Goal: Task Accomplishment & Management: Manage account settings

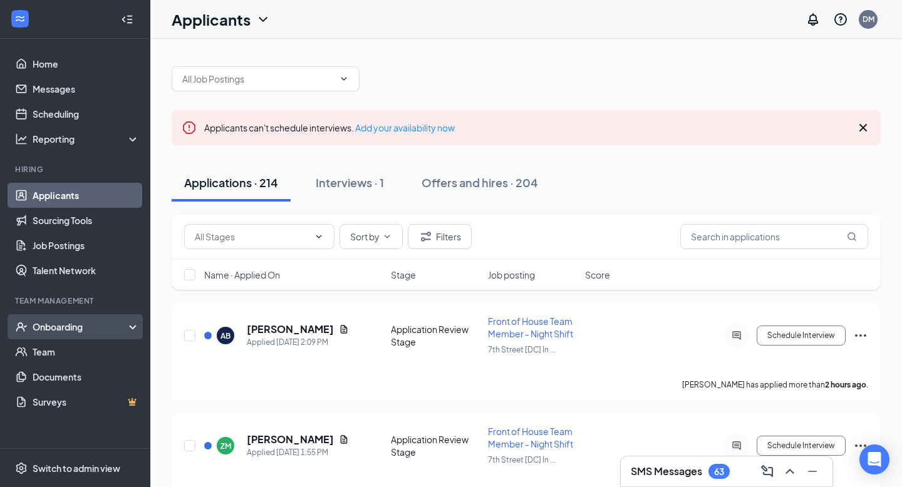
click at [70, 324] on div "Onboarding" at bounding box center [81, 327] width 96 height 13
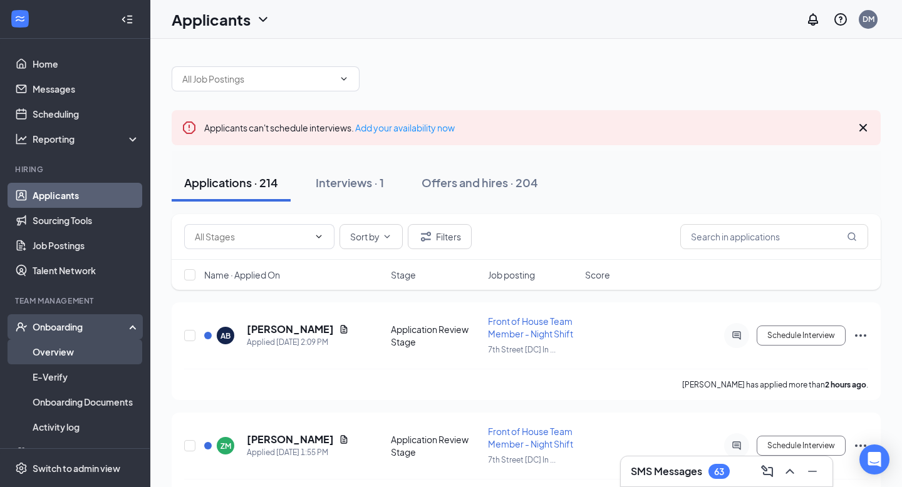
click at [71, 357] on link "Overview" at bounding box center [86, 351] width 107 height 25
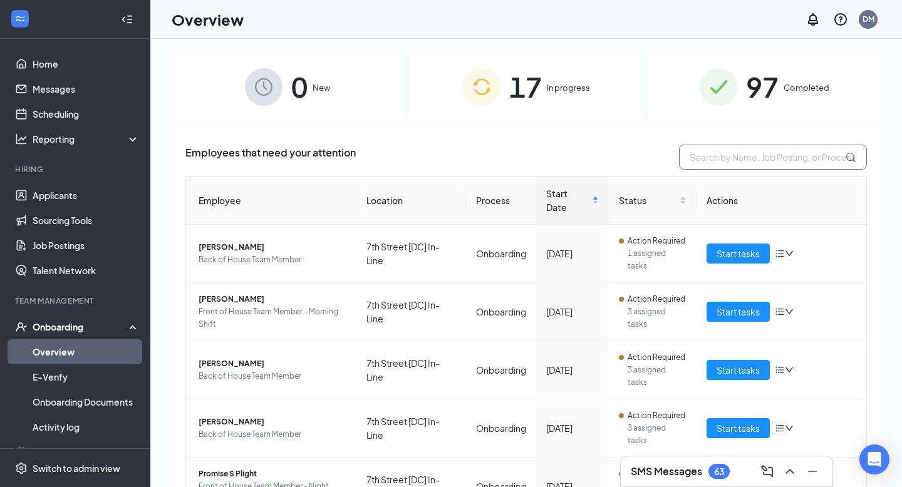
click at [723, 159] on input "text" at bounding box center [773, 157] width 188 height 25
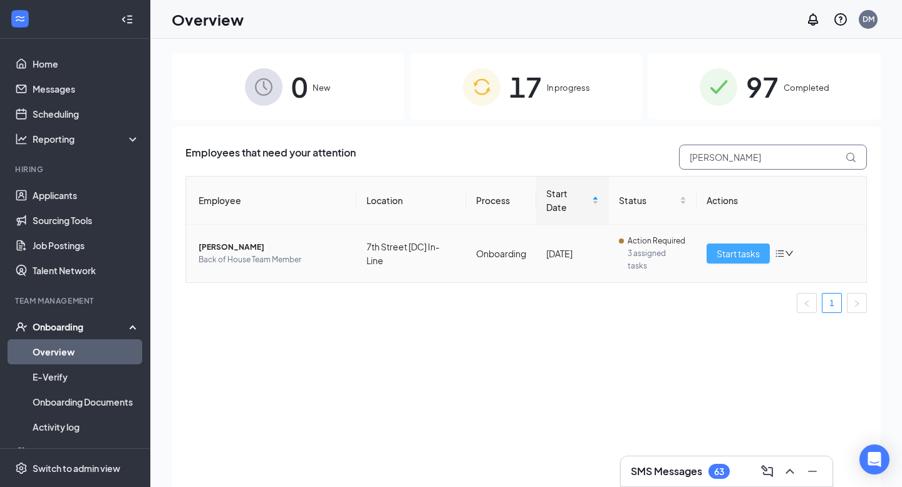
type input "steven"
click at [723, 254] on span "Start tasks" at bounding box center [737, 254] width 43 height 14
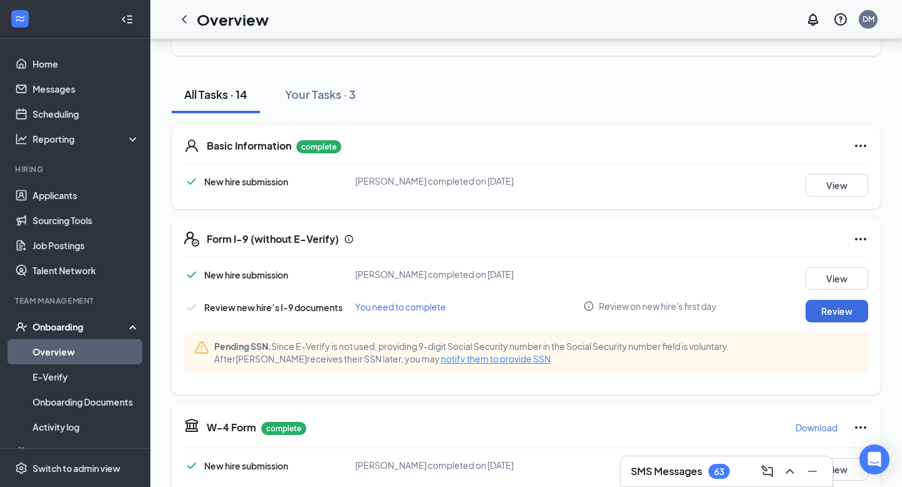
scroll to position [120, 0]
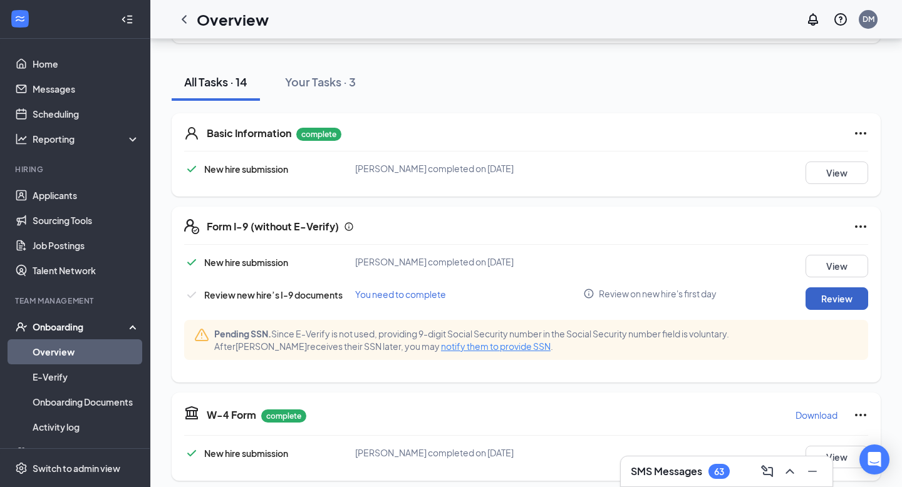
click at [831, 299] on button "Review" at bounding box center [836, 298] width 63 height 23
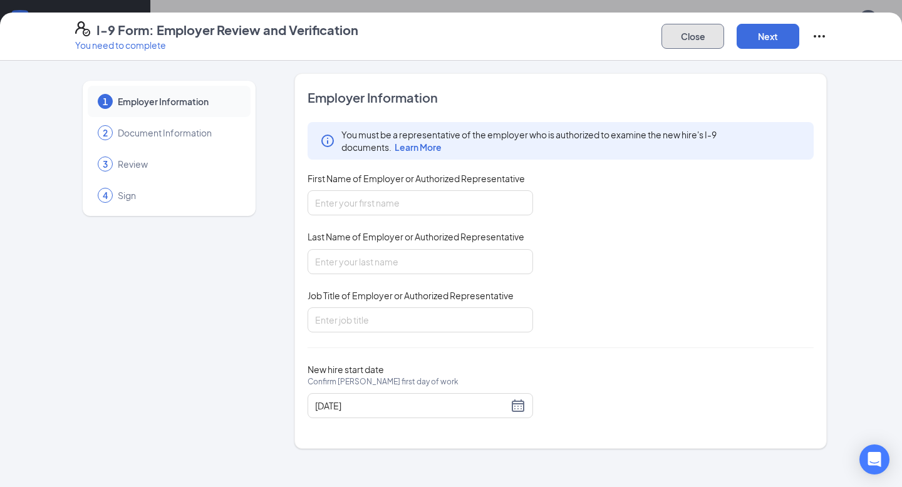
click at [692, 34] on button "Close" at bounding box center [692, 36] width 63 height 25
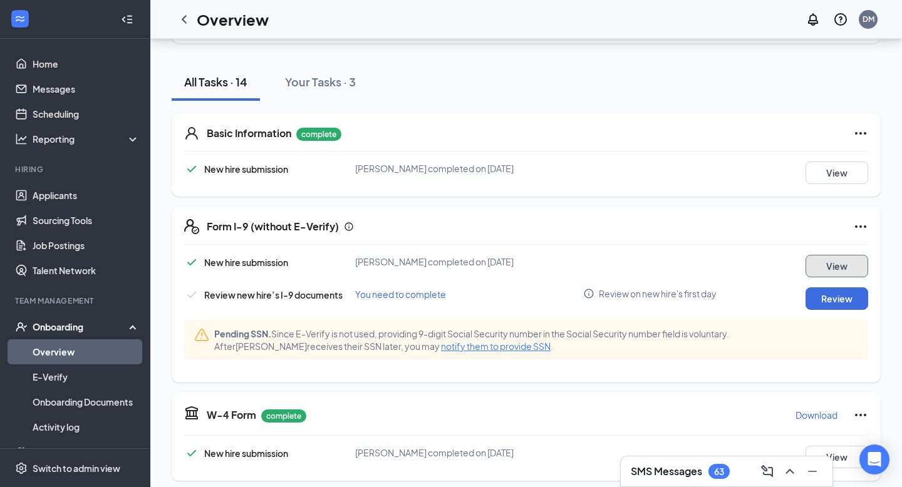
click at [837, 262] on button "View" at bounding box center [836, 266] width 63 height 23
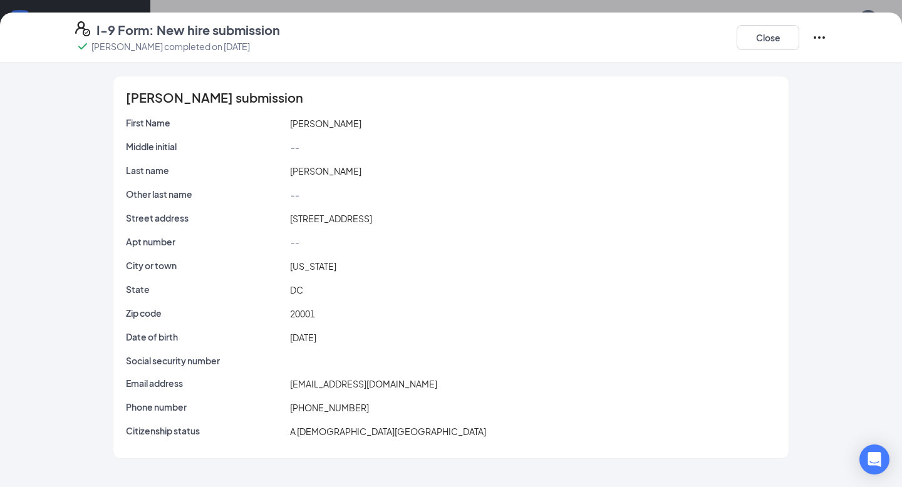
scroll to position [0, 0]
click at [781, 36] on button "Close" at bounding box center [767, 37] width 63 height 25
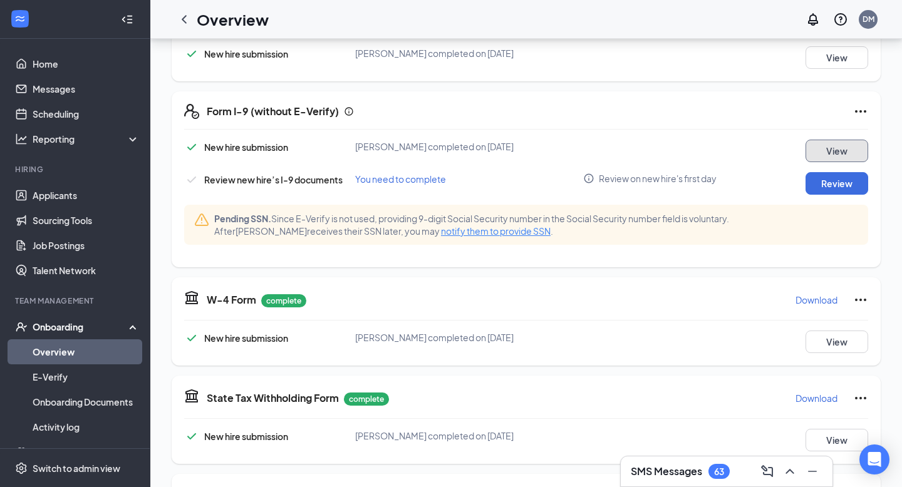
scroll to position [237, 0]
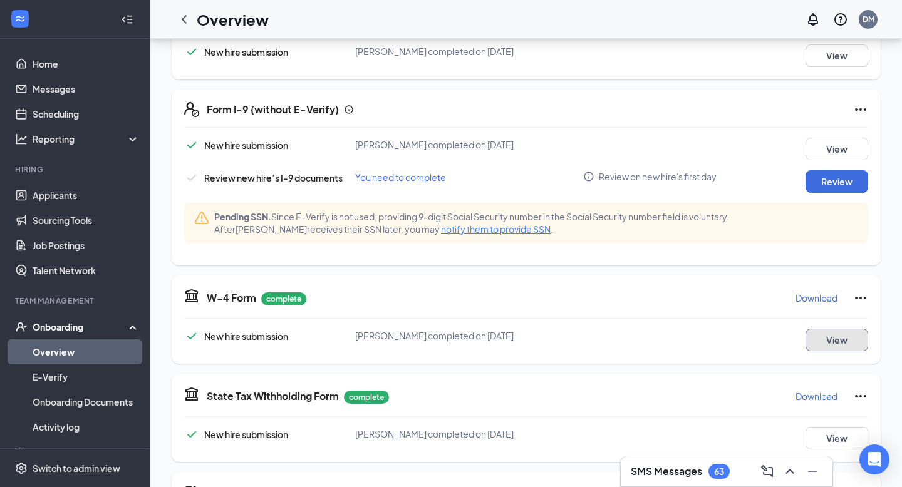
click at [830, 341] on button "View" at bounding box center [836, 340] width 63 height 23
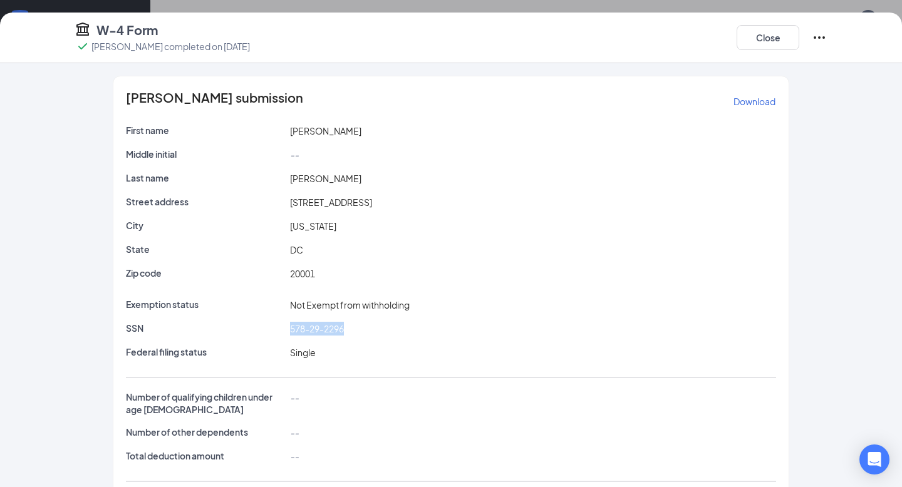
drag, startPoint x: 289, startPoint y: 327, endPoint x: 351, endPoint y: 324, distance: 62.1
click at [351, 324] on div "578-29-2296" at bounding box center [533, 329] width 492 height 14
copy span "578-29-2296"
click at [758, 31] on button "Close" at bounding box center [767, 37] width 63 height 25
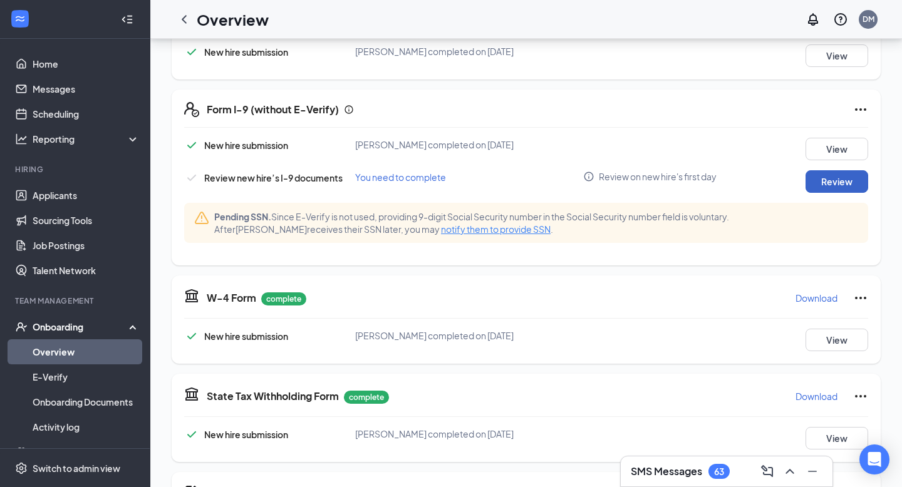
click at [837, 183] on button "Review" at bounding box center [836, 181] width 63 height 23
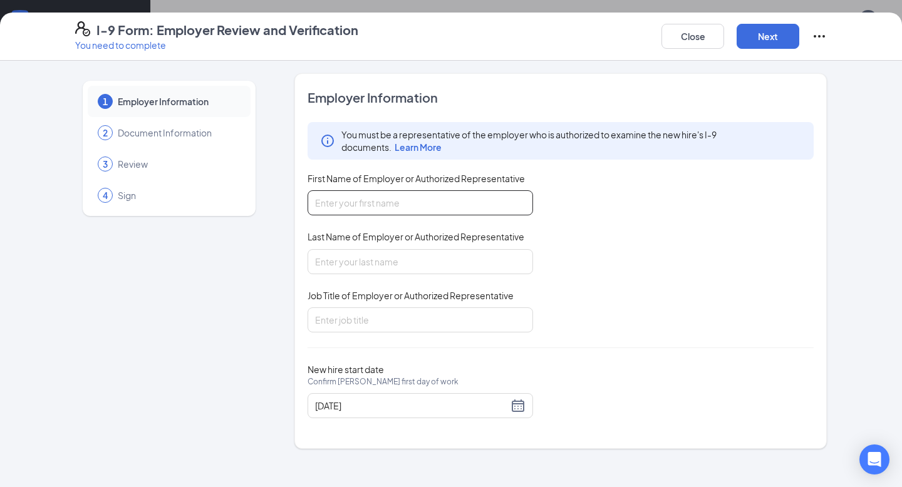
click at [481, 197] on input "First Name of Employer or Authorized Representative" at bounding box center [419, 202] width 225 height 25
type input "[PERSON_NAME]"
click at [410, 321] on input "Job Title of Employer or Authorized Representative" at bounding box center [419, 319] width 225 height 25
type input "Executive Director"
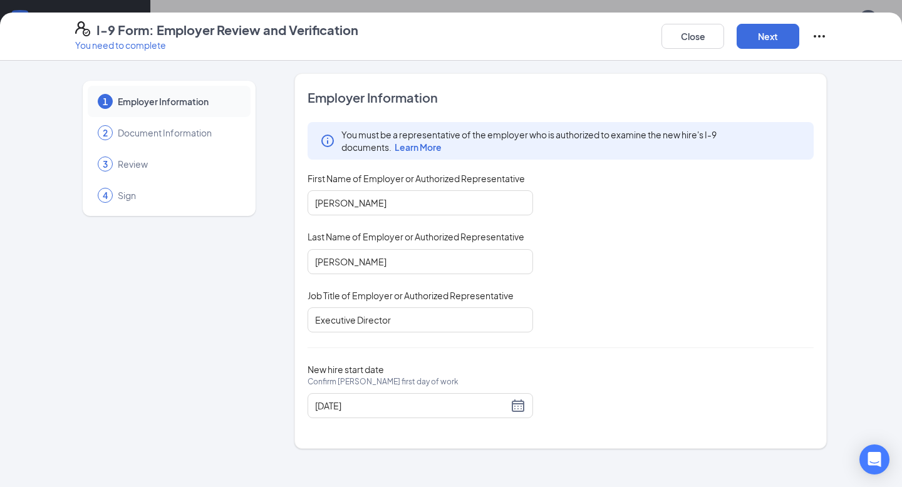
click at [565, 331] on div "You must be a representative of the employer who is authorized to examine the n…" at bounding box center [560, 227] width 506 height 210
click at [767, 45] on button "Next" at bounding box center [767, 36] width 63 height 25
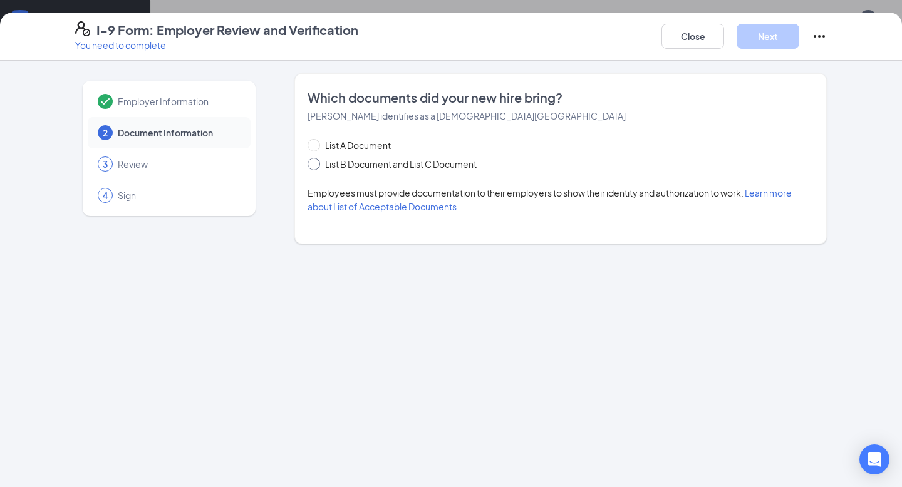
click at [319, 163] on span at bounding box center [313, 164] width 13 height 13
click at [316, 163] on input "List B Document and List C Document" at bounding box center [311, 162] width 9 height 9
radio input "true"
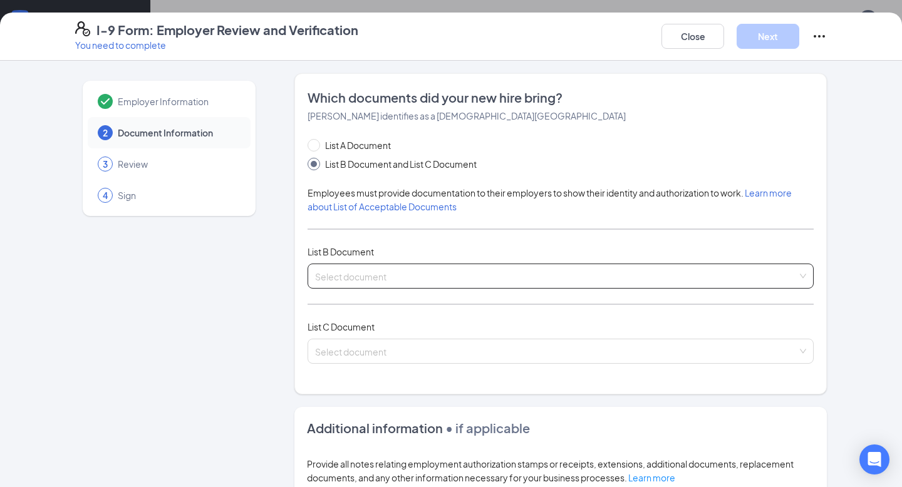
click at [358, 273] on input "search" at bounding box center [556, 273] width 482 height 19
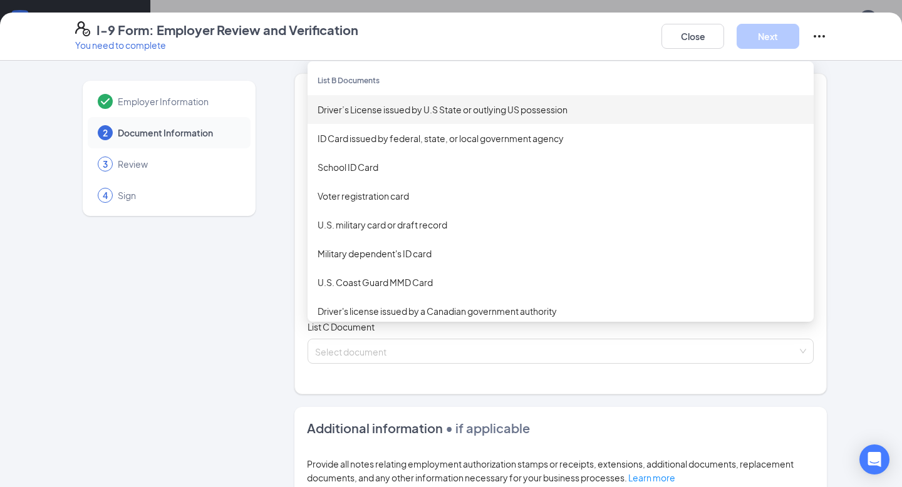
click at [401, 112] on div "Driver’s License issued by U.S State or outlying US possession" at bounding box center [560, 110] width 486 height 14
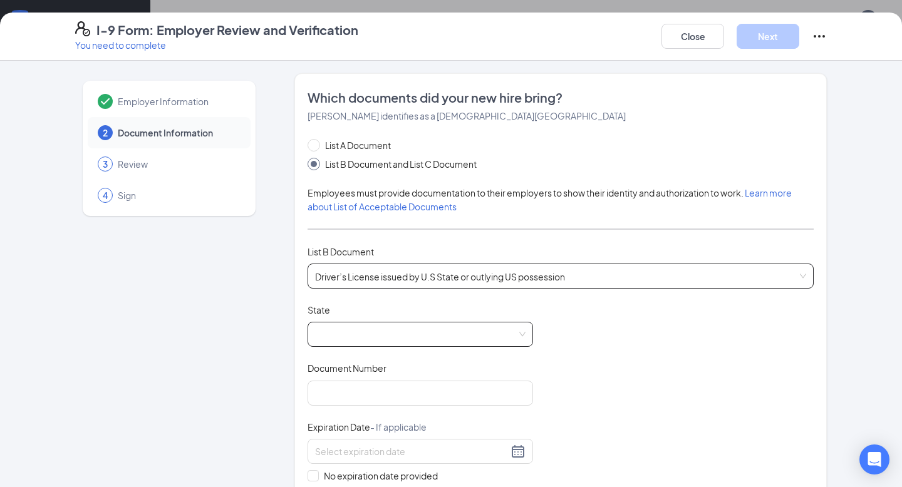
click at [381, 344] on span at bounding box center [420, 334] width 210 height 24
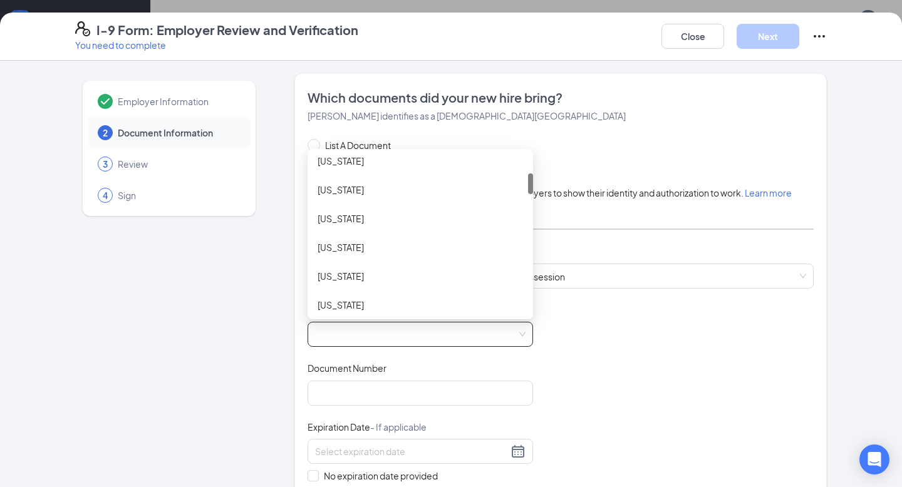
scroll to position [154, 0]
click at [398, 264] on div "[US_STATE]" at bounding box center [419, 273] width 225 height 29
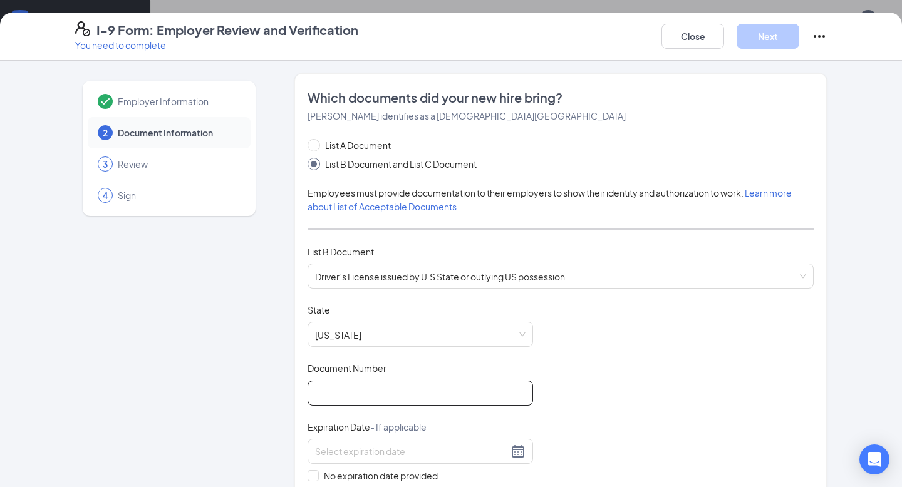
click at [389, 383] on input "Document Number" at bounding box center [419, 393] width 225 height 25
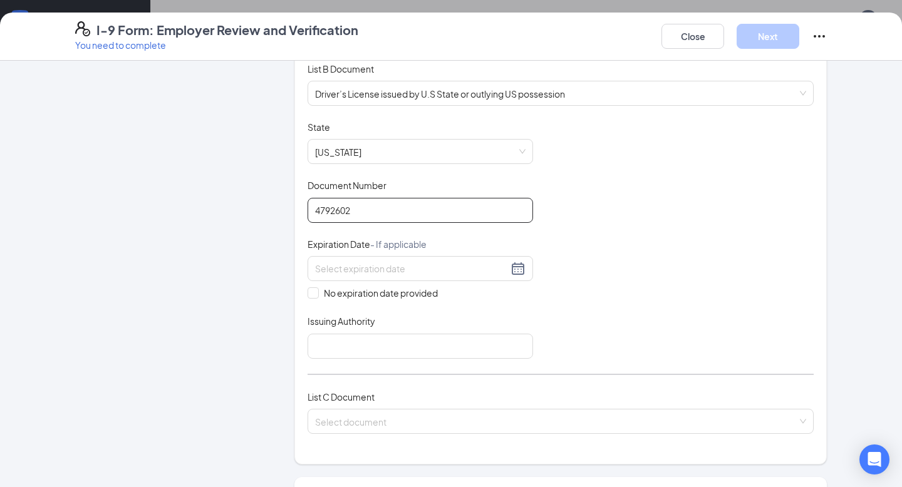
scroll to position [190, 0]
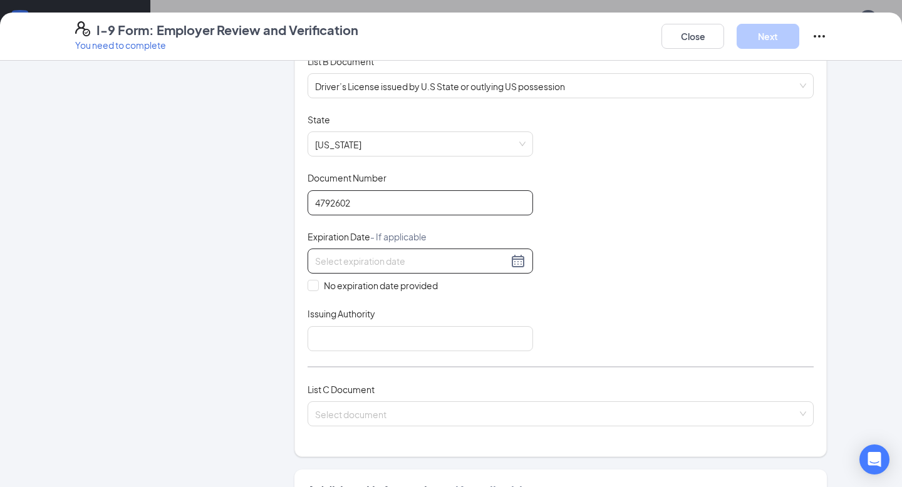
type input "4792602"
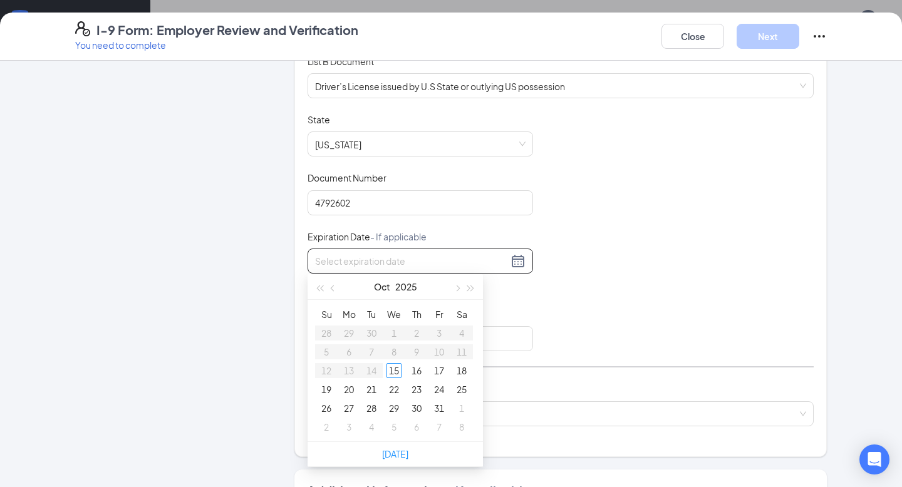
click at [386, 263] on input at bounding box center [411, 261] width 193 height 14
click at [398, 334] on div "2" at bounding box center [393, 333] width 15 height 15
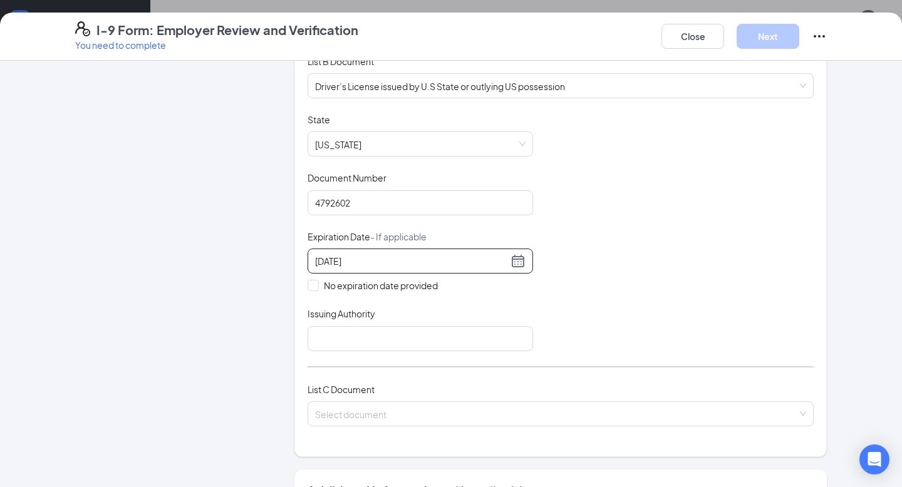
type input "[DATE]"
click at [606, 275] on div "Document Title Driver’s License issued by U.S State or outlying US possession S…" at bounding box center [560, 232] width 506 height 238
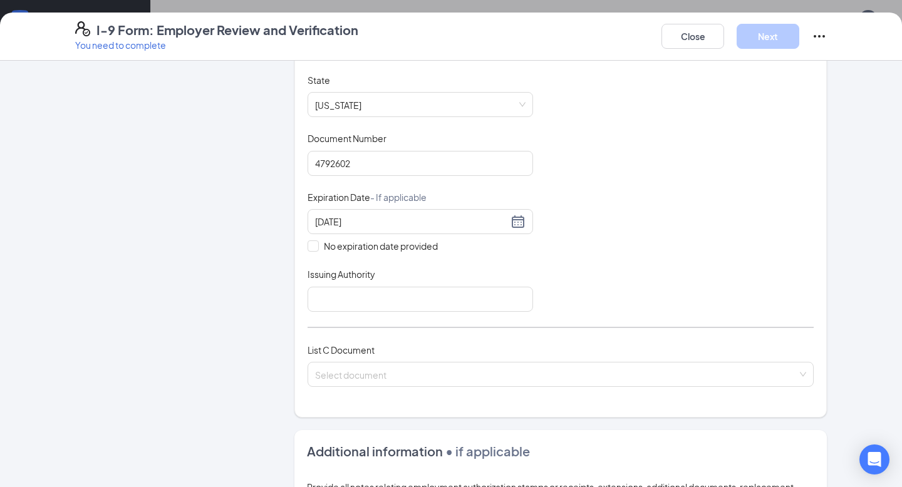
scroll to position [231, 0]
click at [452, 306] on input "Issuing Authority" at bounding box center [419, 298] width 225 height 25
type input "[US_STATE], [GEOGRAPHIC_DATA]"
click at [582, 294] on div "Document Title Driver’s License issued by U.S State or outlying US possession S…" at bounding box center [560, 192] width 506 height 238
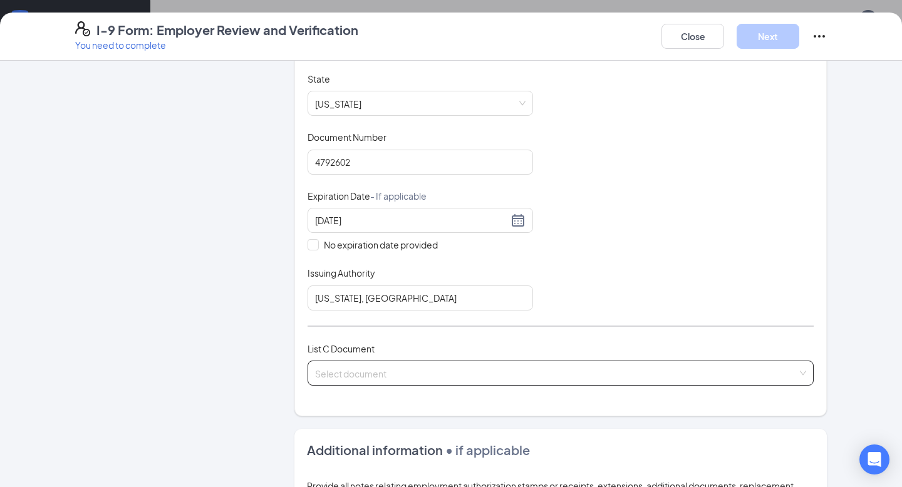
click at [463, 379] on span at bounding box center [556, 373] width 482 height 24
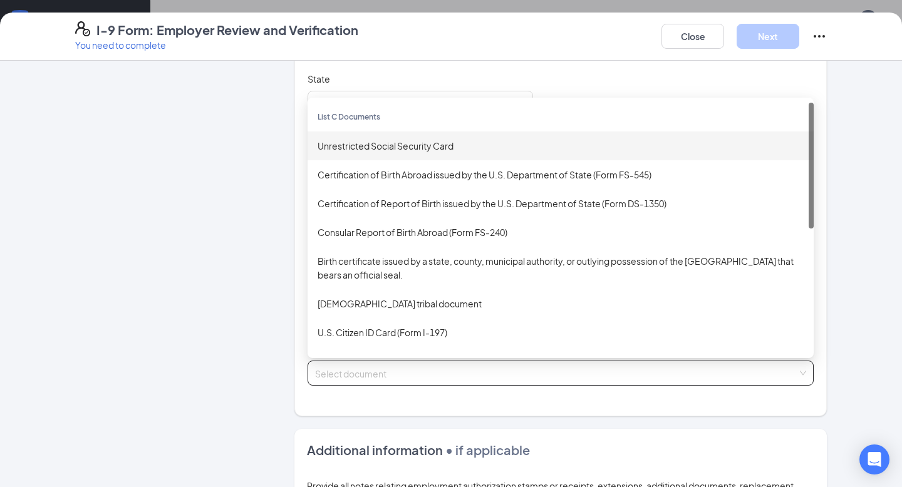
click at [448, 144] on div "Unrestricted Social Security Card" at bounding box center [560, 146] width 486 height 14
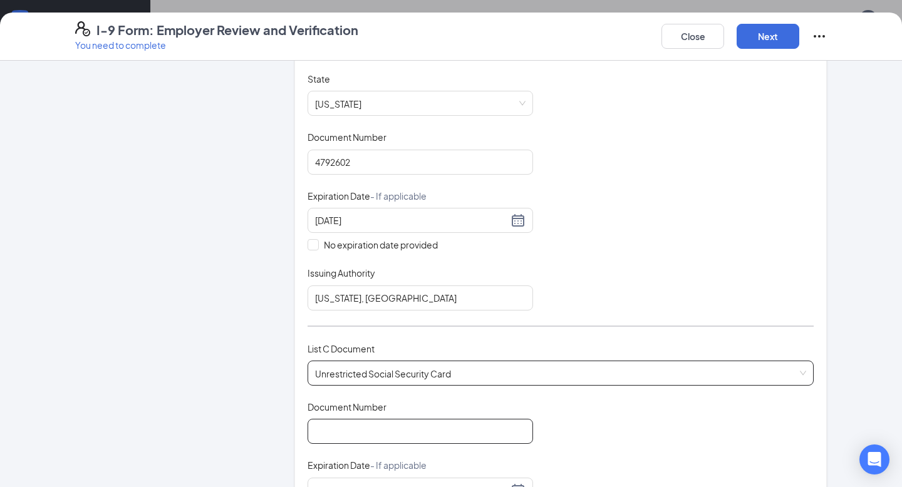
click at [382, 425] on input "Document Number" at bounding box center [419, 431] width 225 height 25
paste input "578-29-2296"
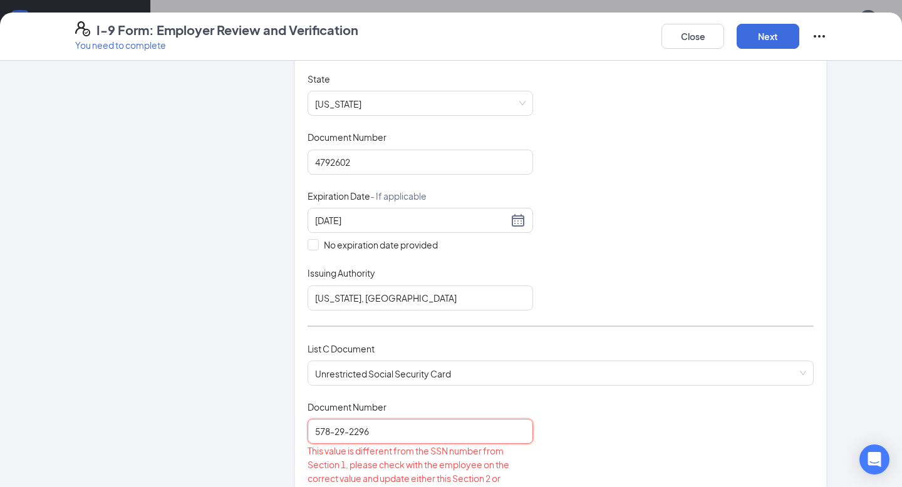
click at [351, 428] on input "578-29-2296" at bounding box center [419, 431] width 225 height 25
type input "578292296"
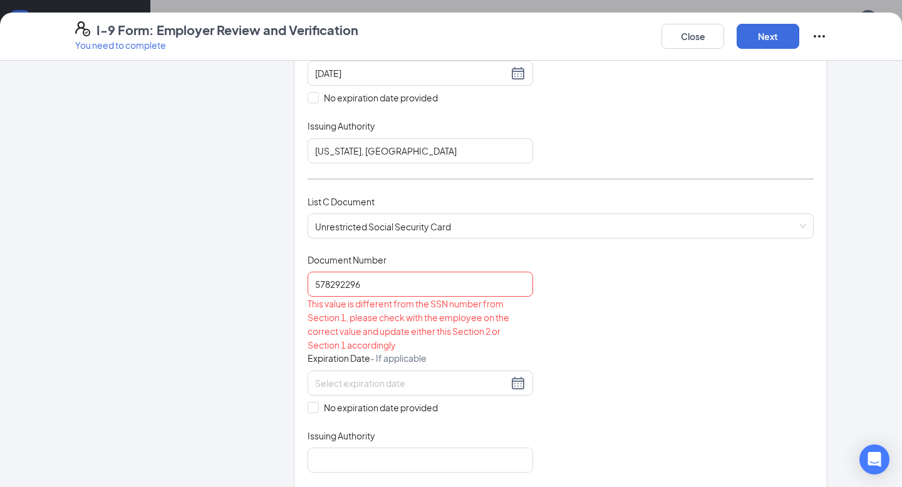
scroll to position [384, 0]
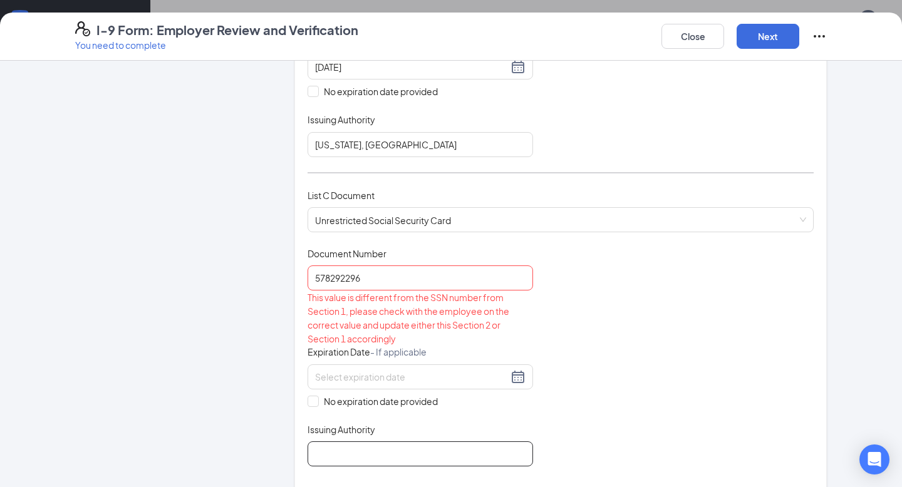
click at [377, 441] on input "Issuing Authority" at bounding box center [419, 453] width 225 height 25
type input "Social Security Admin"
click at [593, 390] on div "Document Title Unrestricted Social Security Card Document Number 578292296 This…" at bounding box center [560, 356] width 506 height 219
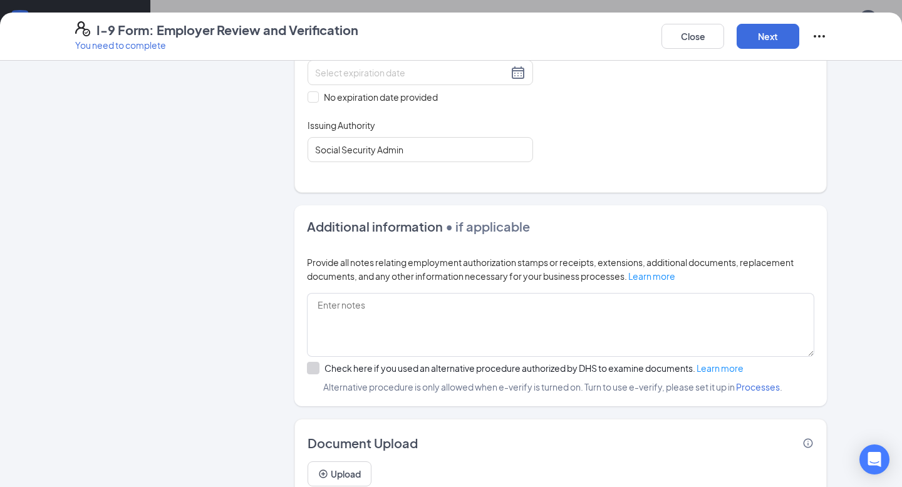
scroll to position [736, 0]
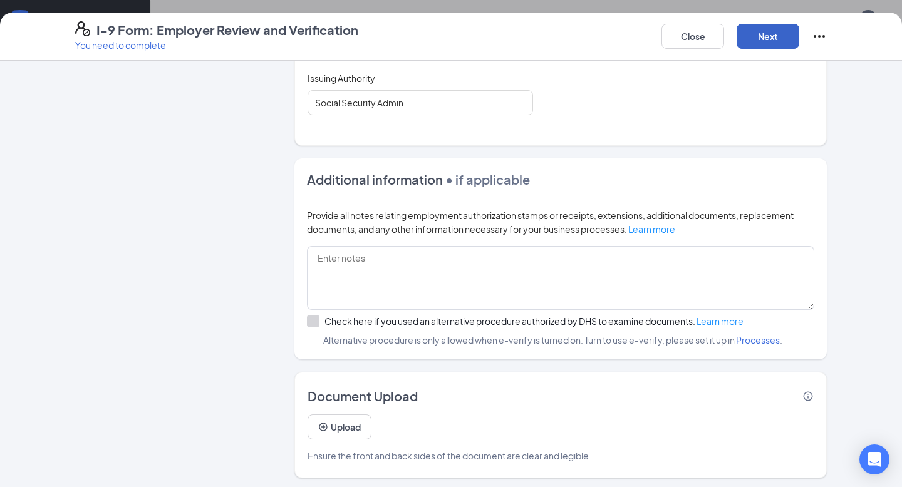
click at [776, 44] on button "Next" at bounding box center [767, 36] width 63 height 25
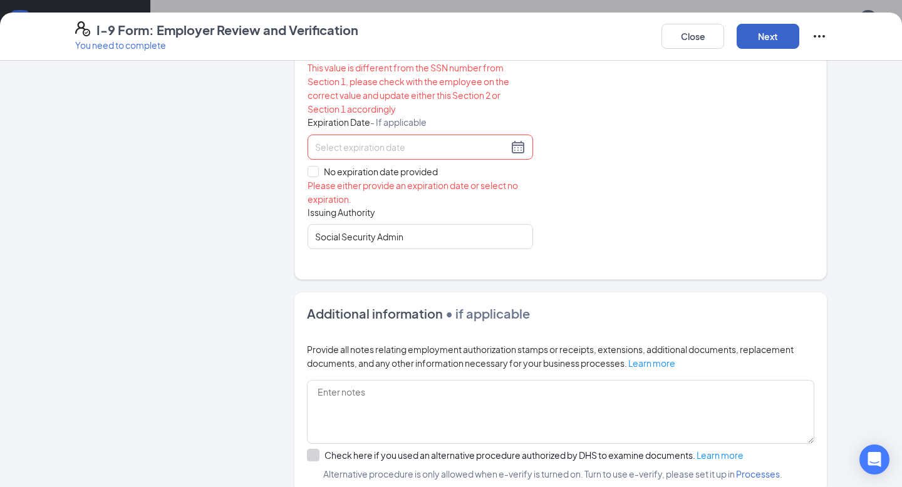
scroll to position [603, 0]
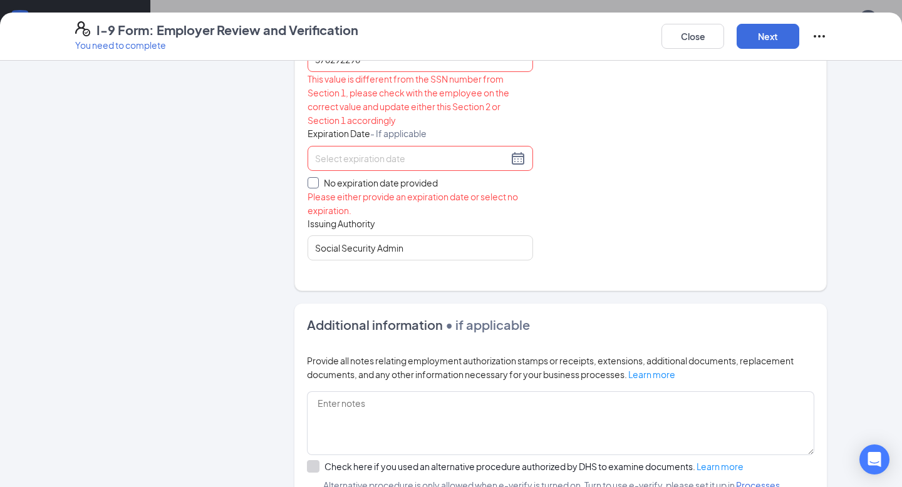
click at [317, 177] on span at bounding box center [312, 182] width 11 height 11
click at [316, 177] on input "No expiration date provided" at bounding box center [311, 181] width 9 height 9
checkbox input "true"
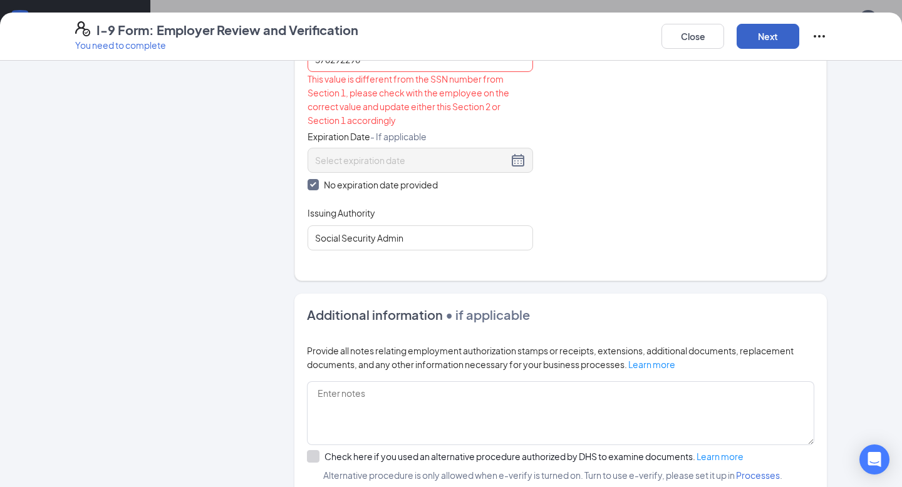
click at [772, 36] on button "Next" at bounding box center [767, 36] width 63 height 25
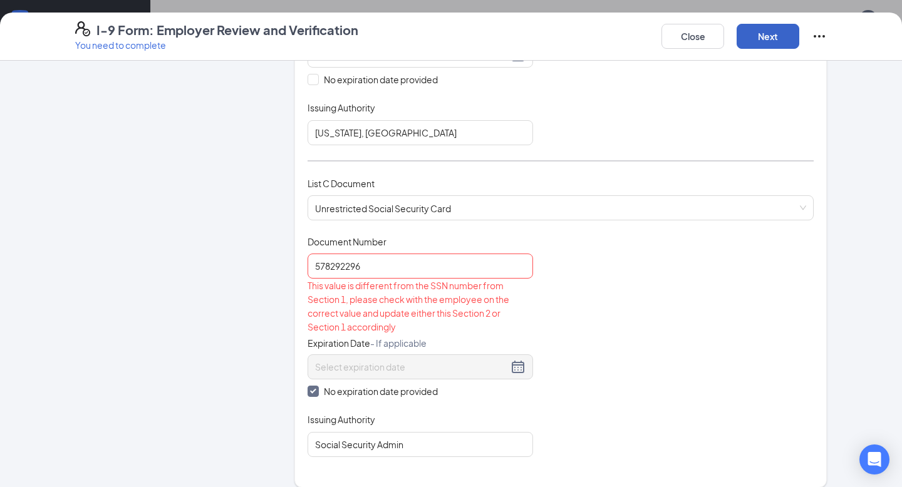
scroll to position [384, 0]
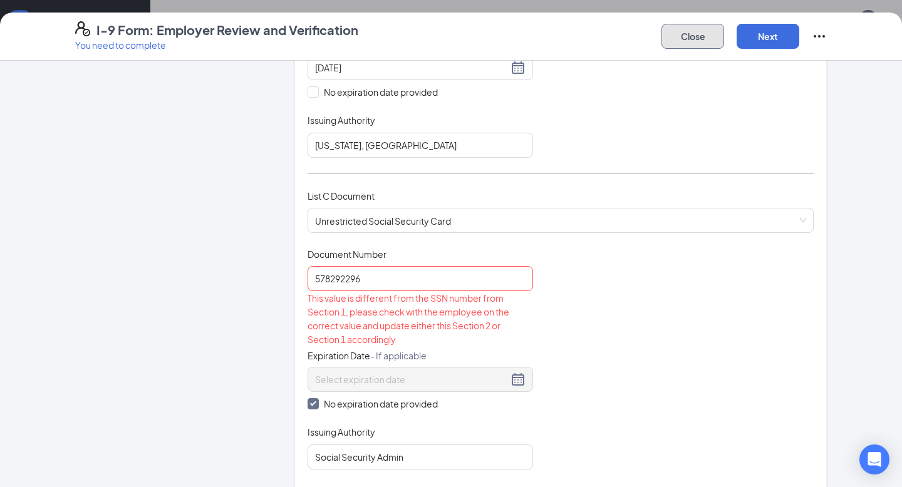
click at [696, 41] on button "Close" at bounding box center [692, 36] width 63 height 25
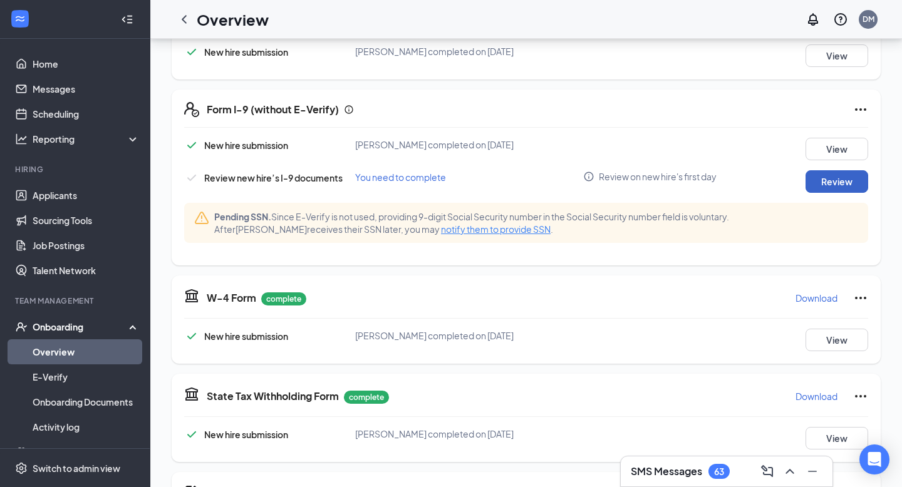
click at [823, 184] on button "Review" at bounding box center [836, 181] width 63 height 23
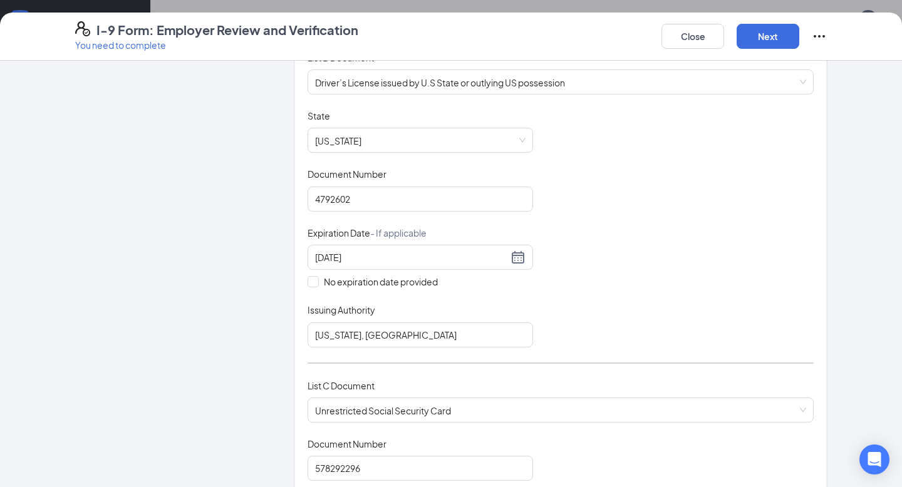
scroll to position [0, 0]
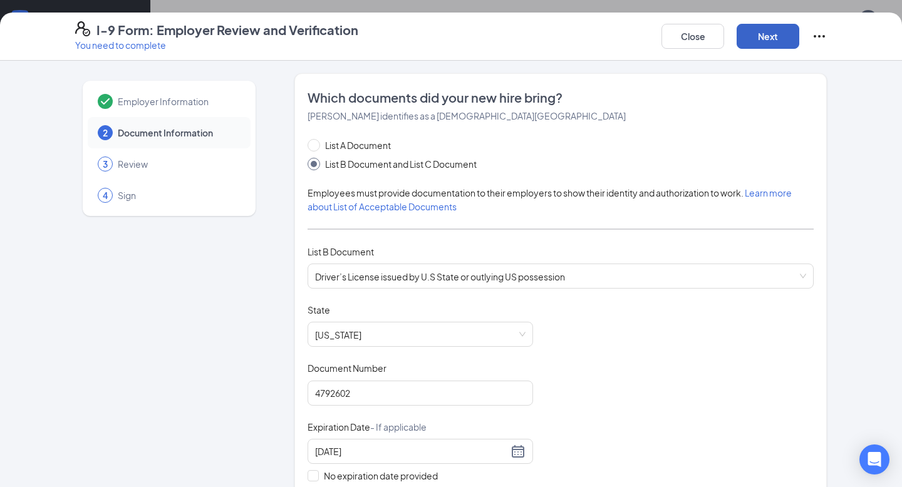
click at [775, 38] on button "Next" at bounding box center [767, 36] width 63 height 25
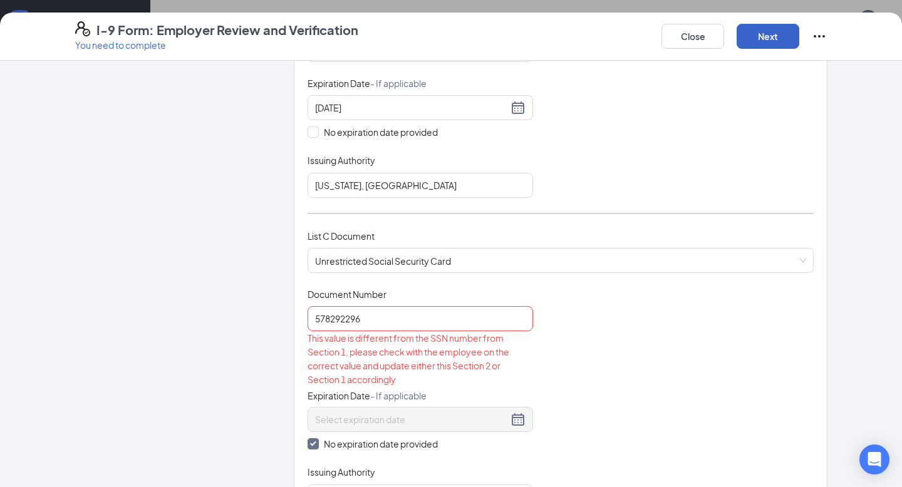
scroll to position [352, 0]
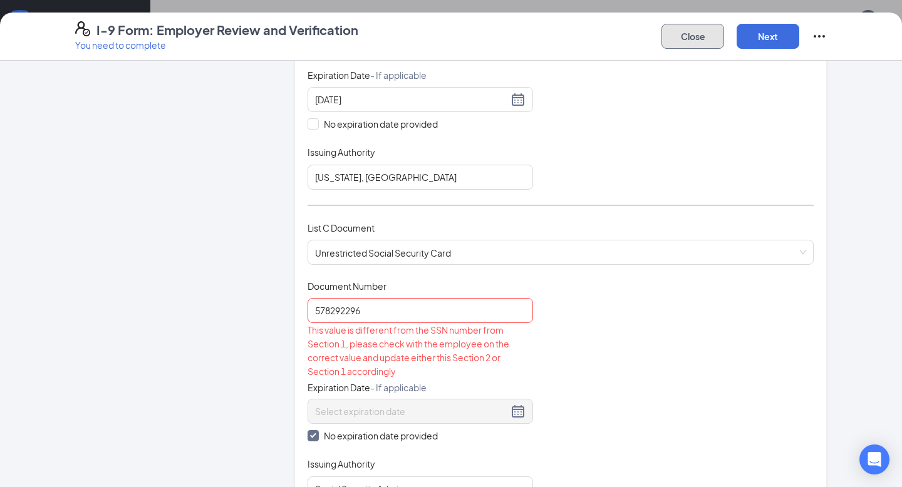
click at [688, 36] on button "Close" at bounding box center [692, 36] width 63 height 25
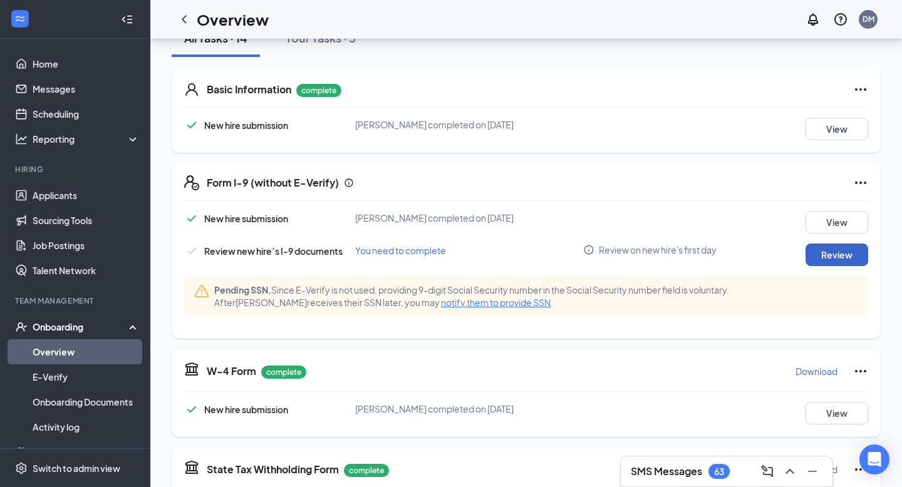
scroll to position [160, 0]
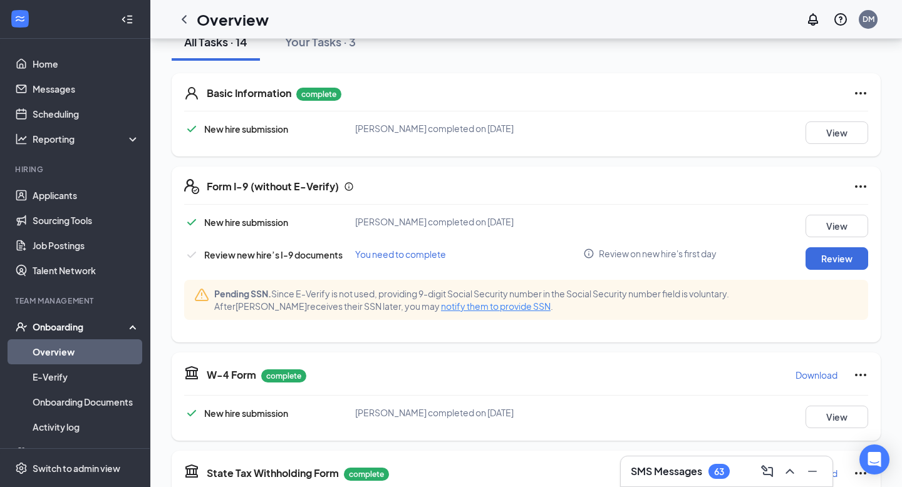
click at [860, 182] on icon "Ellipses" at bounding box center [860, 186] width 15 height 15
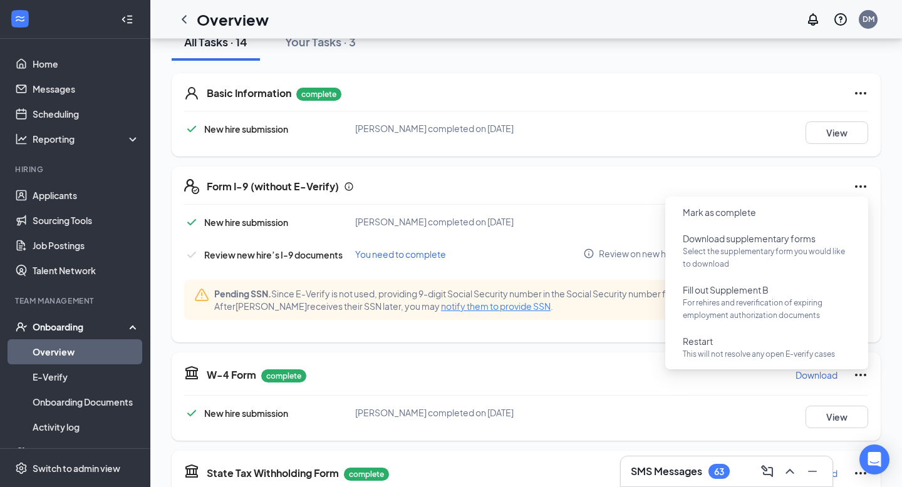
click at [750, 188] on div "Form I-9 (without E-Verify)" at bounding box center [537, 186] width 661 height 15
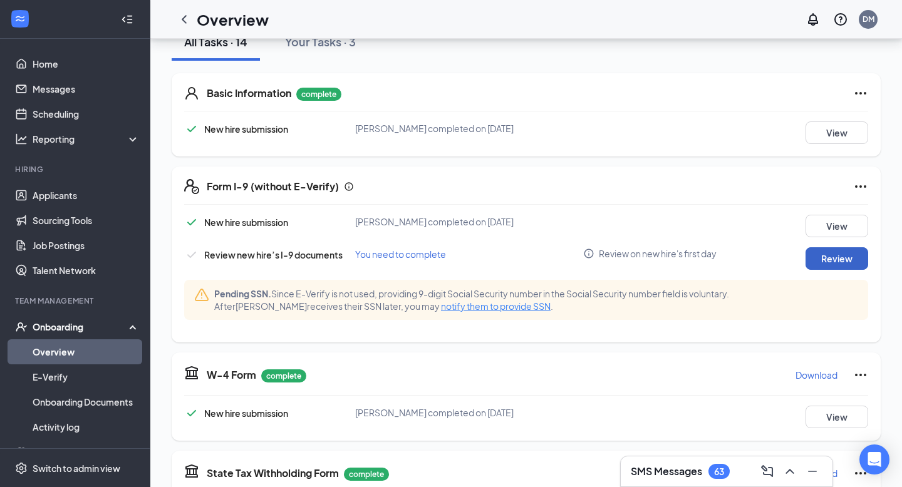
click at [833, 263] on button "Review" at bounding box center [836, 258] width 63 height 23
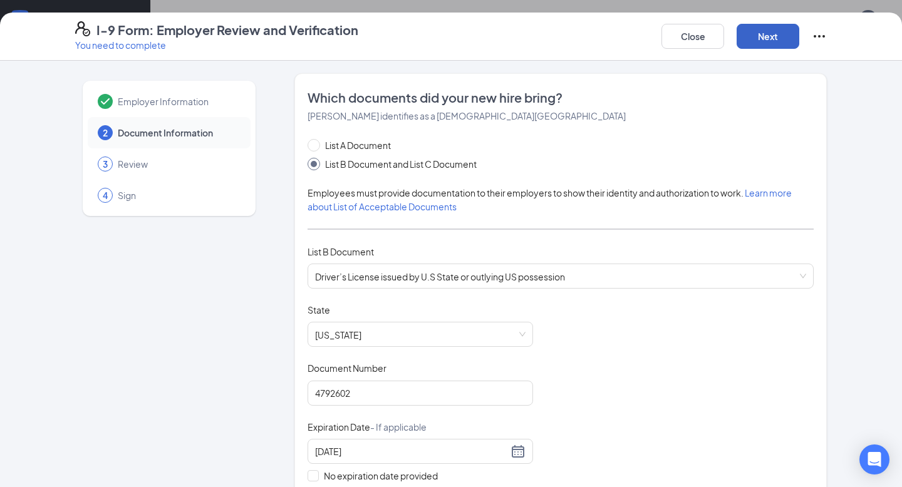
click at [760, 43] on button "Next" at bounding box center [767, 36] width 63 height 25
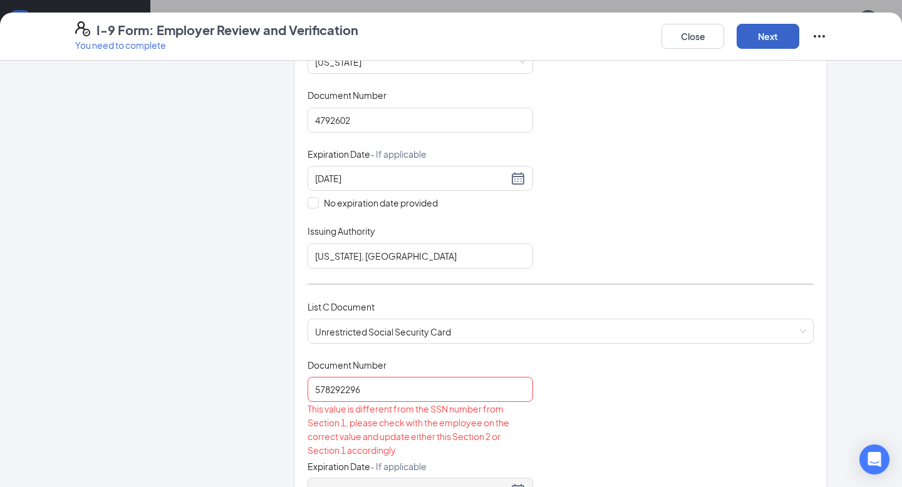
scroll to position [124, 0]
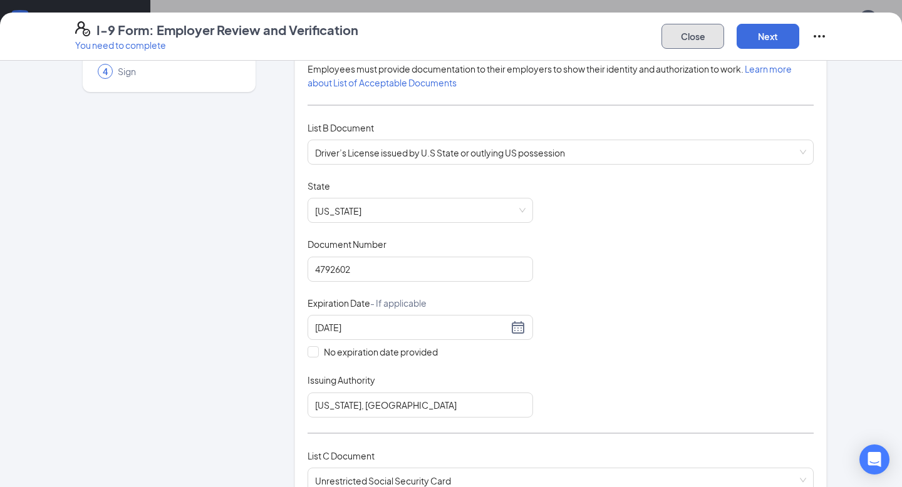
click at [703, 30] on button "Close" at bounding box center [692, 36] width 63 height 25
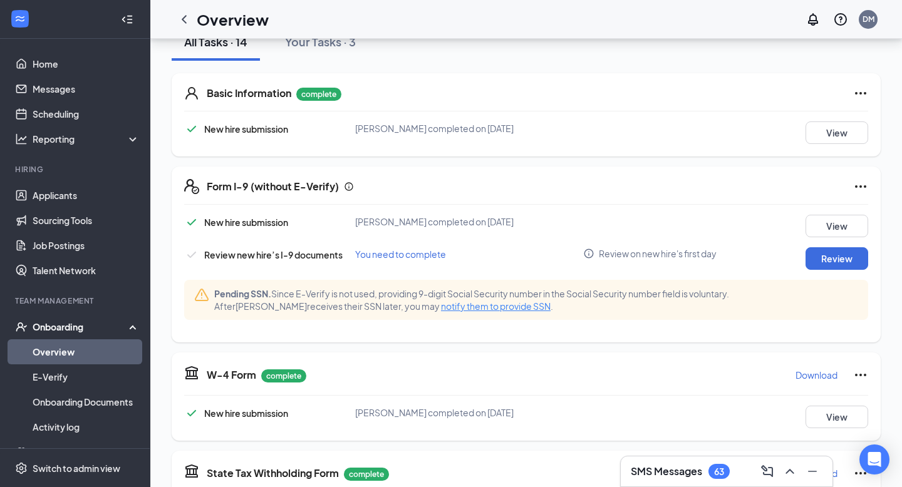
click at [855, 186] on icon "Ellipses" at bounding box center [860, 186] width 11 height 3
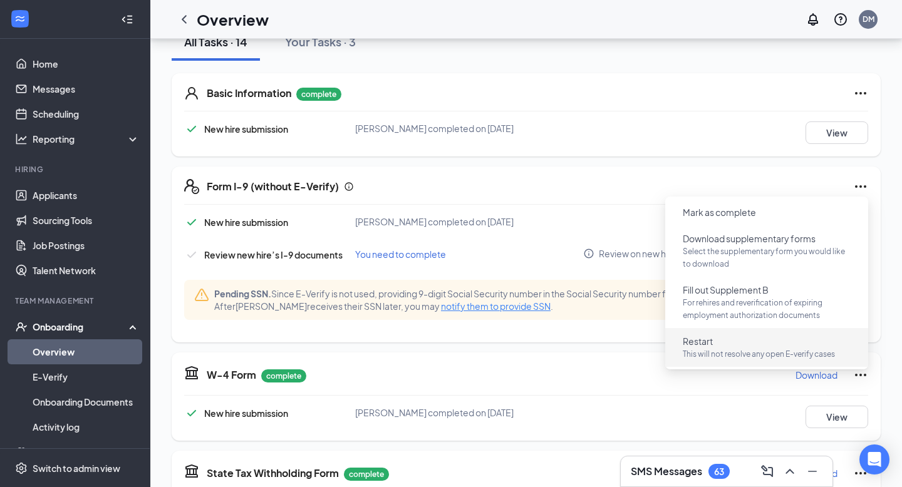
click at [731, 348] on button "Restart This will not resolve any open E-verify cases" at bounding box center [767, 347] width 188 height 33
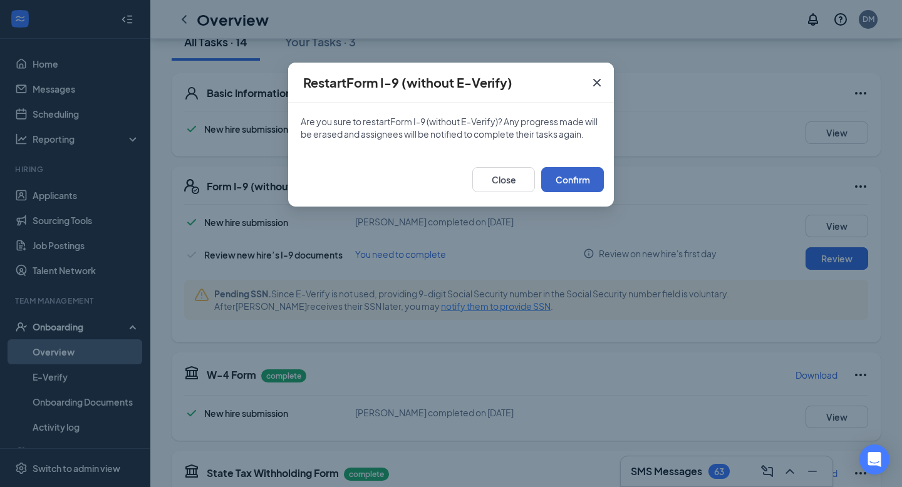
click at [575, 188] on button "Confirm" at bounding box center [572, 179] width 63 height 25
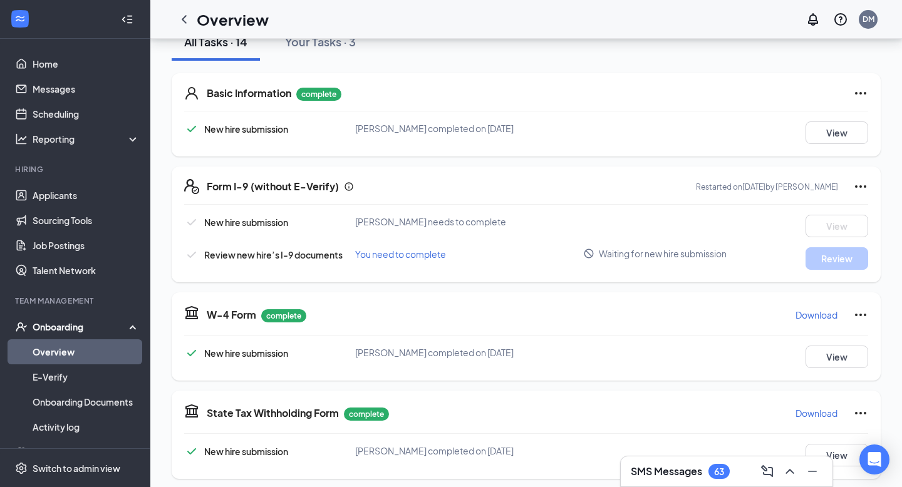
scroll to position [0, 0]
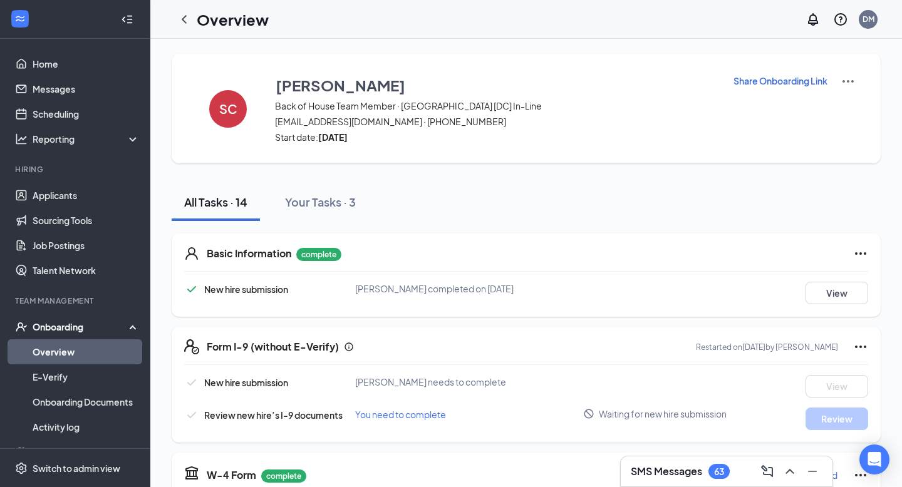
click at [772, 84] on p "Share Onboarding Link" at bounding box center [780, 81] width 94 height 13
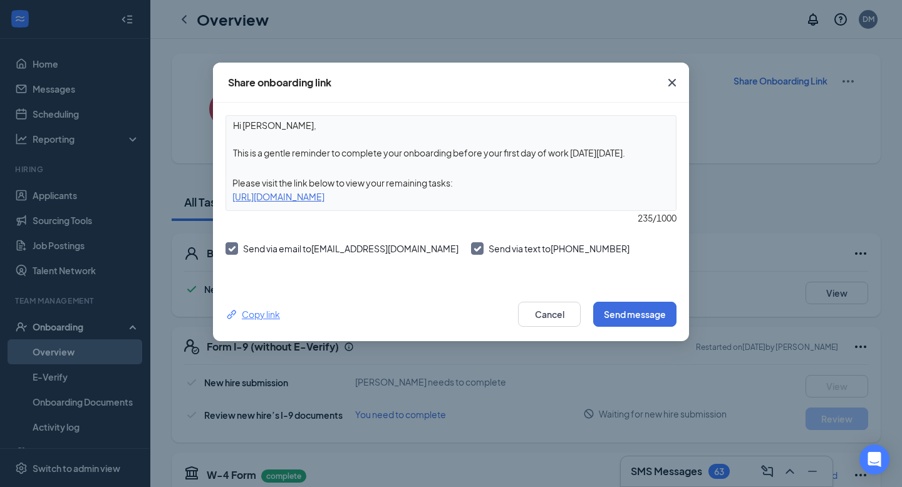
click at [261, 314] on div "Copy link" at bounding box center [252, 314] width 54 height 14
click at [673, 82] on icon "Cross" at bounding box center [672, 83] width 8 height 8
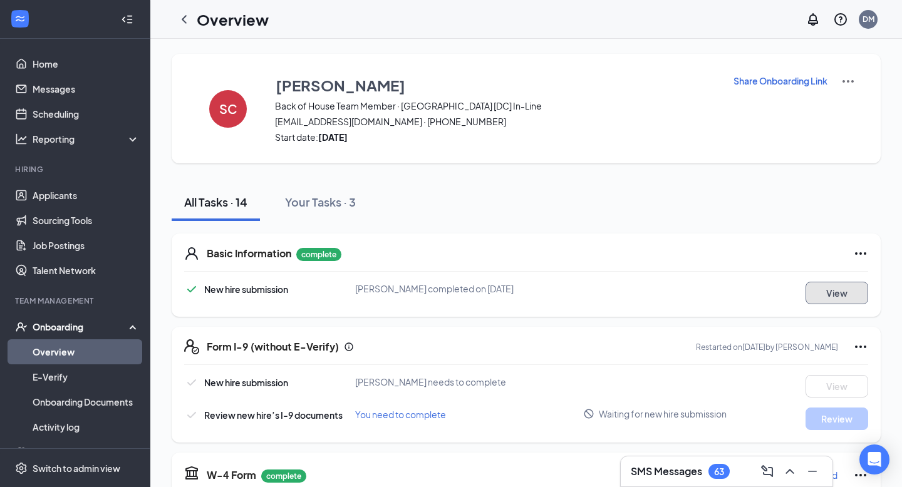
click at [818, 289] on button "View" at bounding box center [836, 293] width 63 height 23
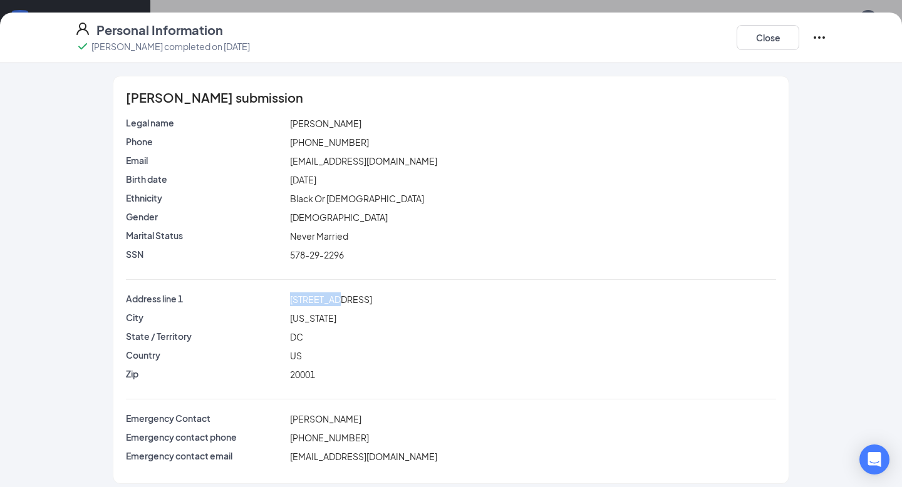
drag, startPoint x: 291, startPoint y: 297, endPoint x: 338, endPoint y: 301, distance: 47.1
click at [338, 301] on div "[STREET_ADDRESS]" at bounding box center [533, 299] width 492 height 14
copy span "[STREET_ADDRESS]"
drag, startPoint x: 287, startPoint y: 252, endPoint x: 357, endPoint y: 264, distance: 70.4
click at [357, 264] on div "SSN 578-29-2296" at bounding box center [451, 257] width 650 height 19
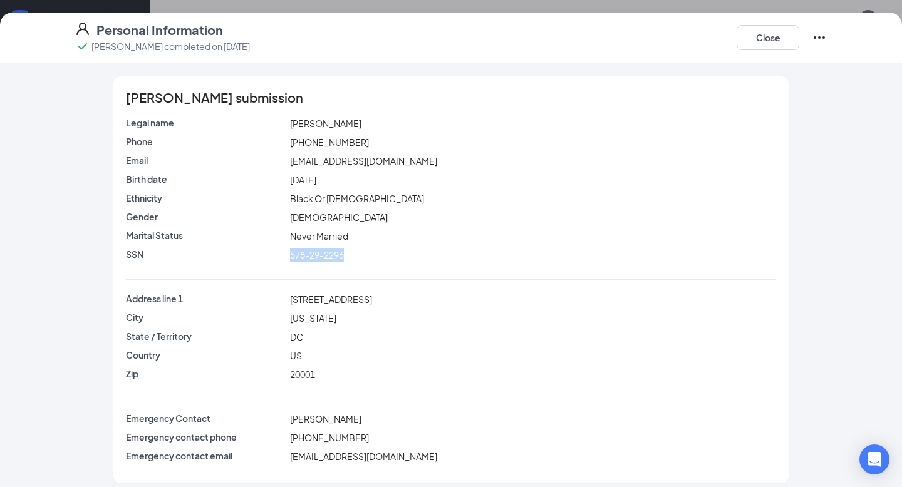
copy span "578-29-2296"
drag, startPoint x: 289, startPoint y: 160, endPoint x: 443, endPoint y: 161, distance: 154.0
click at [443, 161] on div "[EMAIL_ADDRESS][DOMAIN_NAME]" at bounding box center [533, 161] width 492 height 14
copy span "[EMAIL_ADDRESS][DOMAIN_NAME]"
drag, startPoint x: 289, startPoint y: 142, endPoint x: 389, endPoint y: 145, distance: 100.2
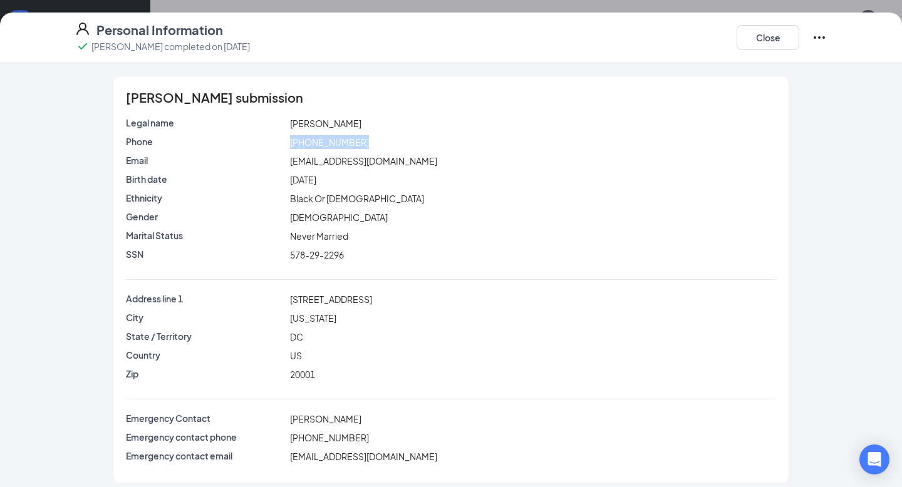
click at [389, 145] on div "[PHONE_NUMBER]" at bounding box center [533, 142] width 492 height 14
copy span "[PHONE_NUMBER]"
click at [763, 38] on button "Close" at bounding box center [767, 37] width 63 height 25
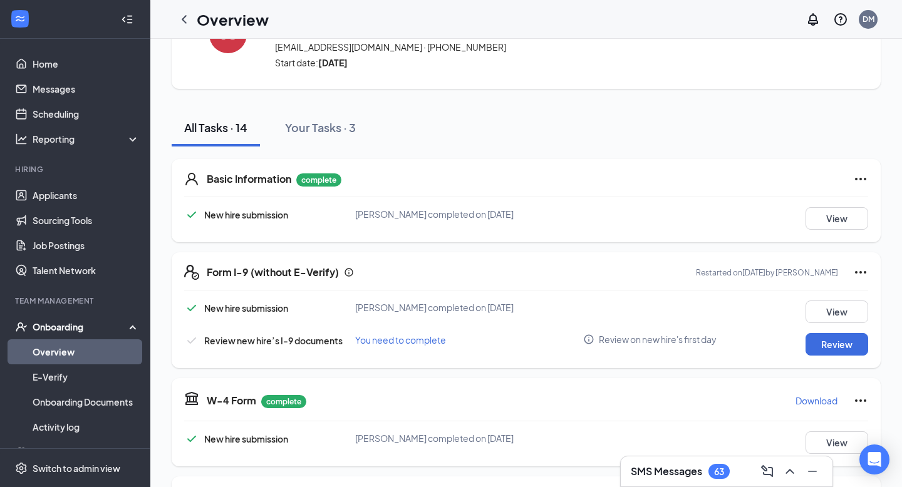
scroll to position [83, 0]
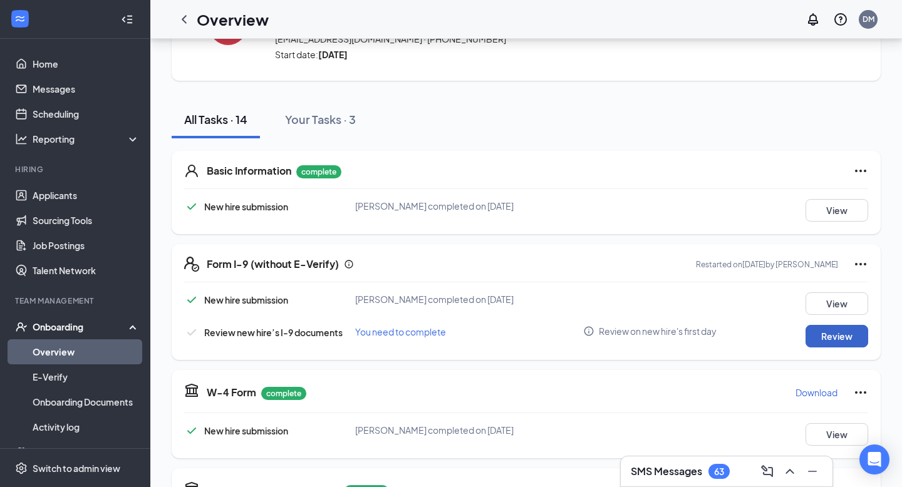
click at [824, 337] on button "Review" at bounding box center [836, 336] width 63 height 23
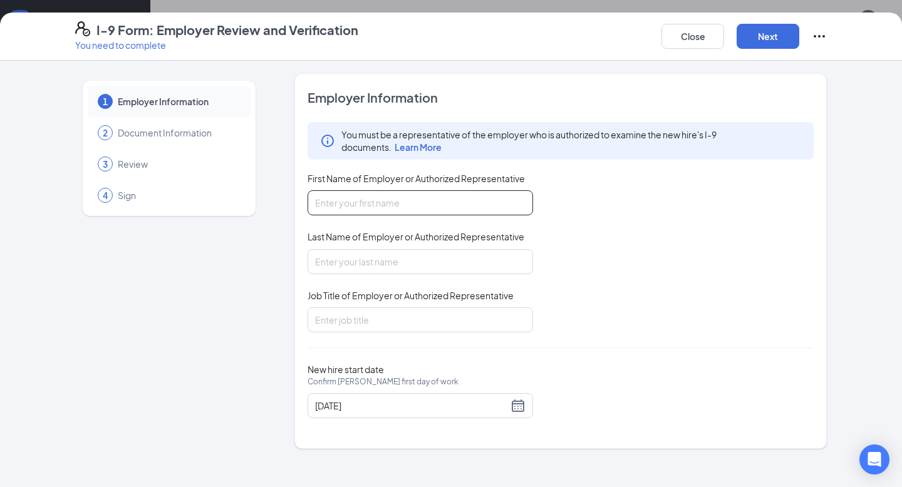
click at [436, 200] on input "First Name of Employer or Authorized Representative" at bounding box center [419, 202] width 225 height 25
type input "[PERSON_NAME]"
click at [413, 316] on input "Job Title of Employer or Authorized Representative" at bounding box center [419, 319] width 225 height 25
type input "Executive Director"
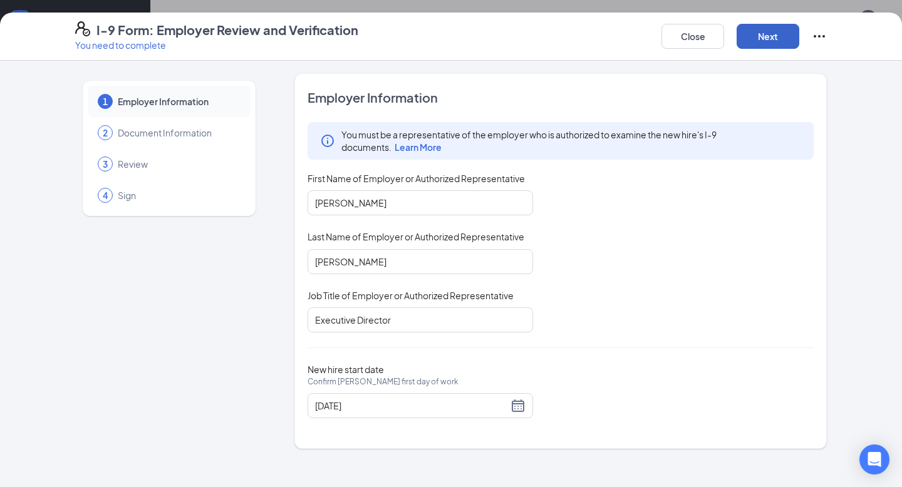
click at [745, 42] on button "Next" at bounding box center [767, 36] width 63 height 25
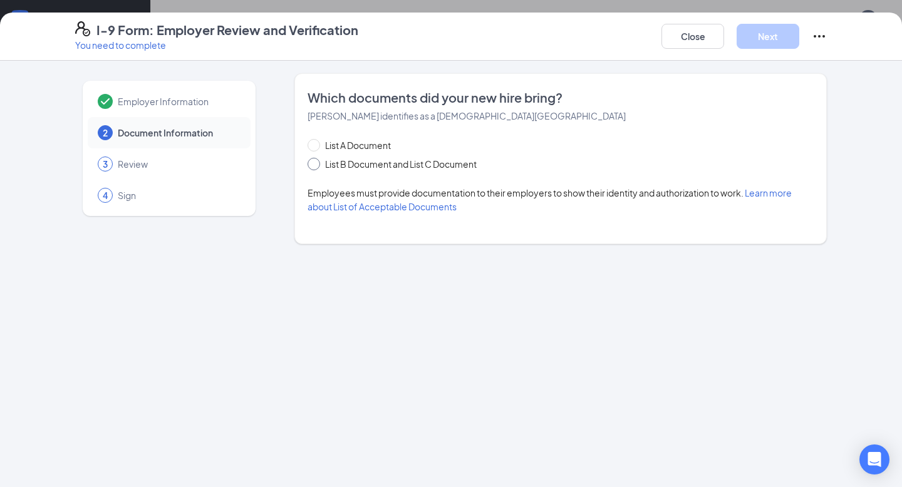
click at [320, 169] on span "List B Document and List C Document" at bounding box center [401, 164] width 162 height 14
click at [316, 167] on input "List B Document and List C Document" at bounding box center [311, 162] width 9 height 9
radio input "true"
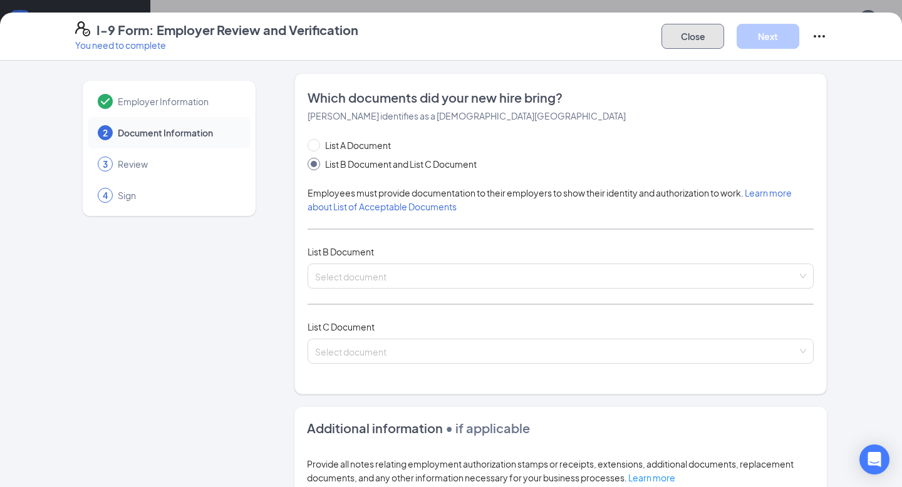
click at [688, 42] on button "Close" at bounding box center [692, 36] width 63 height 25
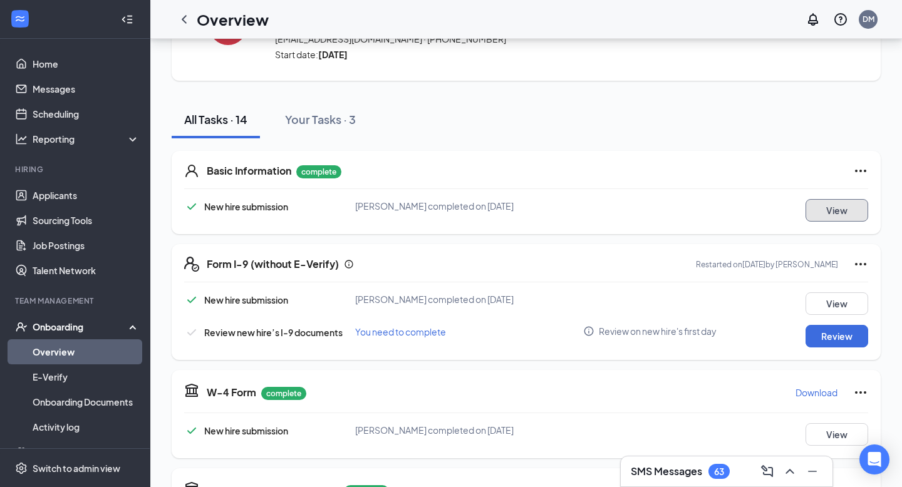
click at [805, 208] on button "View" at bounding box center [836, 210] width 63 height 23
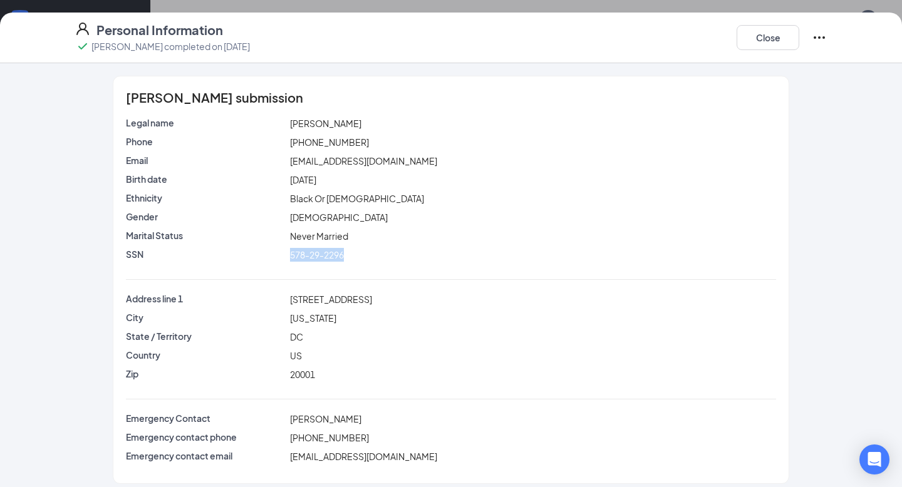
drag, startPoint x: 287, startPoint y: 255, endPoint x: 358, endPoint y: 257, distance: 70.8
click at [358, 257] on div "578-29-2296" at bounding box center [533, 255] width 492 height 14
copy span "578-29-2296"
click at [754, 46] on button "Close" at bounding box center [767, 37] width 63 height 25
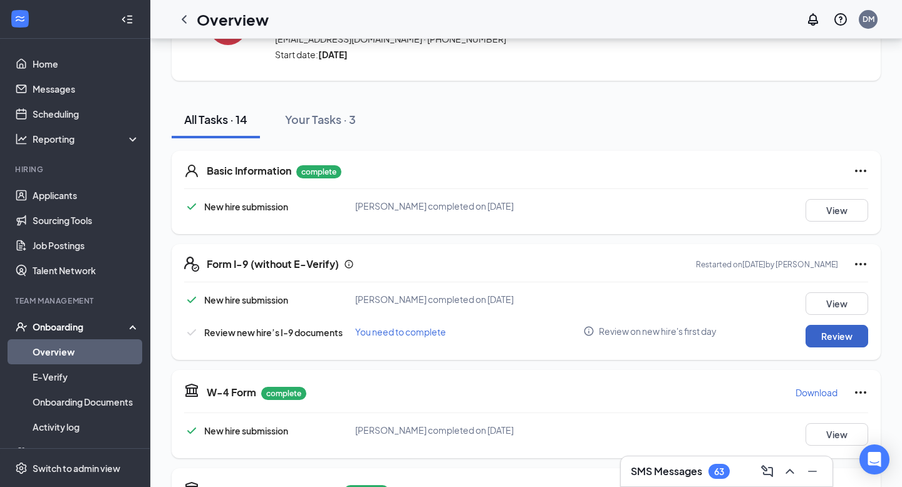
click at [827, 338] on button "Review" at bounding box center [836, 336] width 63 height 23
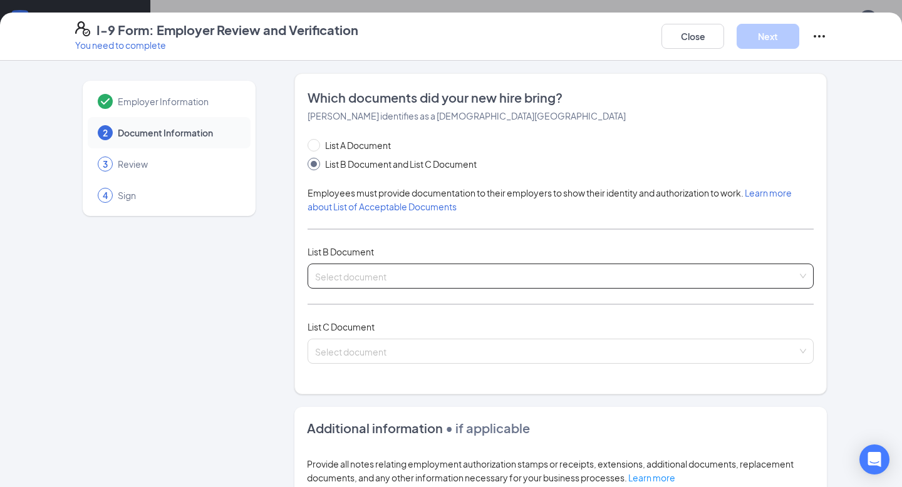
click at [364, 270] on input "search" at bounding box center [556, 273] width 482 height 19
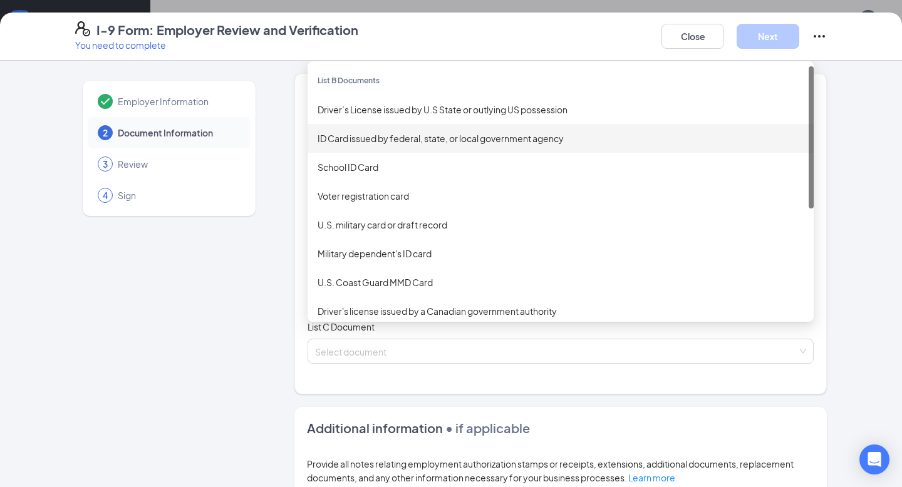
click at [408, 143] on div "ID Card issued by federal, state, or local government agency" at bounding box center [560, 138] width 486 height 14
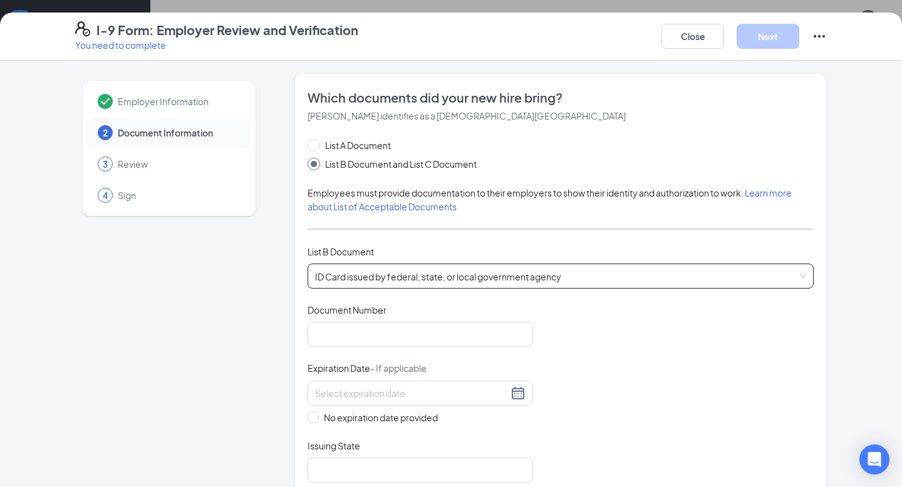
click at [416, 267] on div "ID Card issued by federal, state, or local government agency ID Card issued by …" at bounding box center [560, 276] width 506 height 25
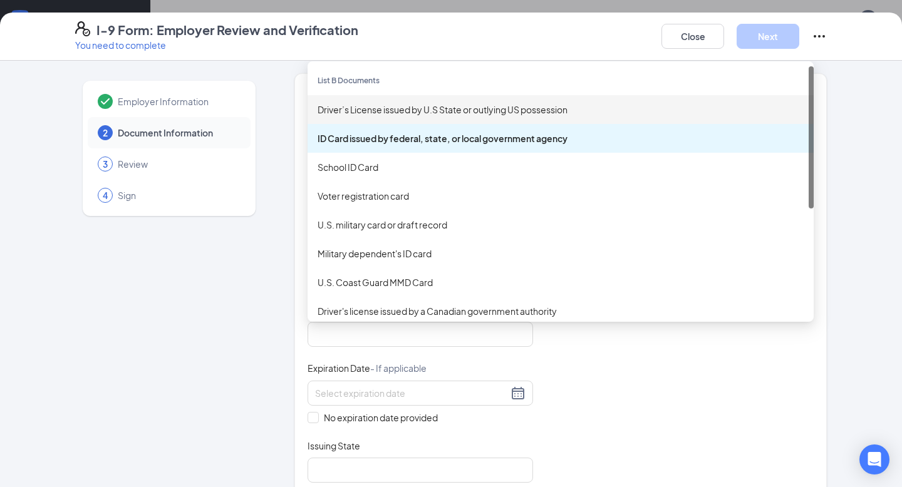
click at [415, 115] on div "Driver’s License issued by U.S State or outlying US possession" at bounding box center [560, 110] width 486 height 14
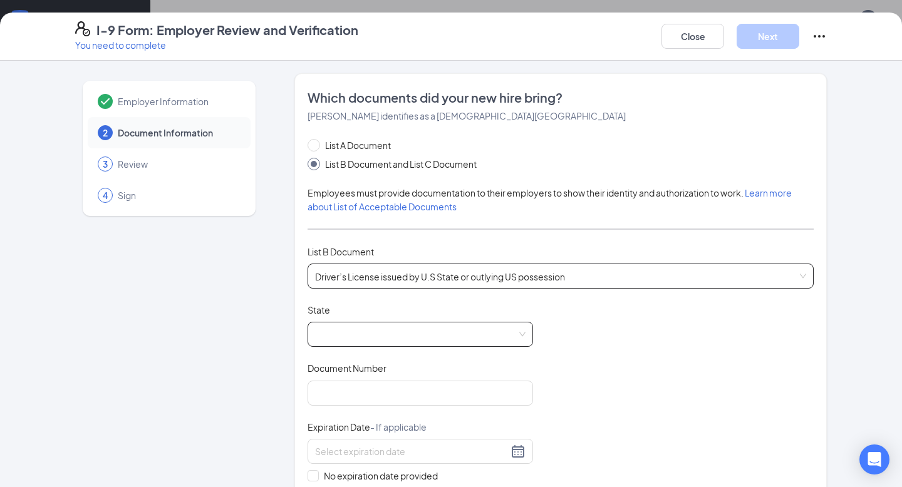
click at [379, 324] on span at bounding box center [420, 334] width 210 height 24
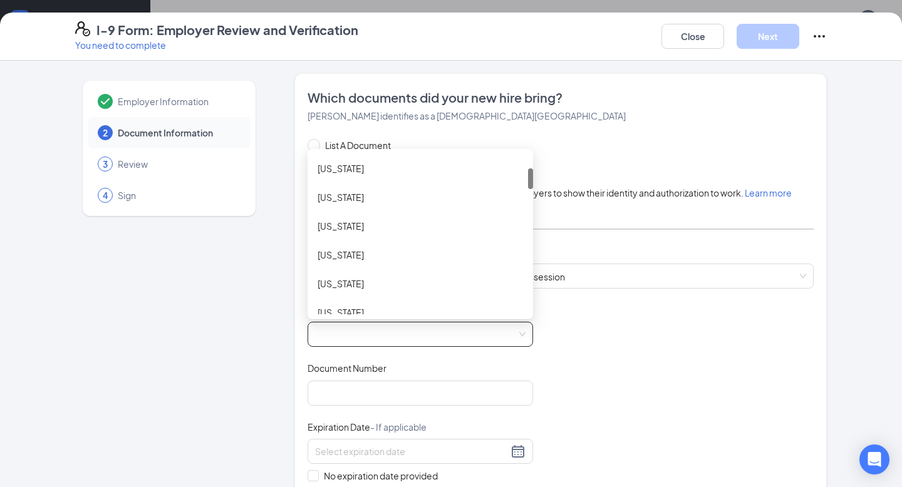
scroll to position [142, 0]
click at [379, 279] on div "[US_STATE]" at bounding box center [419, 286] width 205 height 14
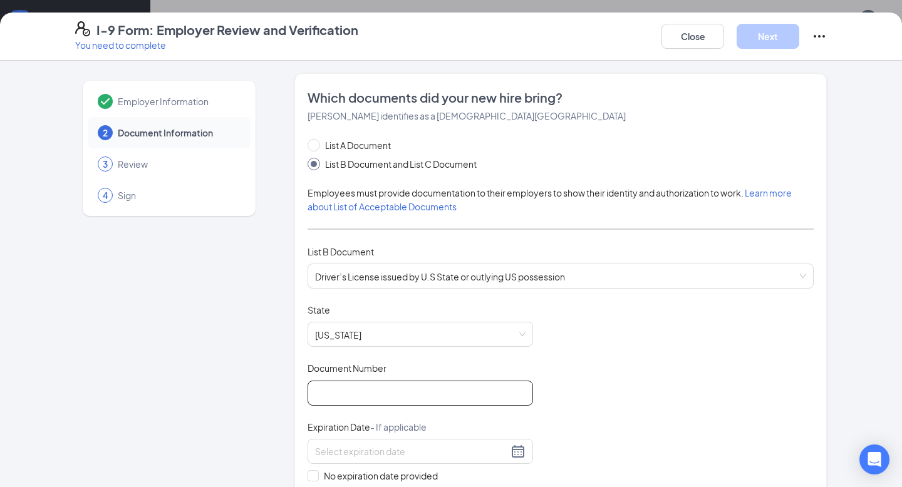
click at [370, 386] on input "Document Number" at bounding box center [419, 393] width 225 height 25
type input "4792602"
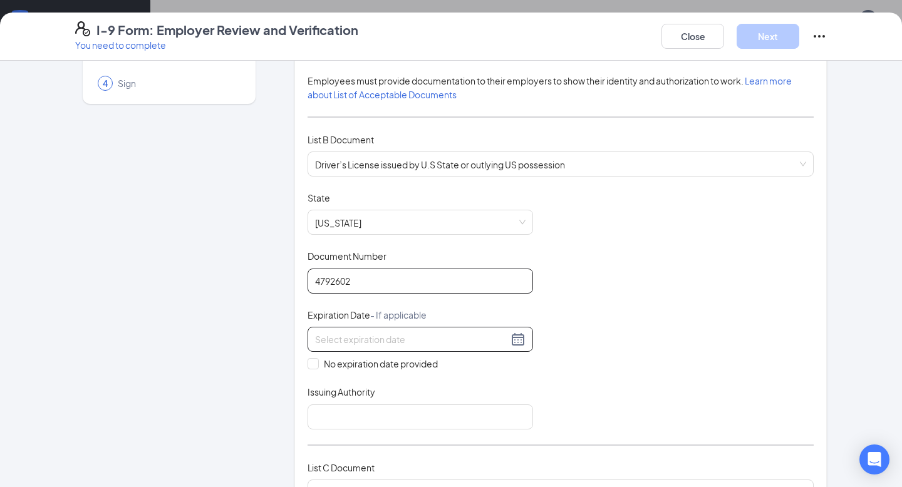
scroll to position [119, 0]
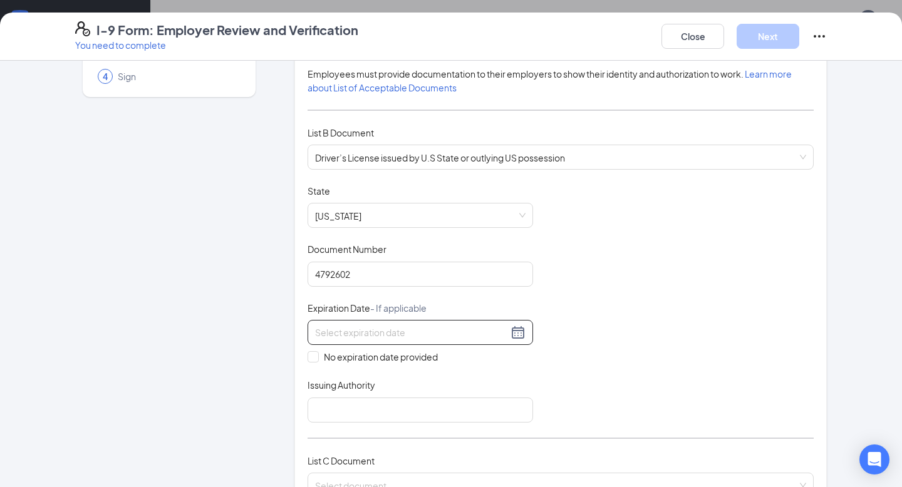
click at [358, 332] on input at bounding box center [411, 333] width 193 height 14
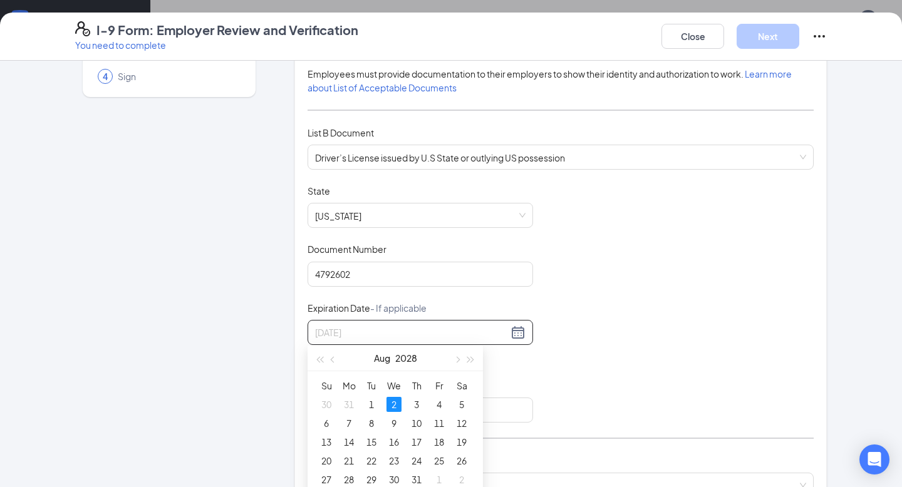
click at [396, 405] on div "2" at bounding box center [393, 404] width 15 height 15
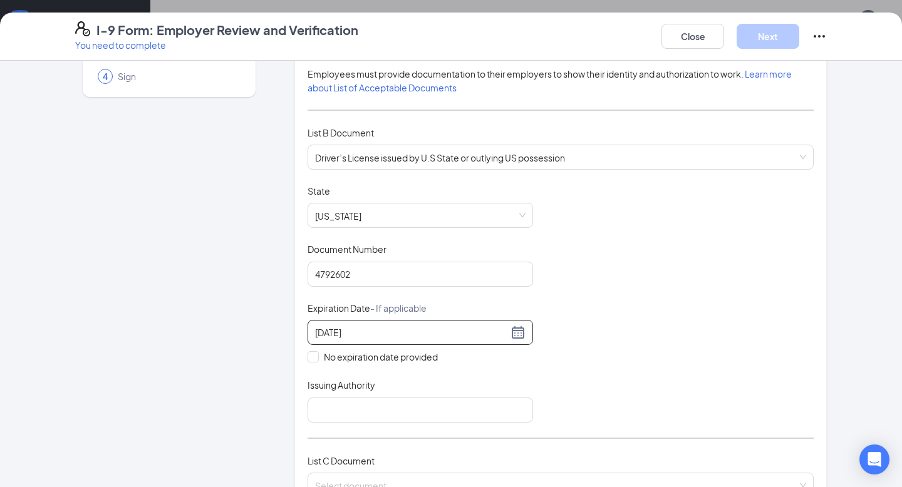
type input "[DATE]"
click at [552, 384] on div "Document Title Driver’s License issued by U.S State or outlying US possession S…" at bounding box center [560, 304] width 506 height 238
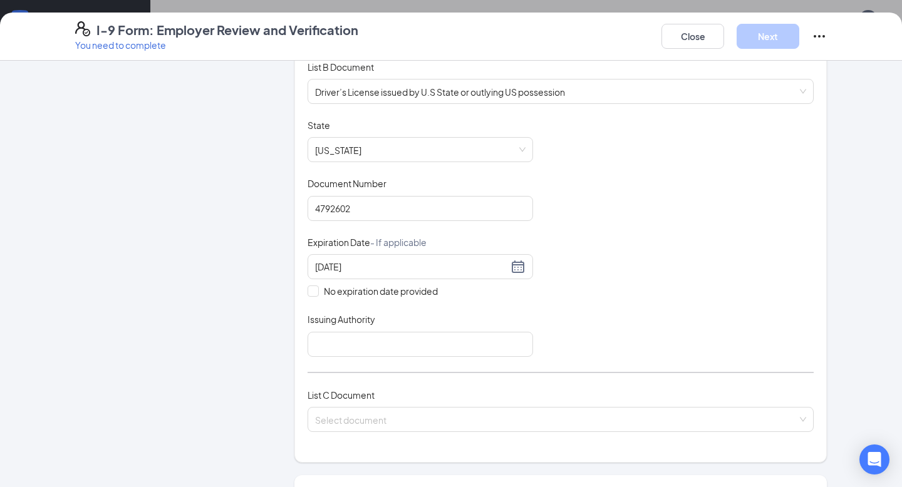
scroll to position [214, 0]
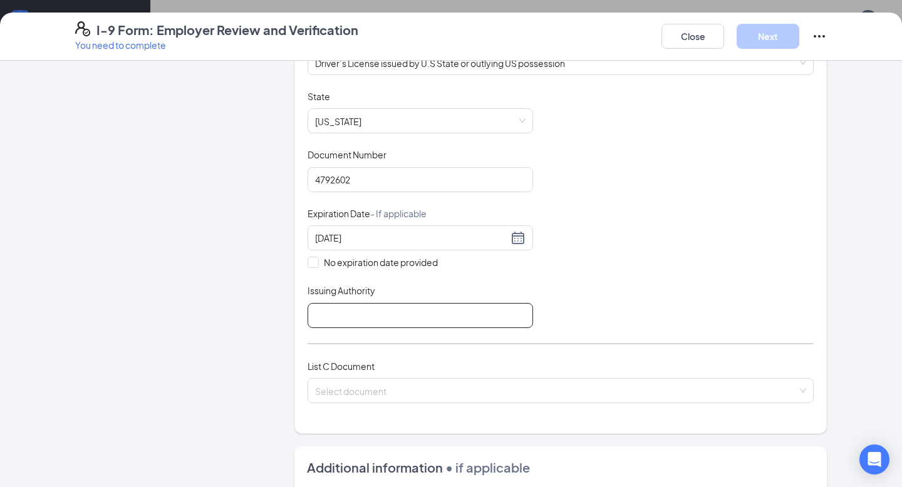
click at [472, 321] on input "Issuing Authority" at bounding box center [419, 315] width 225 height 25
type input "[US_STATE], [GEOGRAPHIC_DATA]"
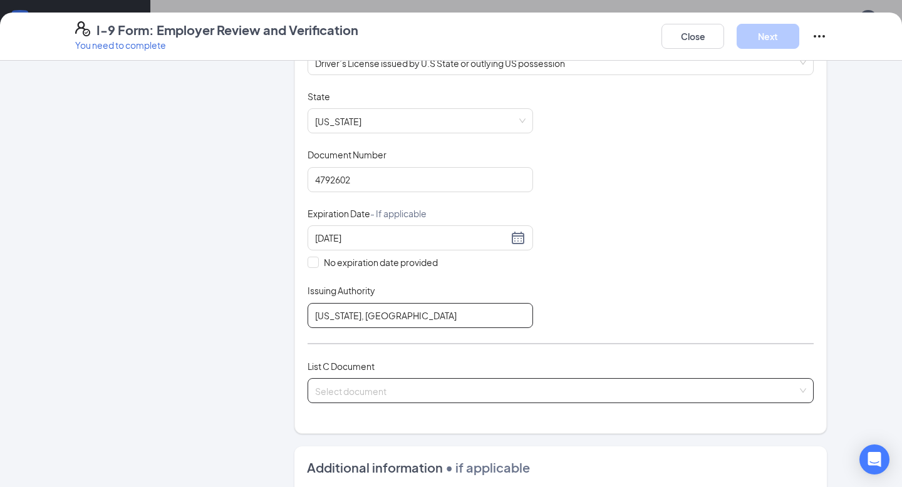
click at [391, 396] on span at bounding box center [556, 391] width 482 height 24
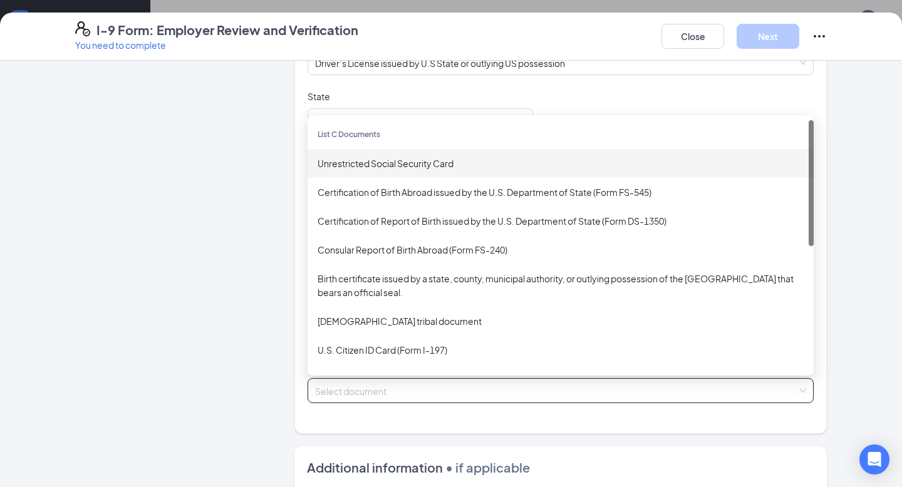
click at [421, 158] on div "Unrestricted Social Security Card" at bounding box center [560, 164] width 486 height 14
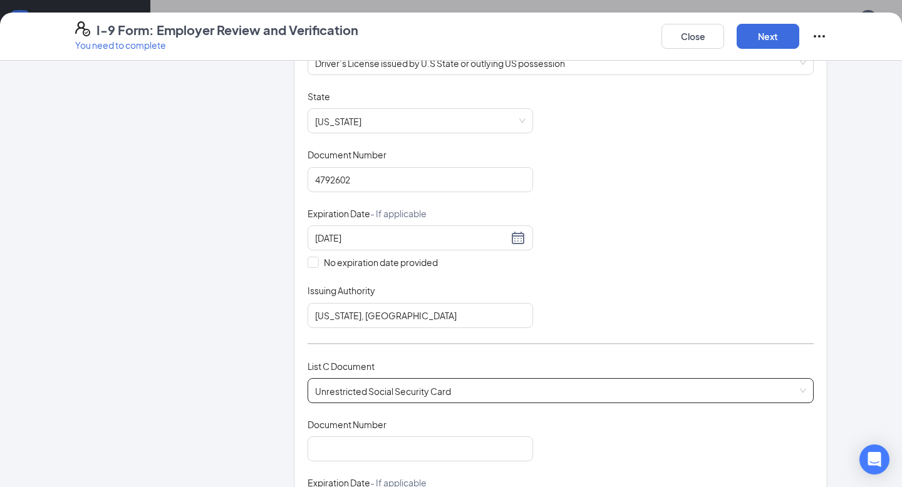
scroll to position [254, 0]
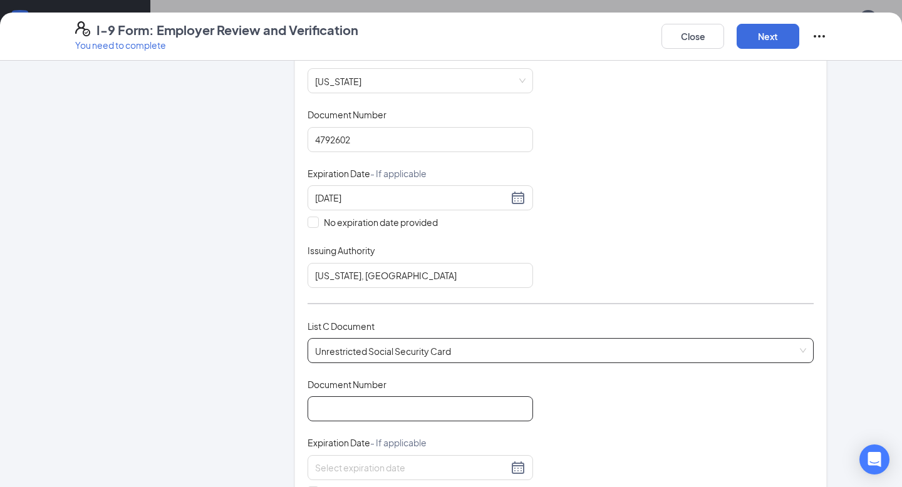
click at [389, 403] on input "Document Number" at bounding box center [419, 408] width 225 height 25
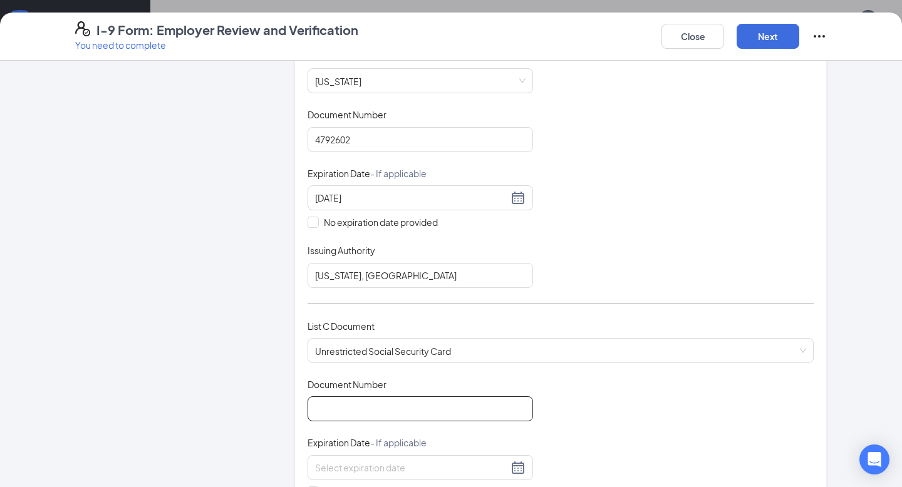
paste input "578-29-2296"
type input "578292296"
click at [593, 398] on div "Document Title Unrestricted Social Security Card Document Number 578292296 Expi…" at bounding box center [560, 467] width 506 height 179
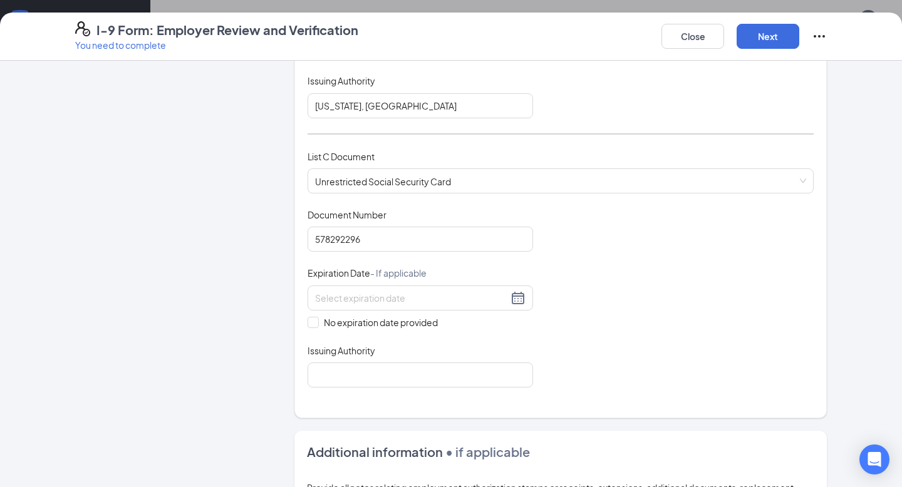
scroll to position [535, 0]
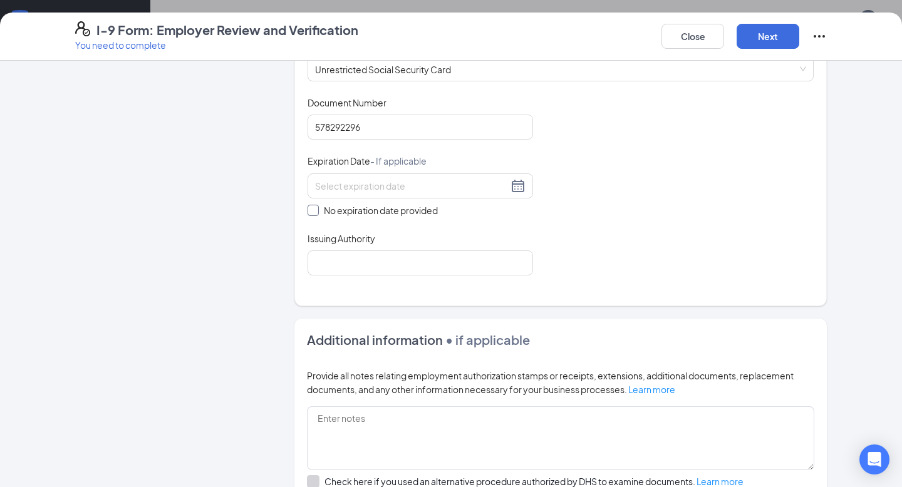
click at [320, 209] on span "No expiration date provided" at bounding box center [381, 211] width 124 height 14
click at [316, 209] on input "No expiration date provided" at bounding box center [311, 209] width 9 height 9
checkbox input "true"
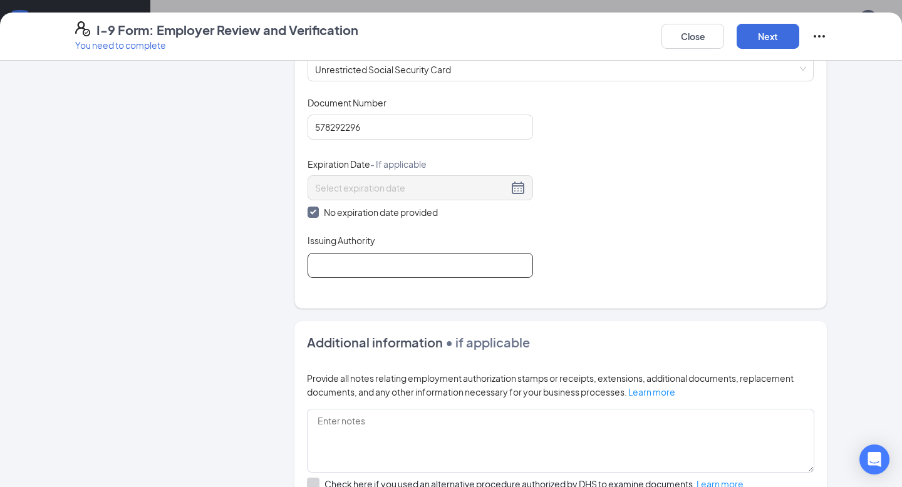
click at [358, 266] on input "Issuing Authority" at bounding box center [419, 265] width 225 height 25
type input "Social Security Admin"
click at [580, 269] on div "Document Title Unrestricted Social Security Card Document Number 578292296 Expi…" at bounding box center [560, 187] width 506 height 182
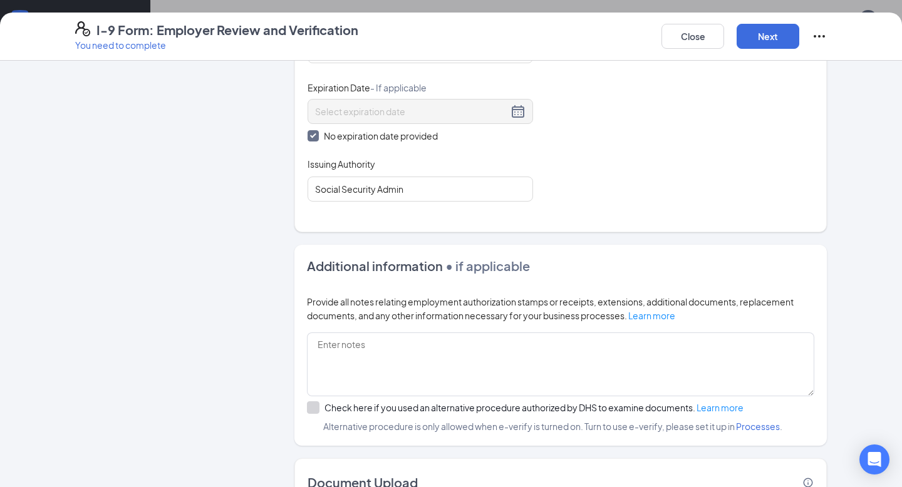
scroll to position [698, 0]
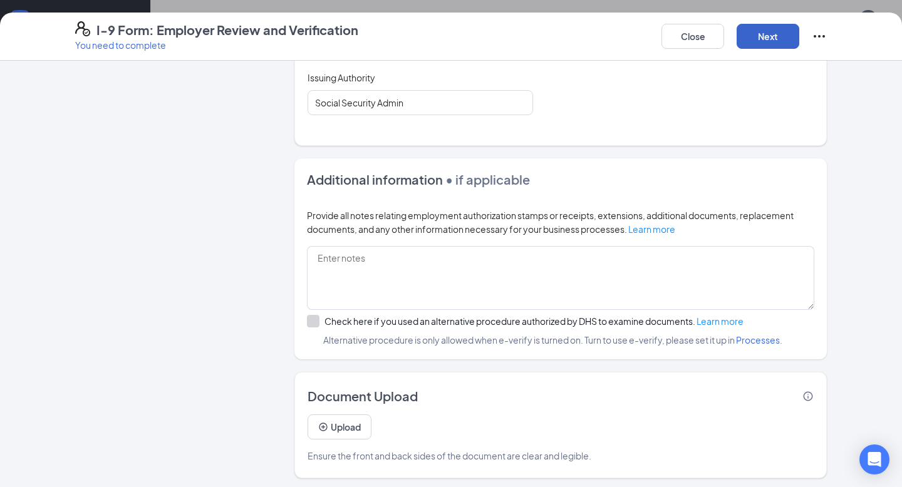
click at [773, 38] on button "Next" at bounding box center [767, 36] width 63 height 25
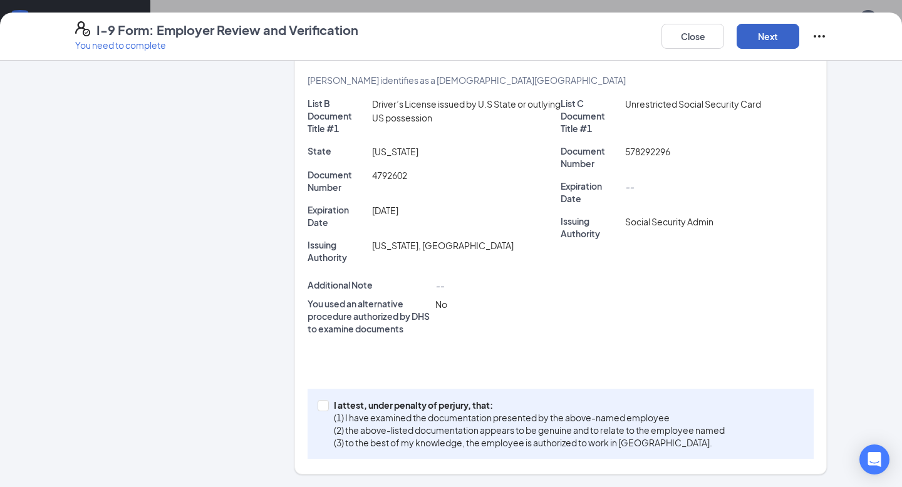
scroll to position [245, 0]
click at [322, 401] on input "I attest, under penalty of [PERSON_NAME], that: (1) I have examined the documen…" at bounding box center [321, 405] width 9 height 9
checkbox input "true"
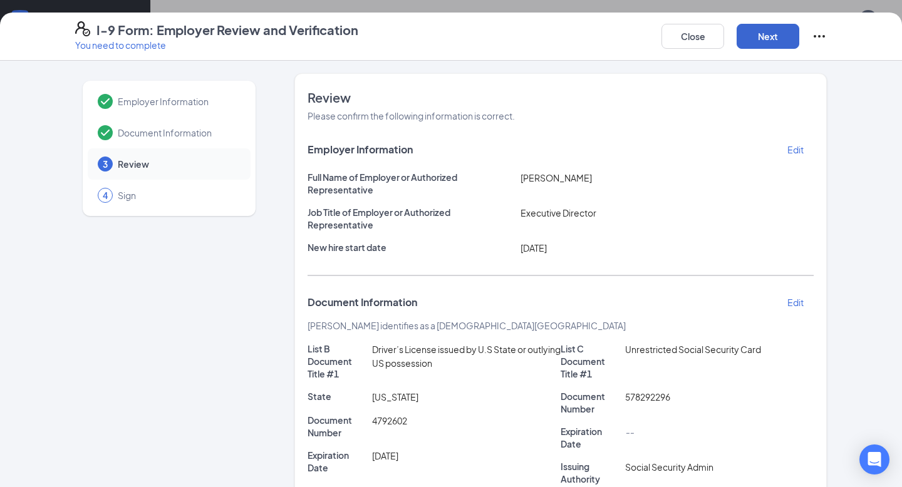
scroll to position [228, 0]
click at [769, 35] on button "Next" at bounding box center [767, 36] width 63 height 25
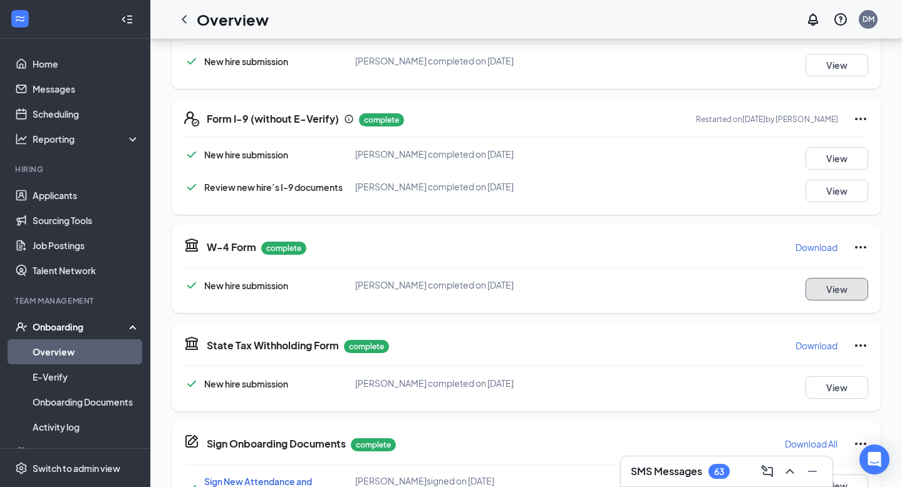
click at [820, 290] on button "View" at bounding box center [836, 289] width 63 height 23
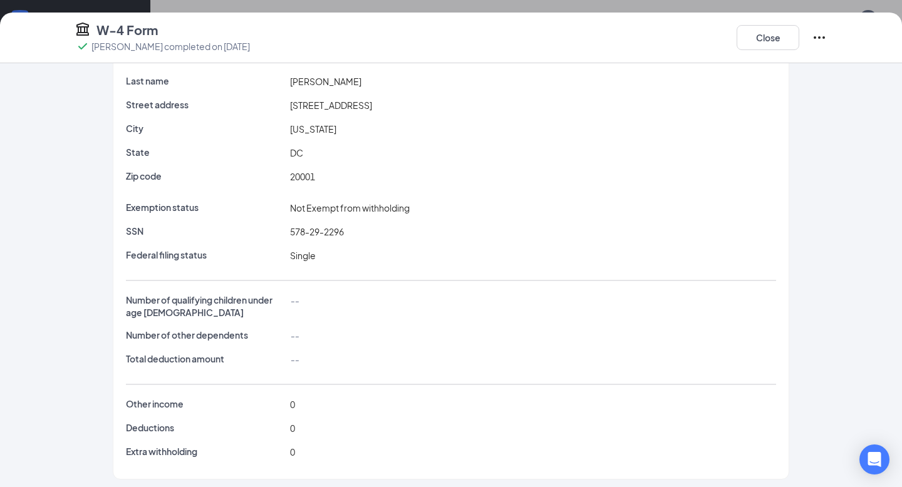
scroll to position [102, 0]
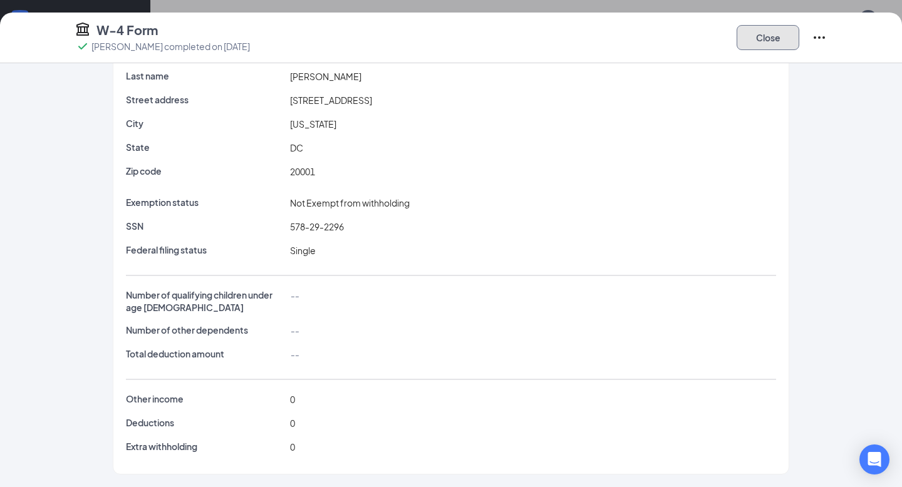
click at [766, 36] on button "Close" at bounding box center [767, 37] width 63 height 25
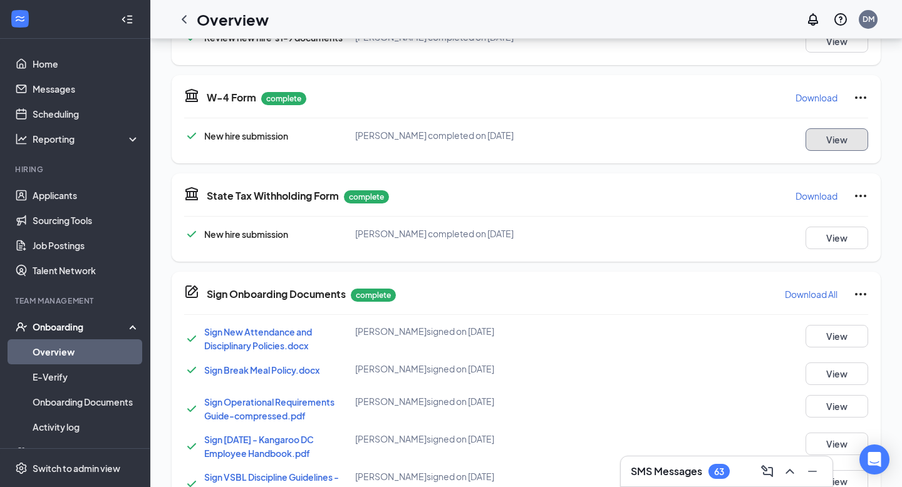
scroll to position [391, 0]
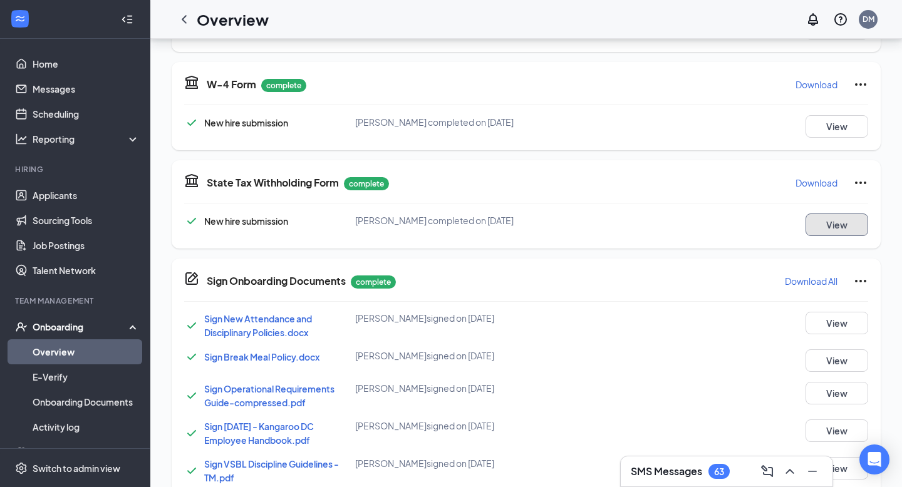
click at [827, 222] on button "View" at bounding box center [836, 225] width 63 height 23
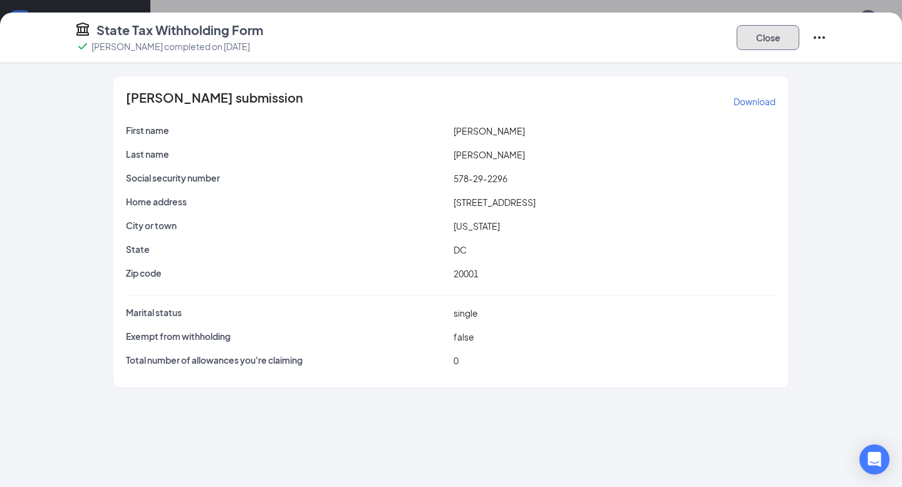
click at [756, 34] on button "Close" at bounding box center [767, 37] width 63 height 25
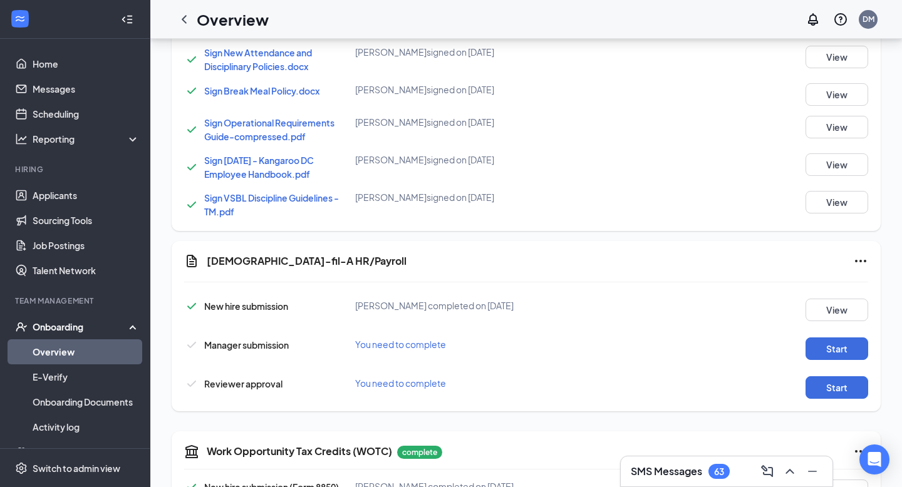
scroll to position [729, 0]
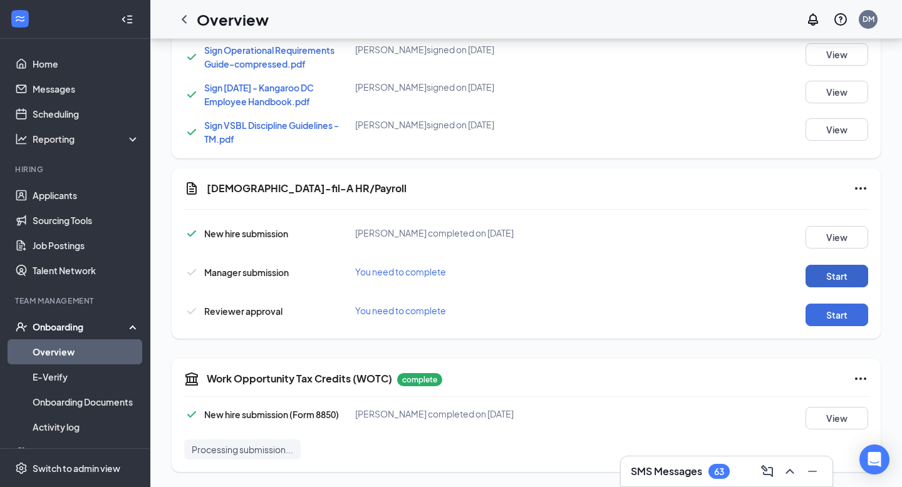
click at [830, 269] on button "Start" at bounding box center [836, 276] width 63 height 23
click at [817, 311] on button "Start" at bounding box center [836, 315] width 63 height 23
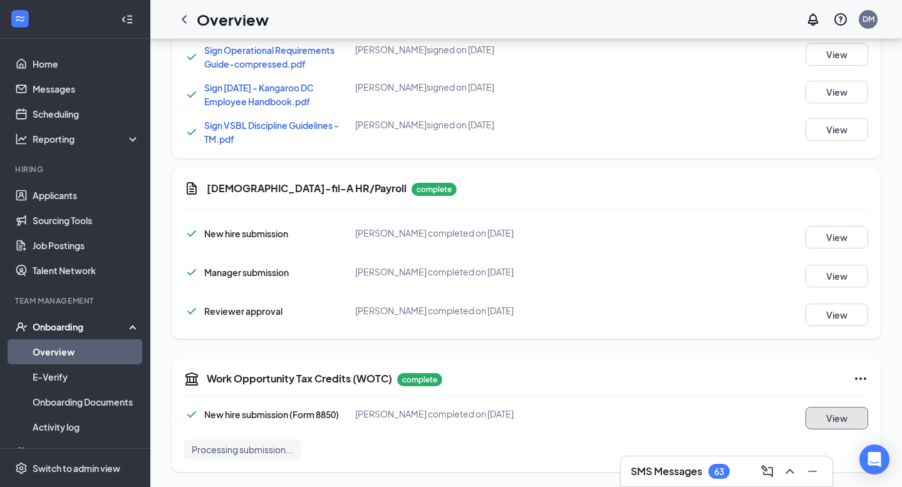
click at [833, 416] on button "View" at bounding box center [836, 418] width 63 height 23
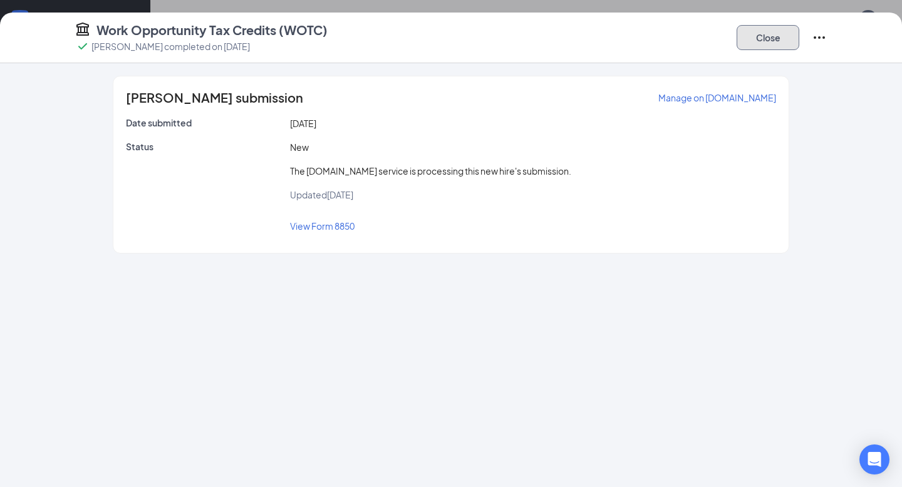
click at [771, 38] on button "Close" at bounding box center [767, 37] width 63 height 25
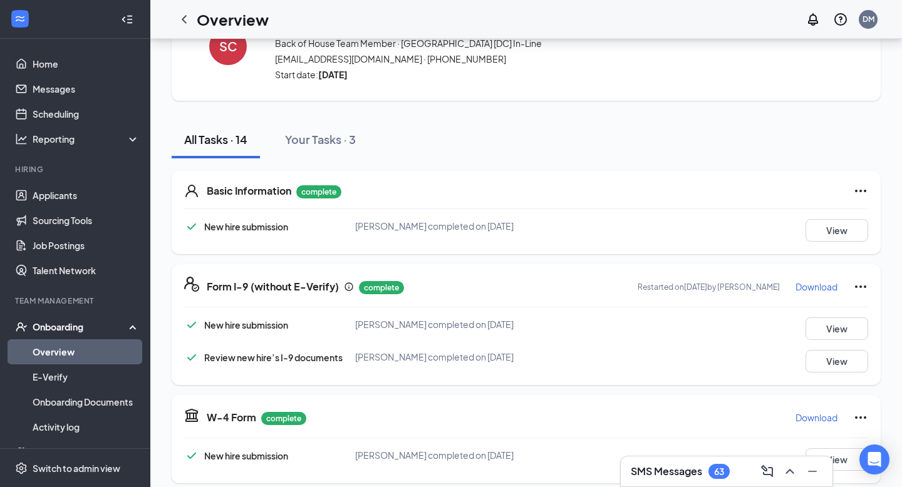
scroll to position [0, 0]
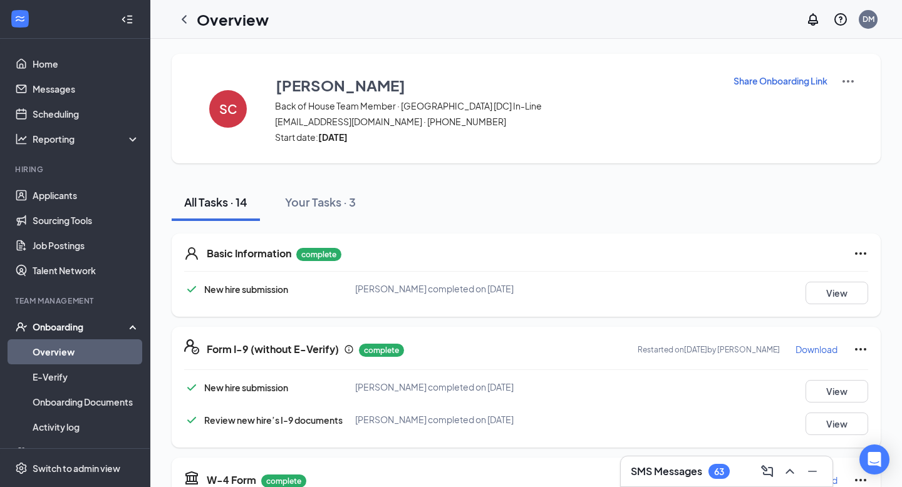
click at [67, 352] on link "Overview" at bounding box center [86, 351] width 107 height 25
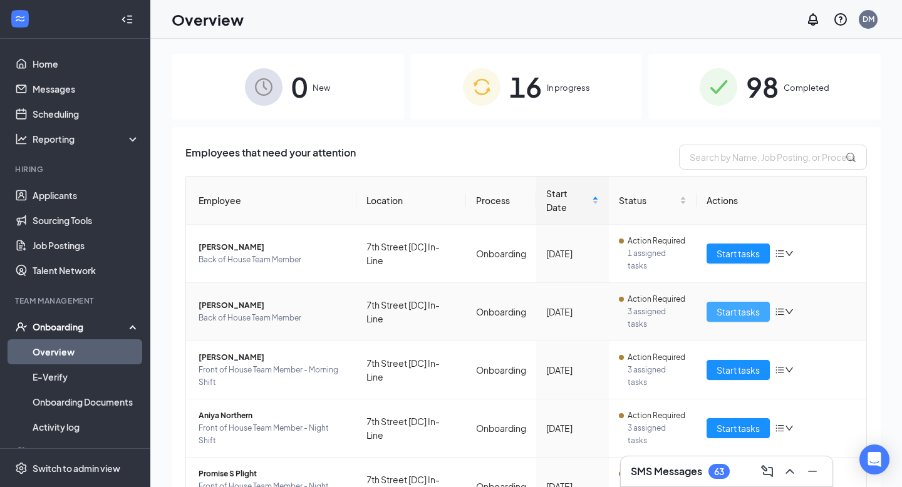
click at [731, 311] on span "Start tasks" at bounding box center [737, 312] width 43 height 14
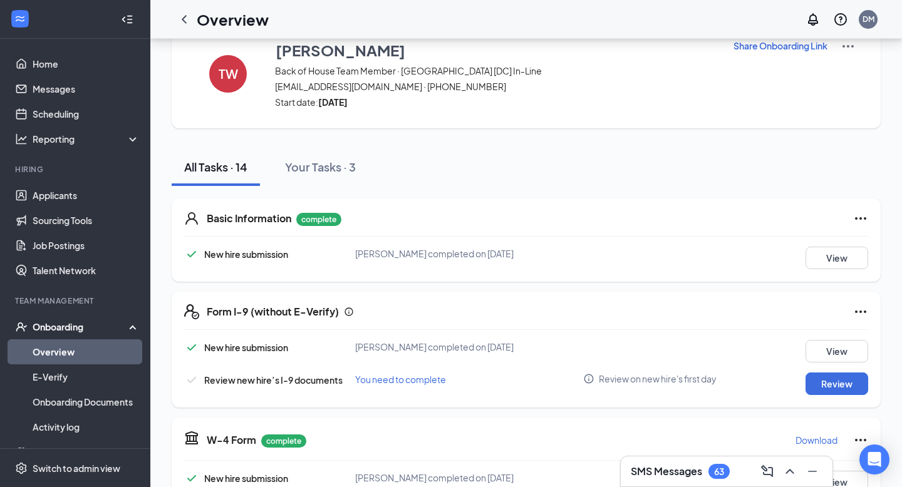
scroll to position [47, 0]
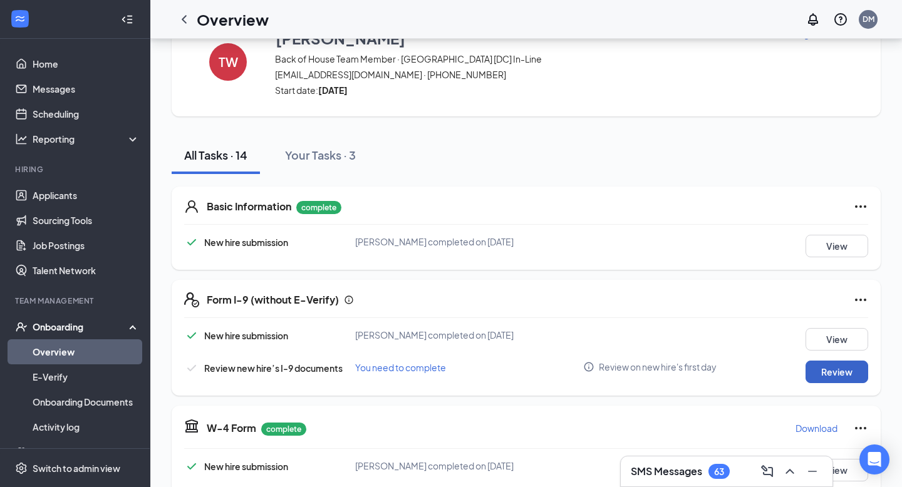
click at [823, 367] on button "Review" at bounding box center [836, 372] width 63 height 23
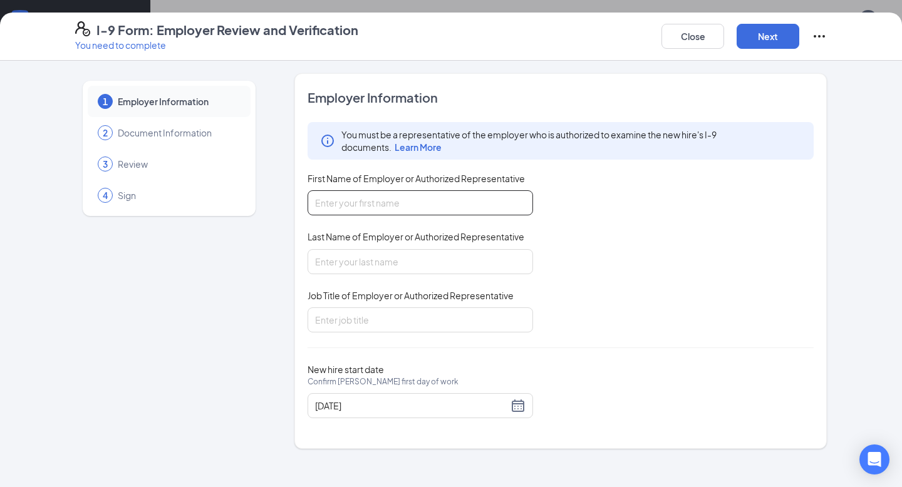
click at [468, 207] on input "First Name of Employer or Authorized Representative" at bounding box center [419, 202] width 225 height 25
type input "[PERSON_NAME]"
click at [410, 322] on input "Job Title of Employer or Authorized Representative" at bounding box center [419, 319] width 225 height 25
type input "Executive Director"
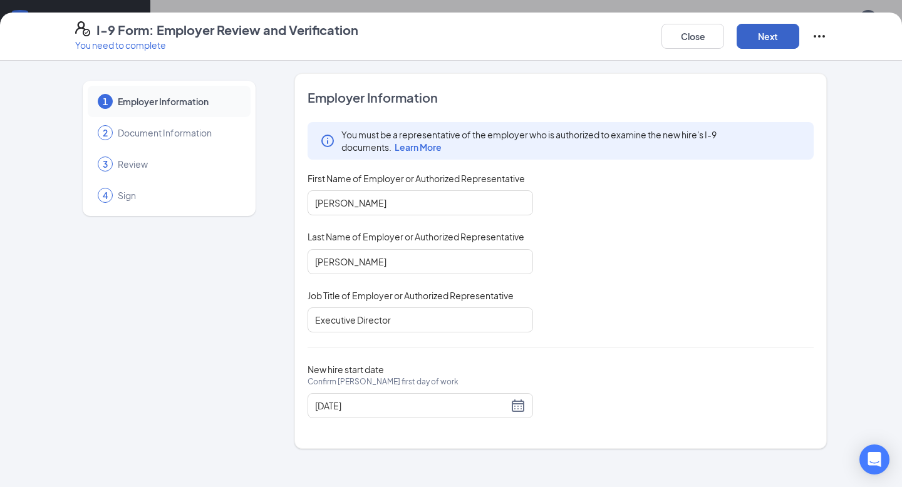
click at [758, 34] on button "Next" at bounding box center [767, 36] width 63 height 25
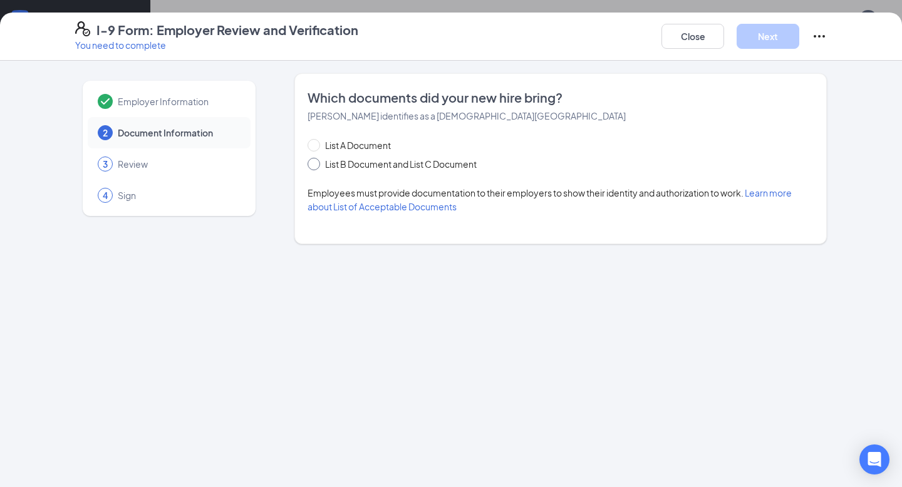
click at [315, 163] on input "List B Document and List C Document" at bounding box center [311, 162] width 9 height 9
radio input "true"
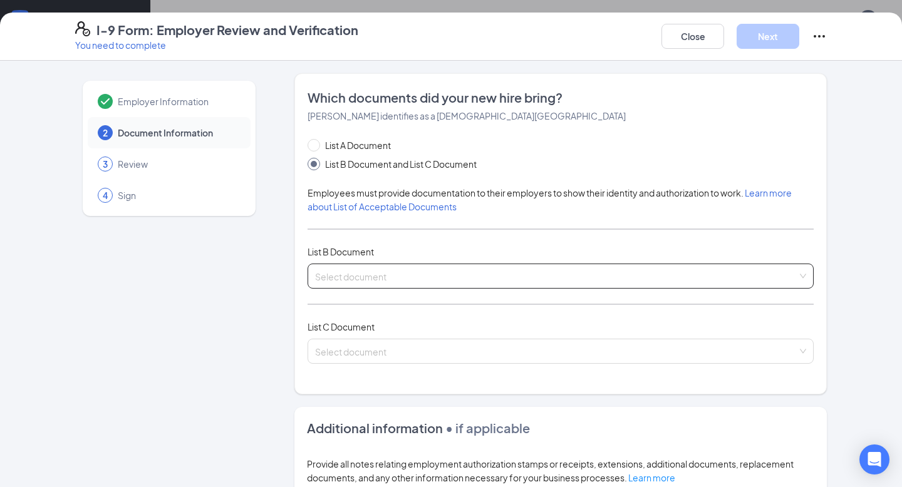
click at [425, 277] on input "search" at bounding box center [556, 273] width 482 height 19
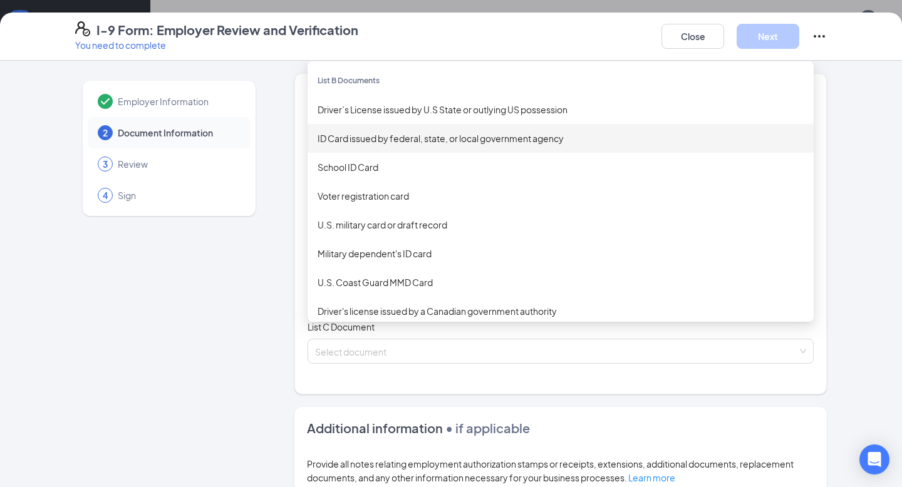
click at [431, 131] on div "ID Card issued by federal, state, or local government agency" at bounding box center [560, 138] width 486 height 14
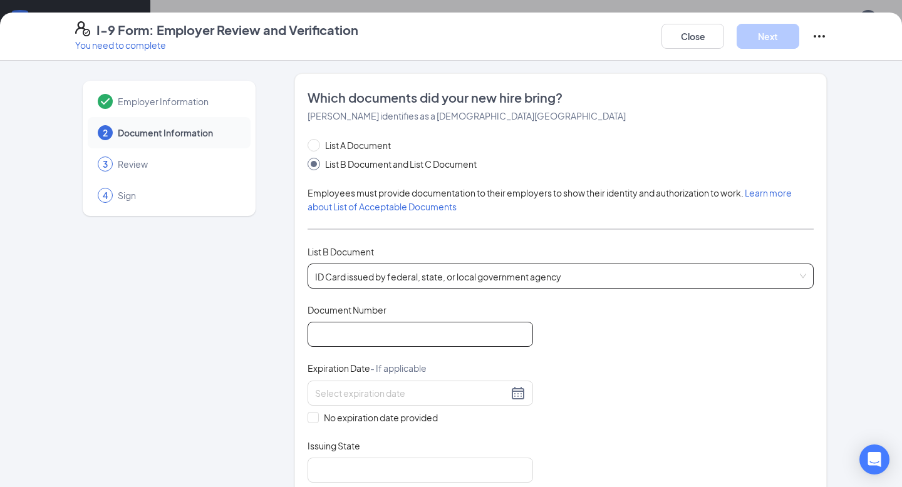
click at [369, 338] on input "Document Number" at bounding box center [419, 334] width 225 height 25
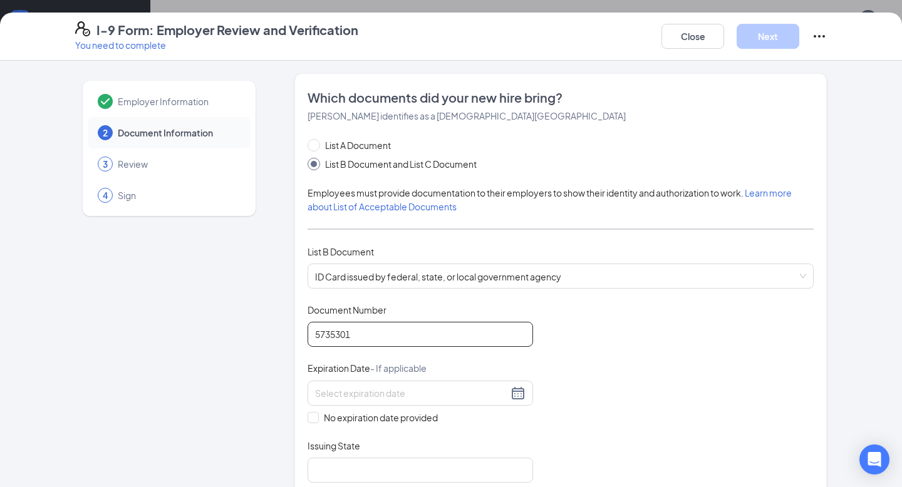
type input "5735301"
click at [606, 356] on div "Document Title ID Card issued by federal, state, or local government agency Doc…" at bounding box center [560, 393] width 506 height 179
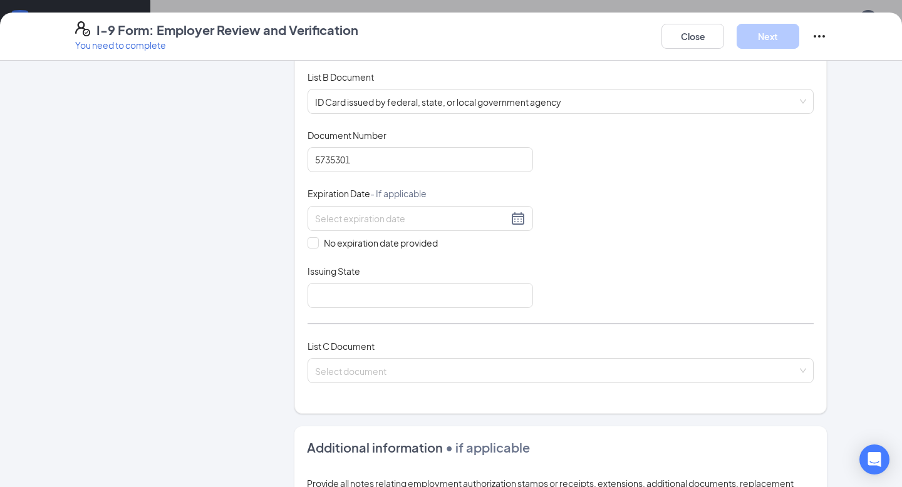
scroll to position [175, 0]
click at [373, 215] on input at bounding box center [411, 218] width 193 height 14
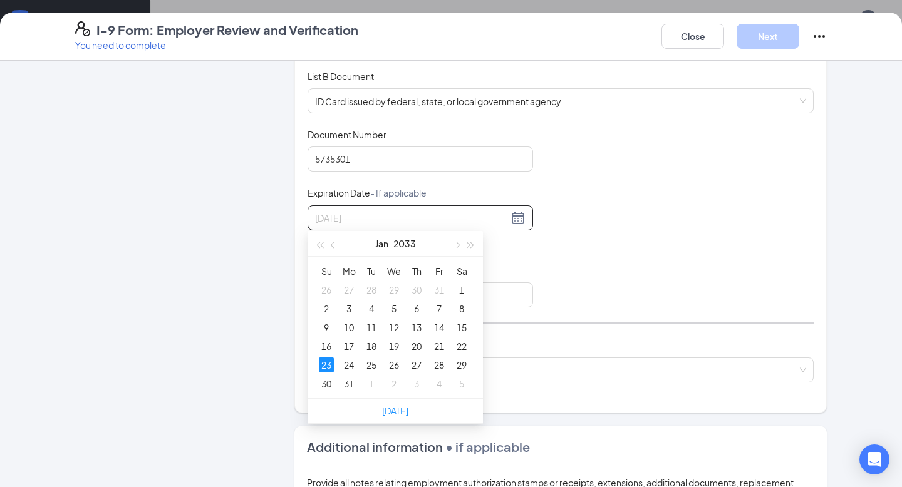
click at [324, 360] on div "23" at bounding box center [326, 365] width 15 height 15
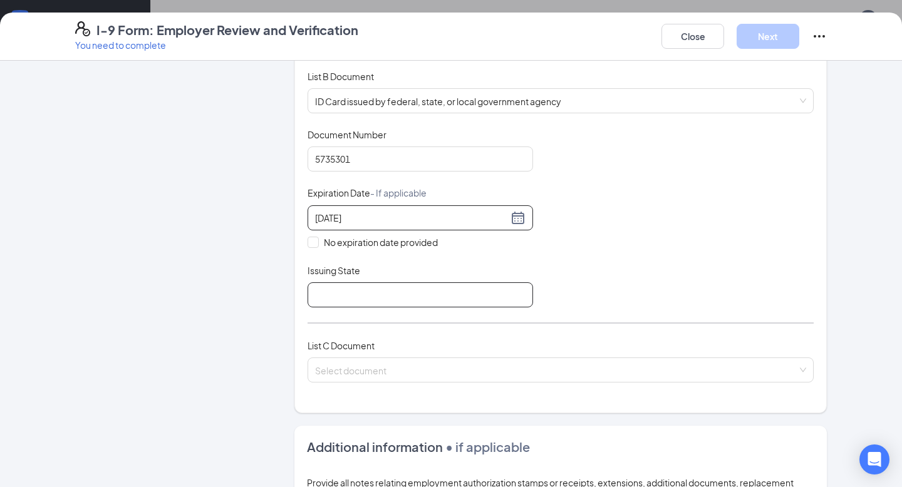
scroll to position [198, 0]
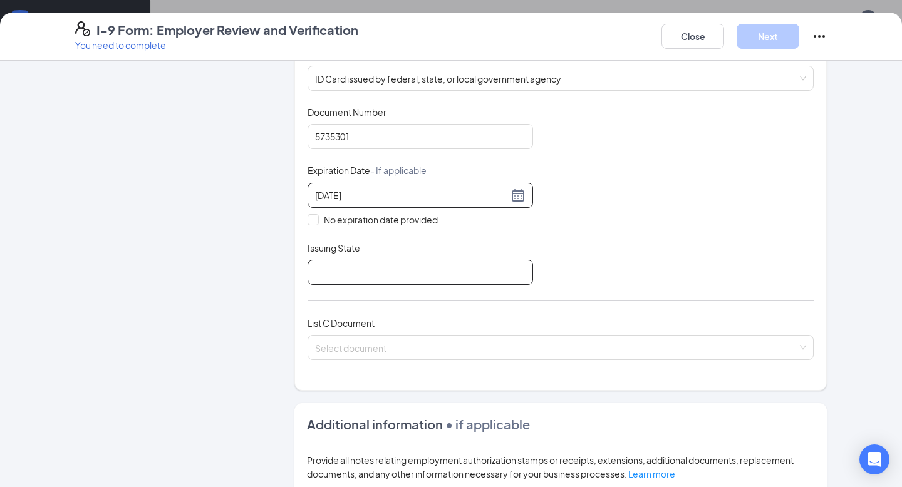
type input "[DATE]"
click at [351, 268] on input "Issuing State" at bounding box center [419, 272] width 225 height 25
type input "[US_STATE], [GEOGRAPHIC_DATA]"
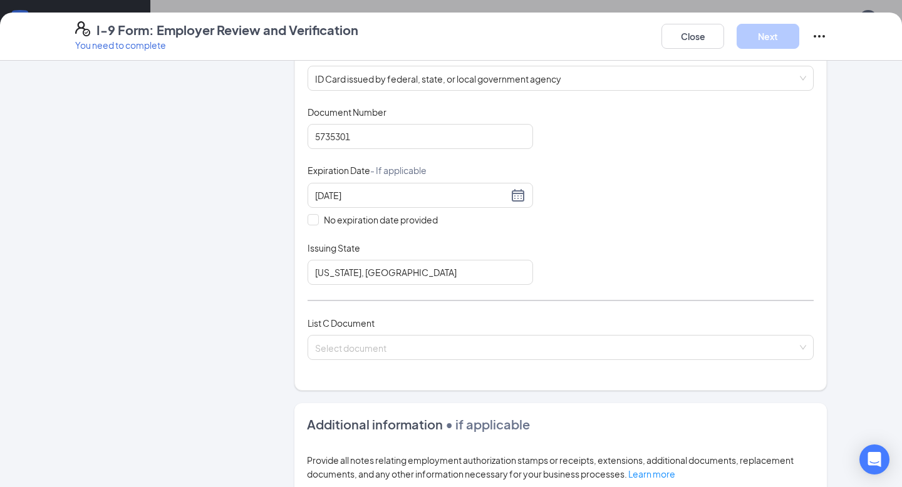
click at [647, 254] on div "Document Title ID Card issued by federal, state, or local government agency Doc…" at bounding box center [560, 195] width 506 height 179
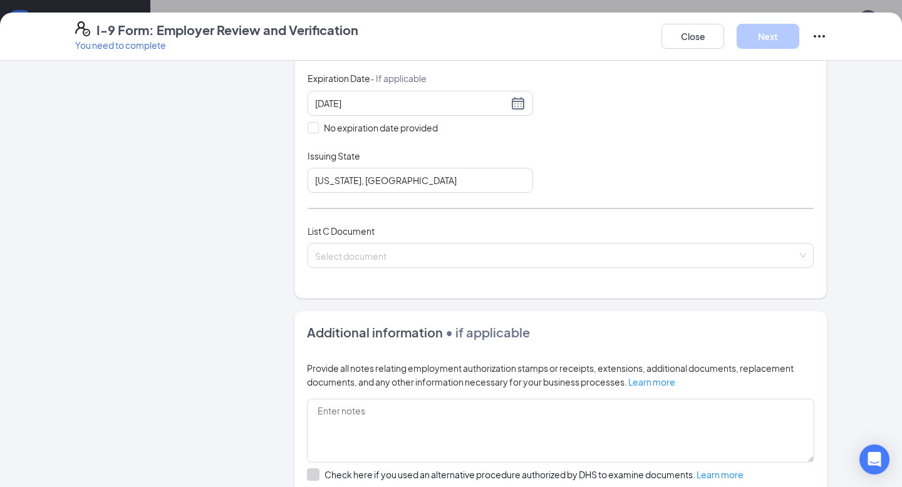
scroll to position [338, 0]
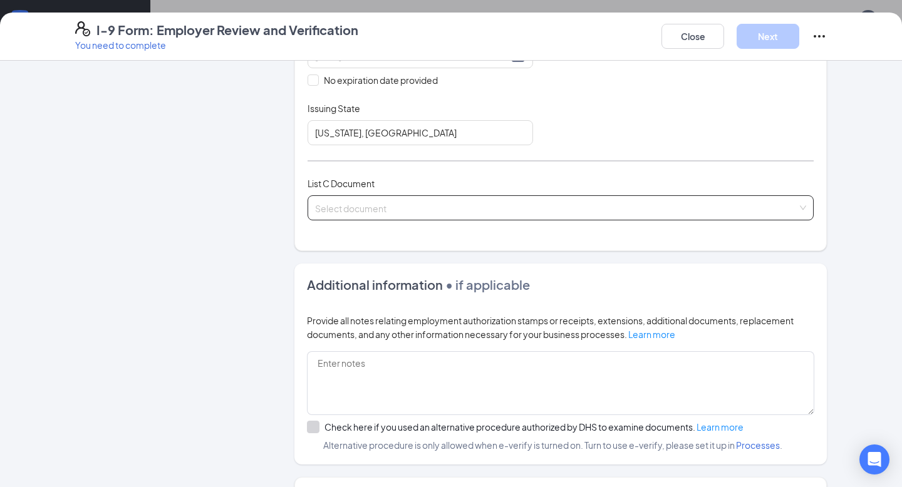
click at [555, 209] on input "search" at bounding box center [556, 205] width 482 height 19
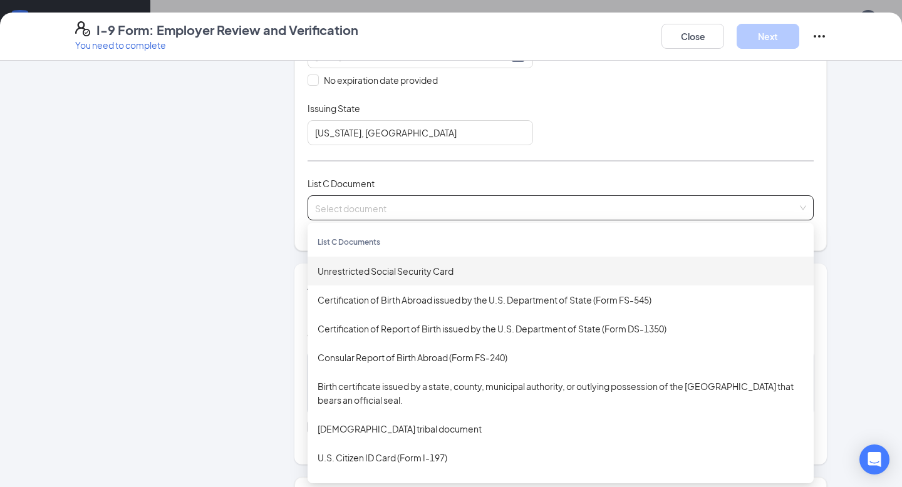
click at [467, 271] on div "Unrestricted Social Security Card" at bounding box center [560, 271] width 486 height 14
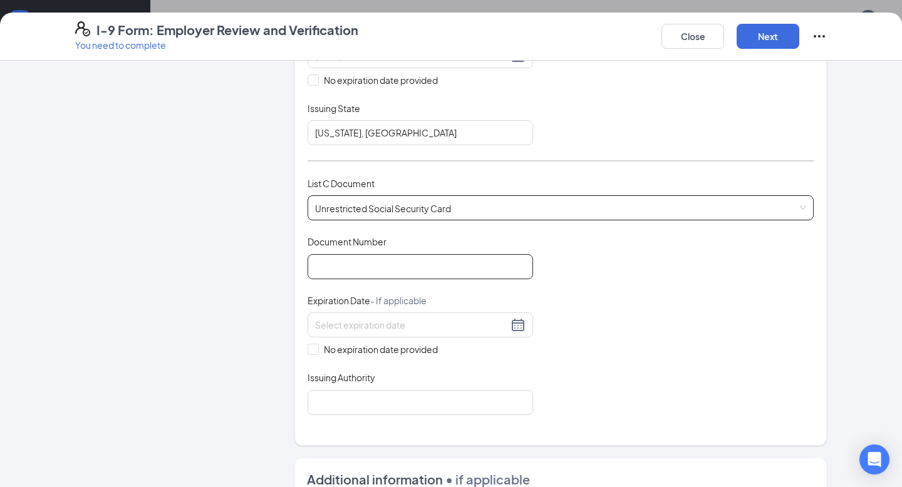
click at [429, 260] on input "Document Number" at bounding box center [419, 266] width 225 height 25
type input "217777667"
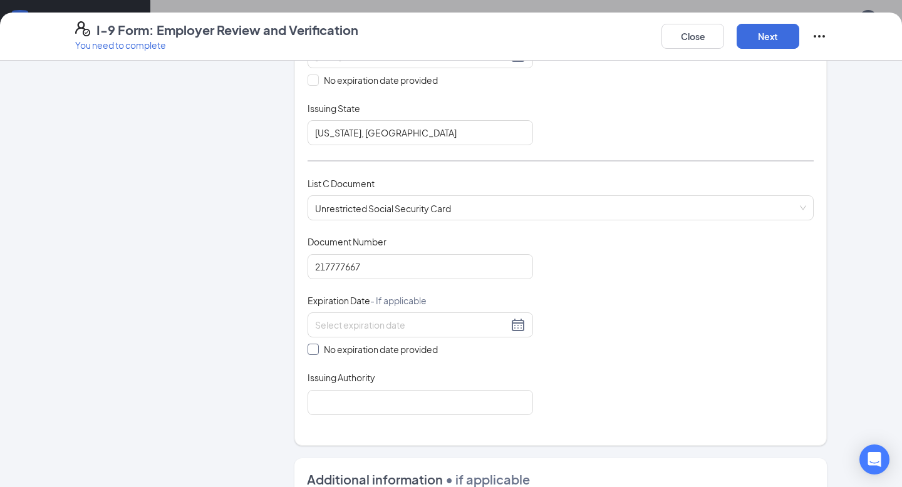
click at [321, 344] on span "No expiration date provided" at bounding box center [381, 350] width 124 height 14
click at [316, 344] on input "No expiration date provided" at bounding box center [311, 348] width 9 height 9
checkbox input "true"
click at [327, 385] on div "Issuing Authority" at bounding box center [419, 383] width 225 height 18
click at [332, 397] on input "Issuing Authority" at bounding box center [419, 404] width 225 height 25
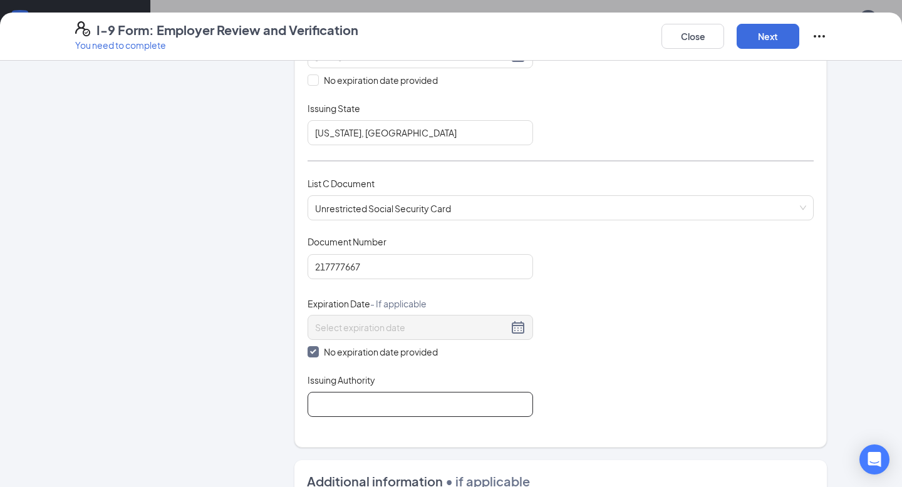
type input "Social Security Admin"
click at [540, 341] on div "Document Title Unrestricted Social Security Card Document Number 217777667 Expi…" at bounding box center [560, 326] width 506 height 182
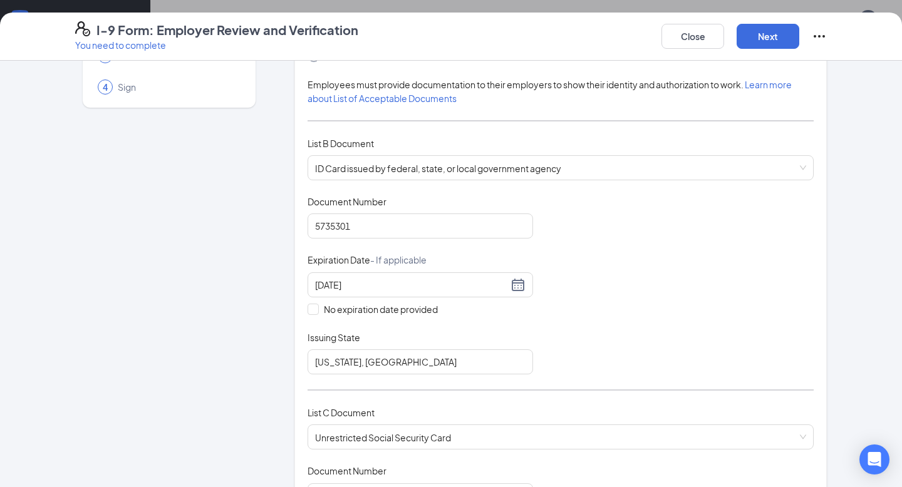
scroll to position [0, 0]
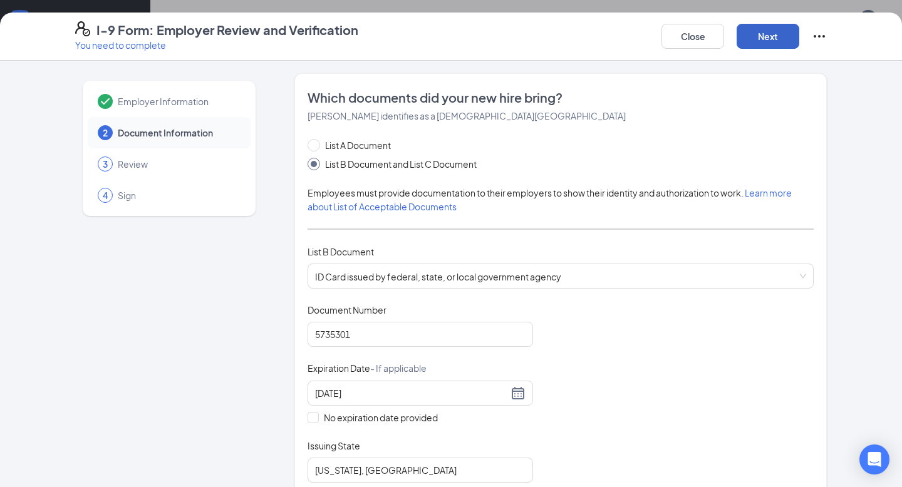
click at [767, 36] on button "Next" at bounding box center [767, 36] width 63 height 25
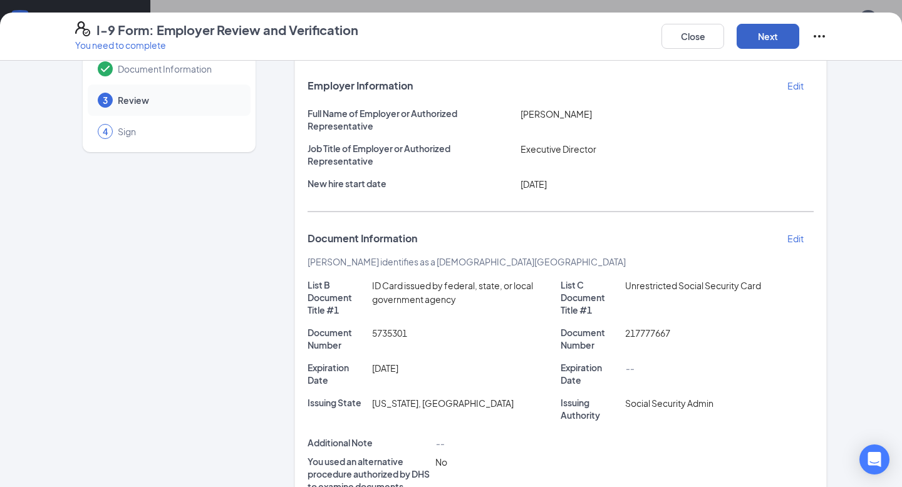
scroll to position [221, 0]
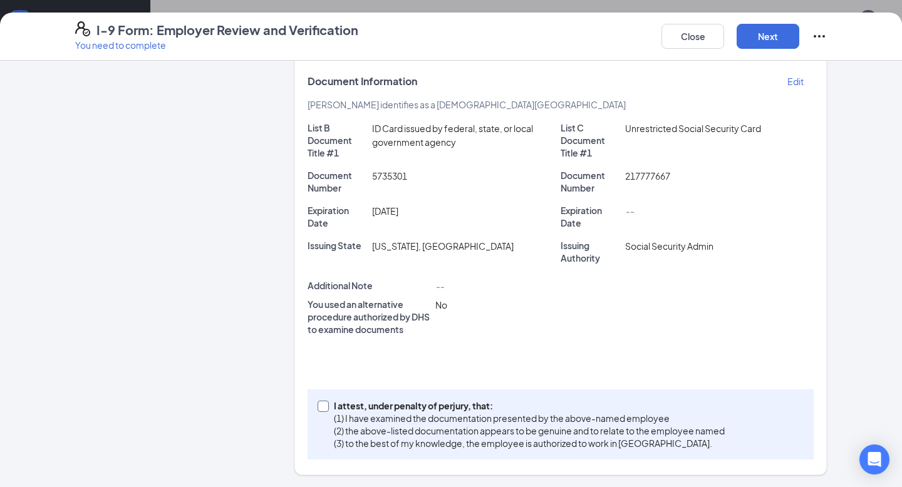
click at [321, 403] on input "I attest, under penalty of [PERSON_NAME], that: (1) I have examined the documen…" at bounding box center [321, 405] width 9 height 9
checkbox input "true"
click at [765, 33] on button "Next" at bounding box center [767, 36] width 63 height 25
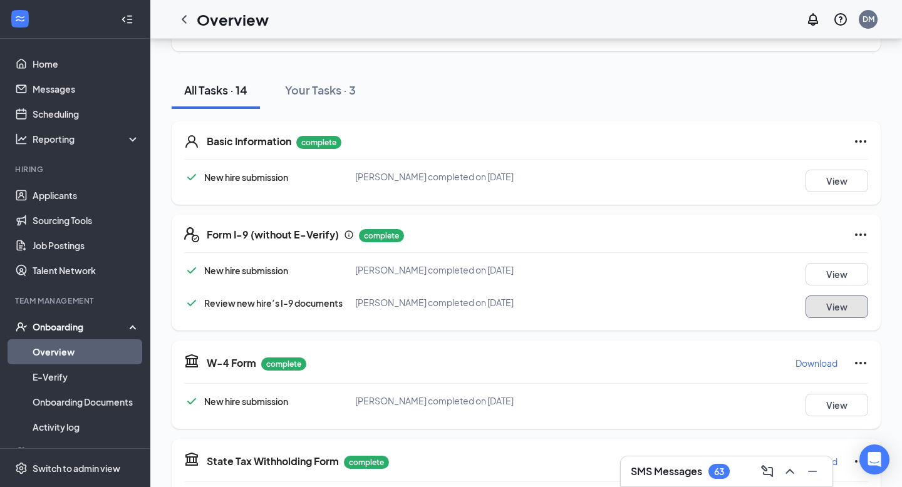
scroll to position [170, 0]
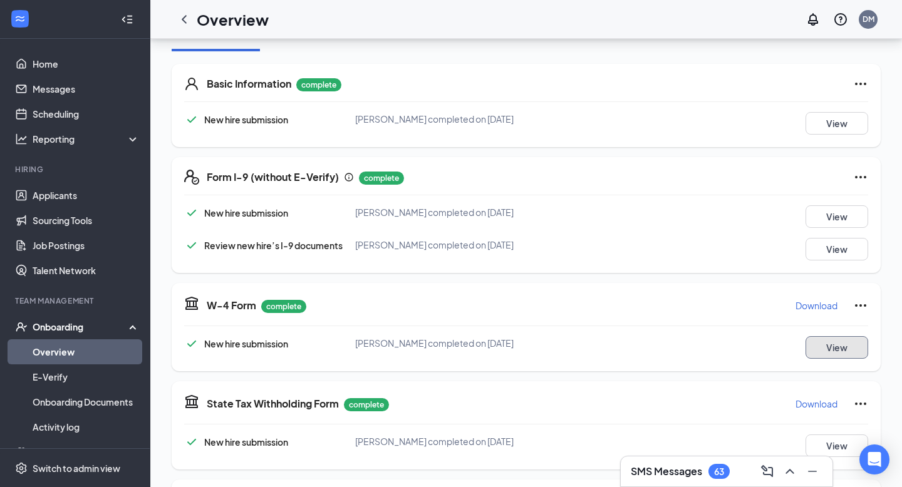
click at [832, 348] on button "View" at bounding box center [836, 347] width 63 height 23
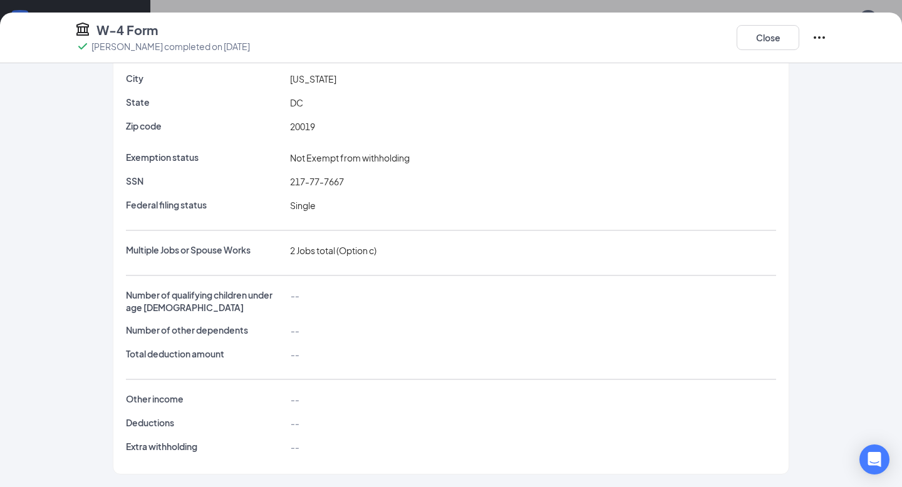
scroll to position [0, 0]
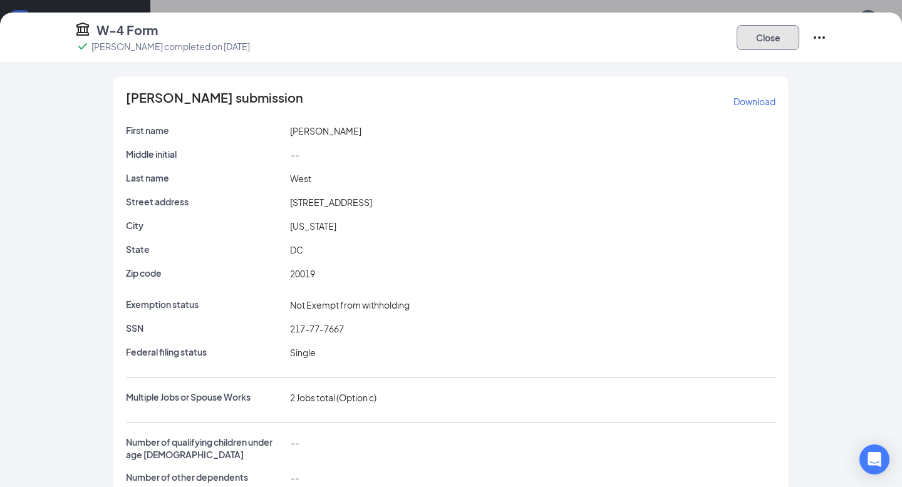
click at [757, 34] on button "Close" at bounding box center [767, 37] width 63 height 25
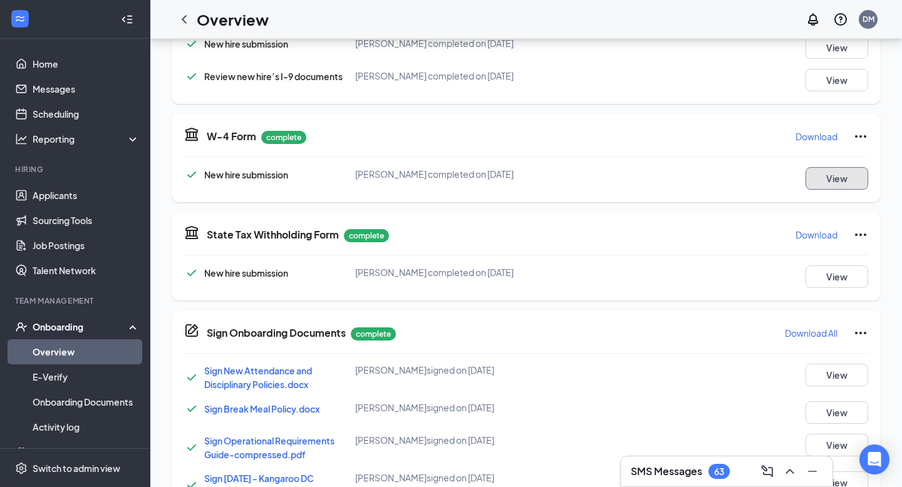
scroll to position [343, 0]
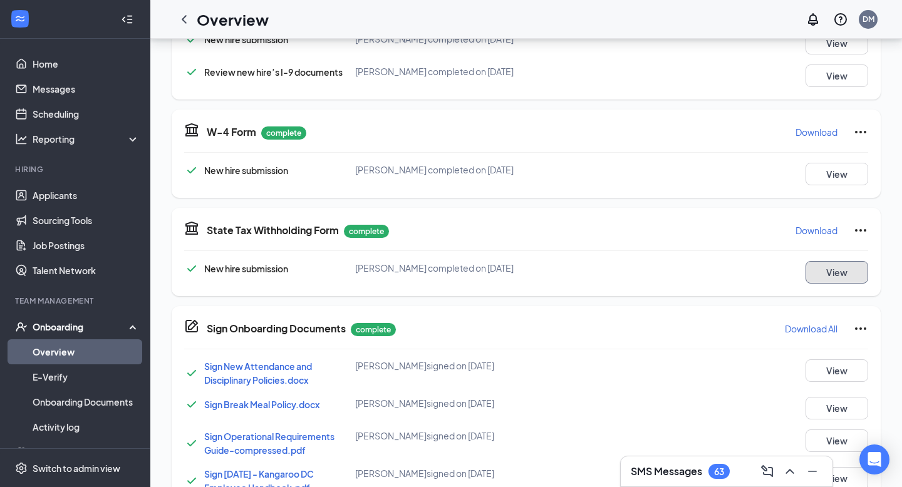
click at [841, 274] on button "View" at bounding box center [836, 272] width 63 height 23
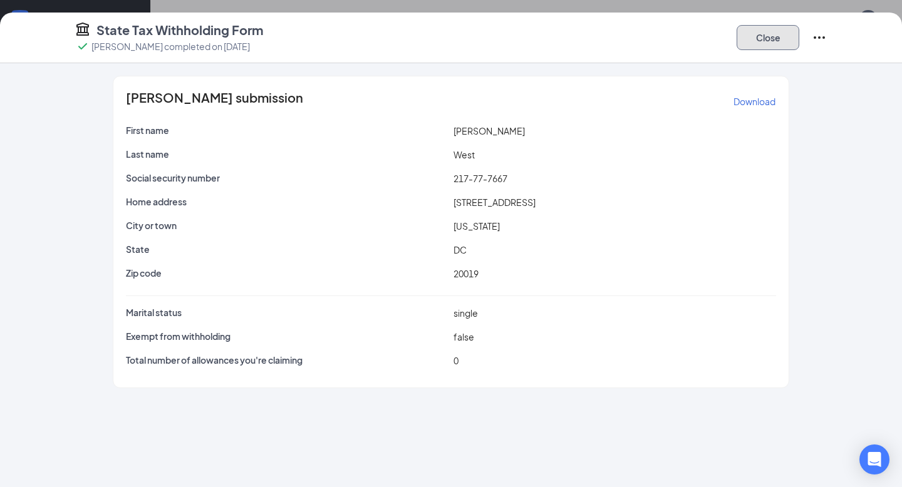
click at [771, 36] on button "Close" at bounding box center [767, 37] width 63 height 25
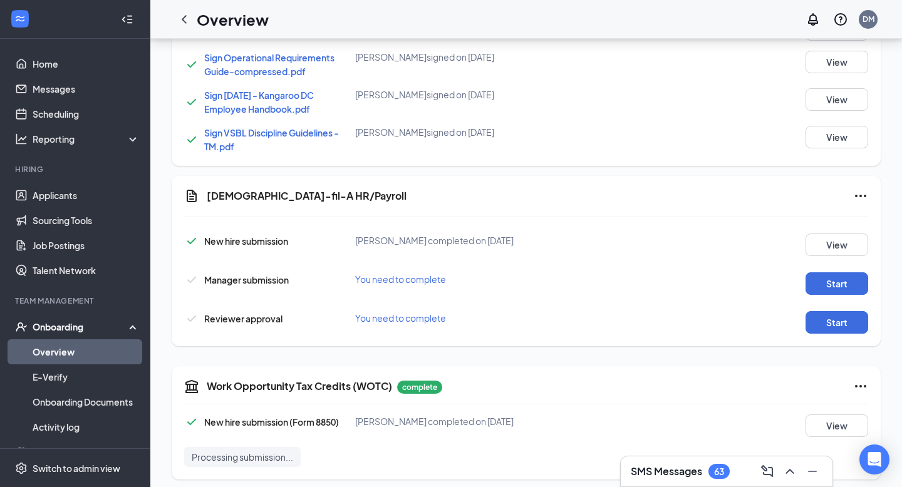
scroll to position [729, 0]
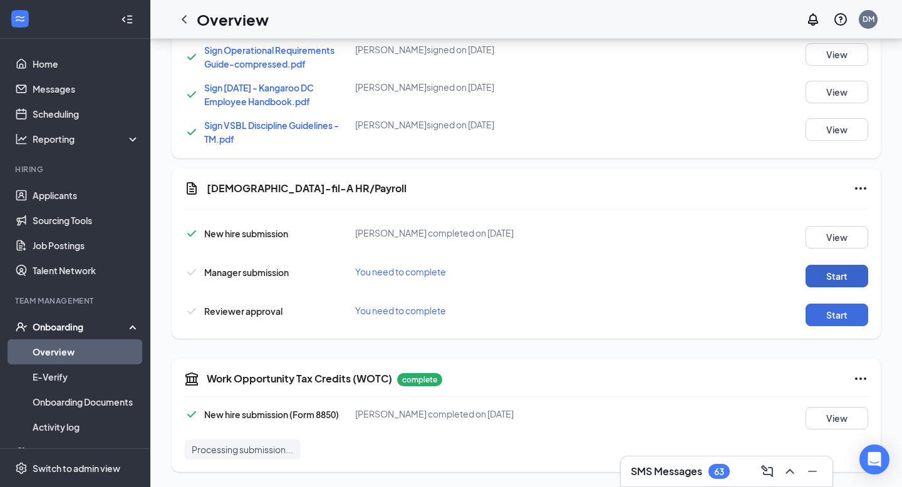
click at [827, 276] on button "Start" at bounding box center [836, 276] width 63 height 23
click at [814, 312] on button "Start" at bounding box center [836, 315] width 63 height 23
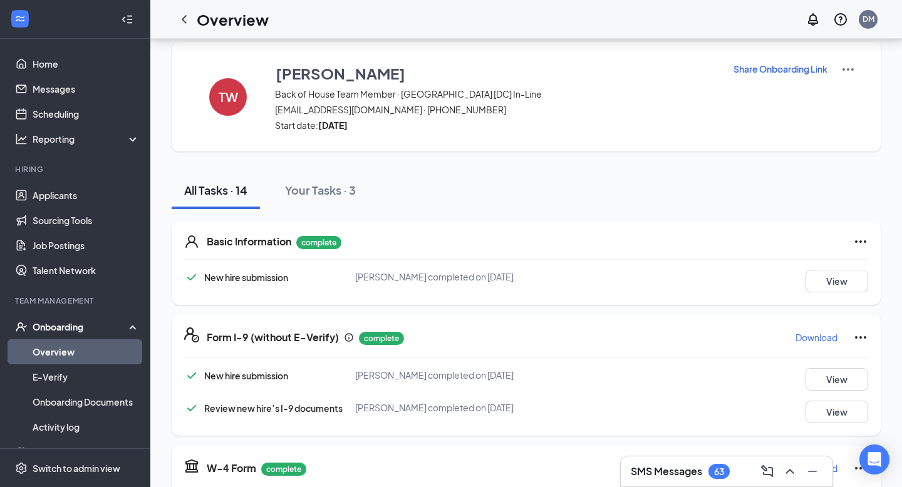
scroll to position [0, 0]
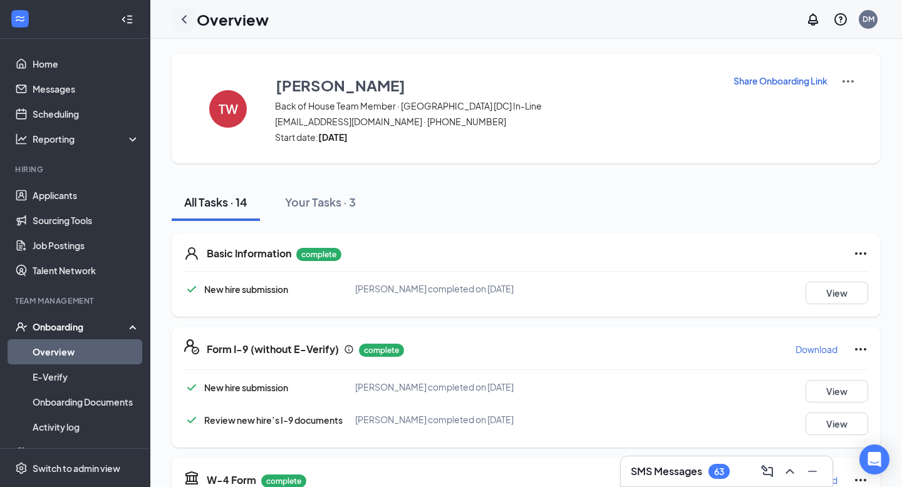
click at [185, 19] on icon "ChevronLeft" at bounding box center [184, 19] width 15 height 15
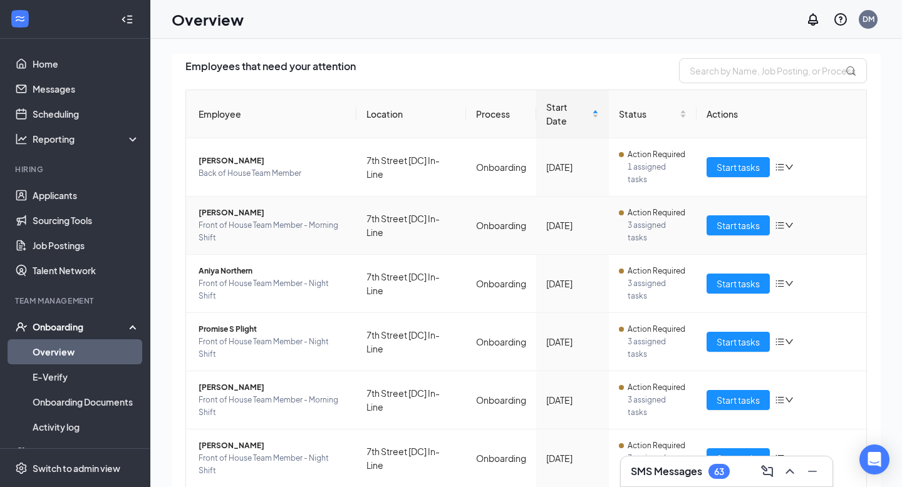
scroll to position [130, 0]
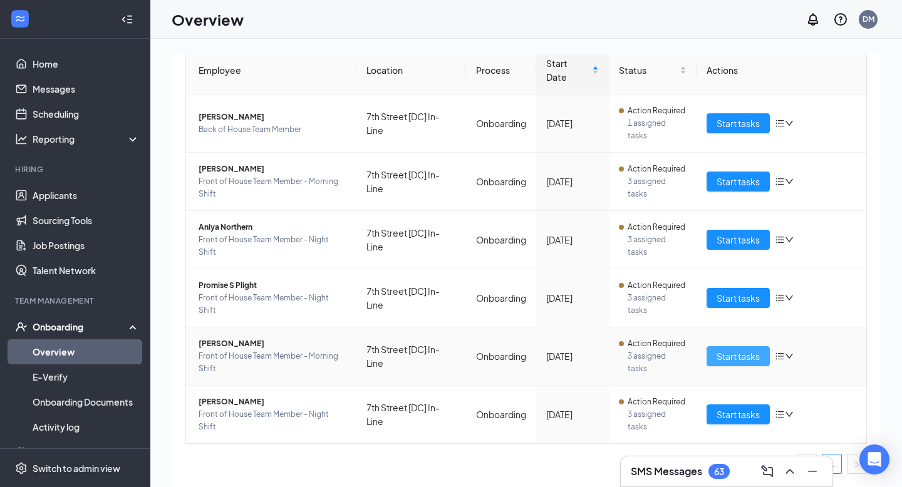
click at [725, 355] on span "Start tasks" at bounding box center [737, 356] width 43 height 14
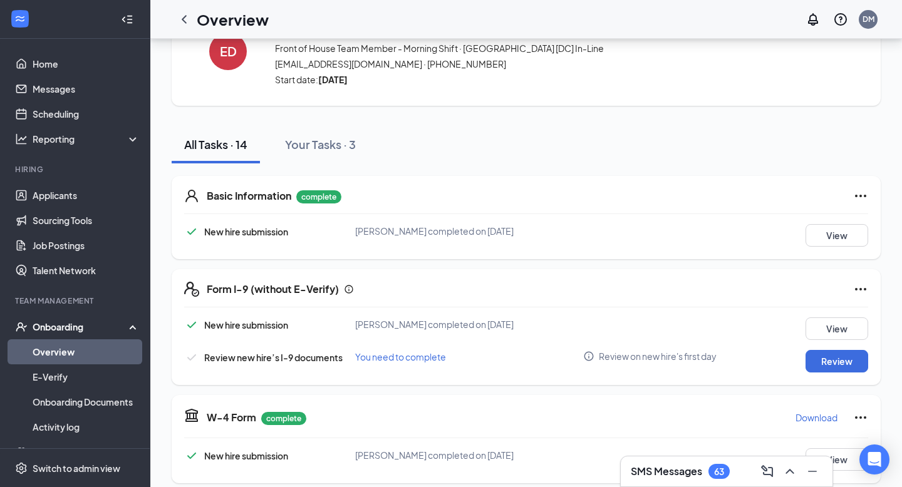
scroll to position [70, 0]
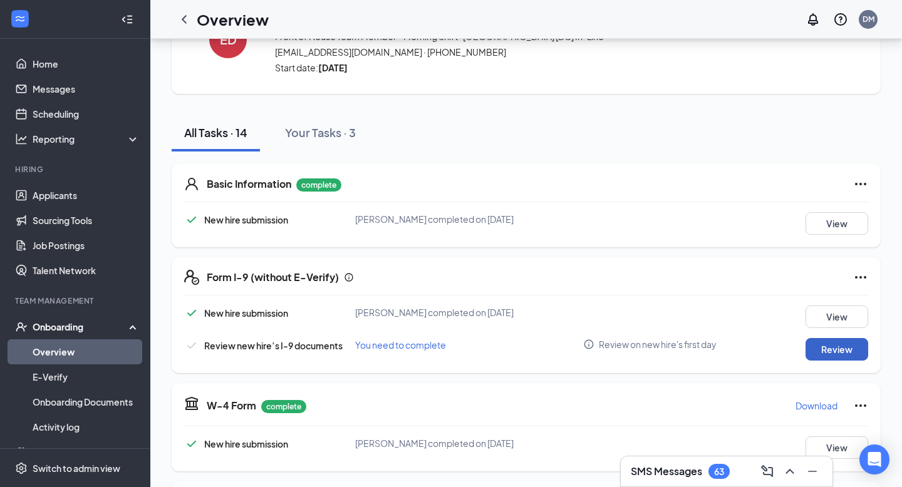
click at [827, 353] on button "Review" at bounding box center [836, 349] width 63 height 23
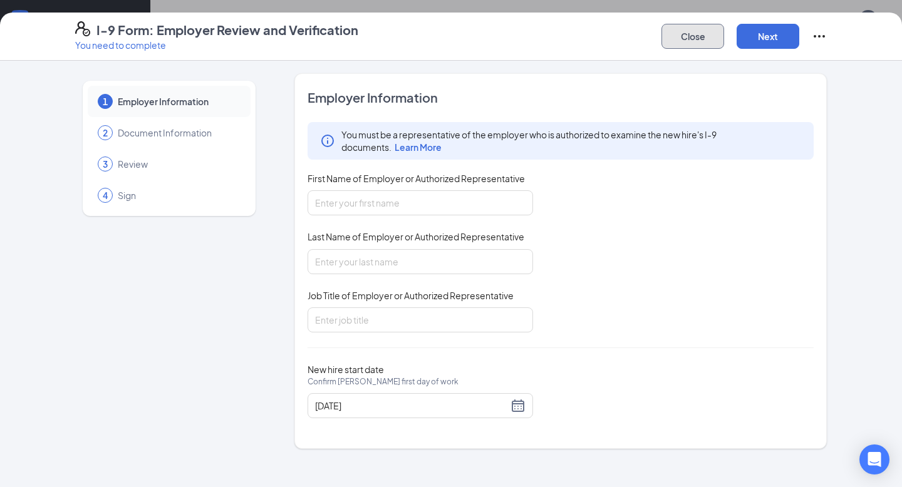
click at [681, 44] on button "Close" at bounding box center [692, 36] width 63 height 25
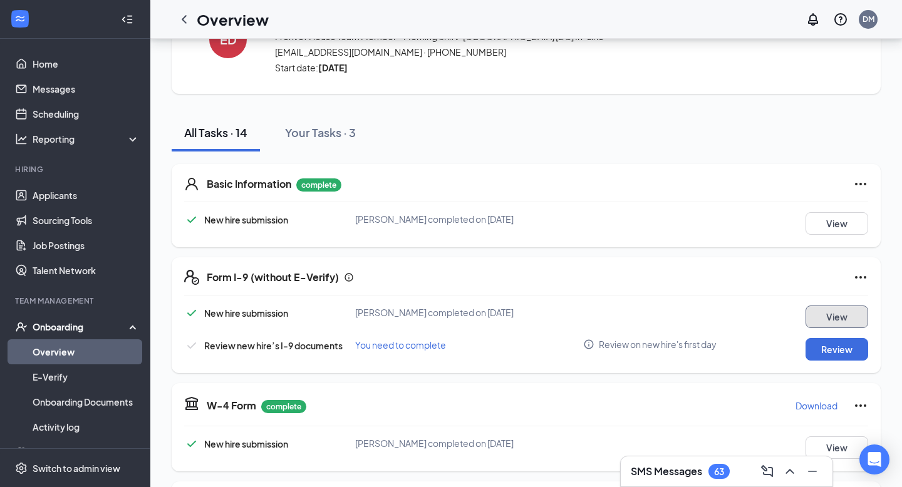
click at [846, 321] on button "View" at bounding box center [836, 317] width 63 height 23
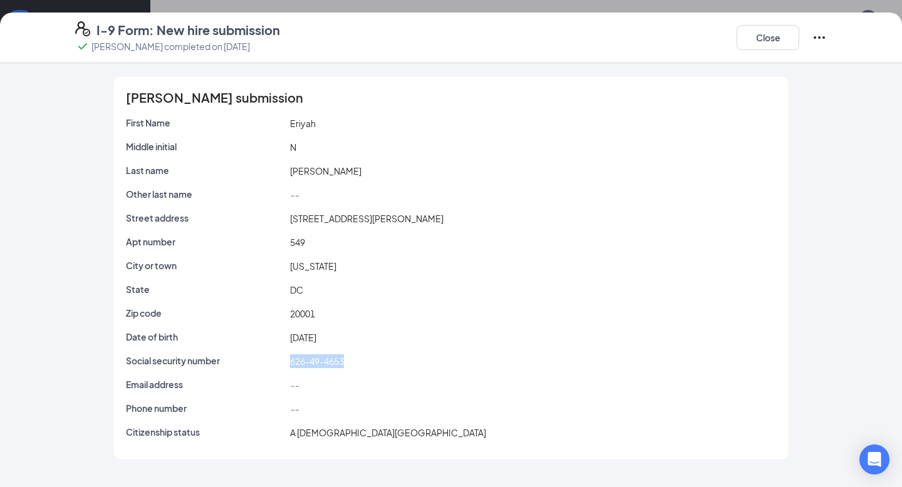
drag, startPoint x: 289, startPoint y: 364, endPoint x: 372, endPoint y: 368, distance: 82.7
click at [372, 368] on div "626-49-4653" at bounding box center [533, 361] width 492 height 14
copy span "626-49-4653"
click at [753, 26] on button "Close" at bounding box center [767, 37] width 63 height 25
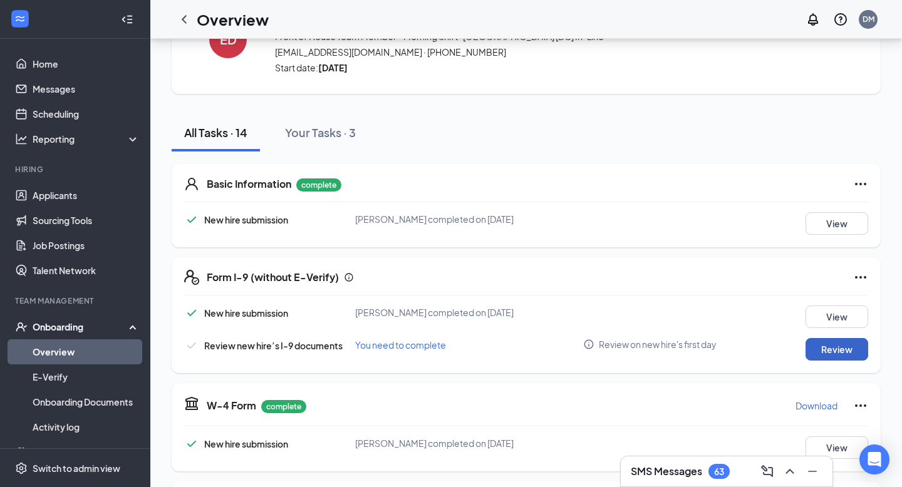
click at [813, 352] on button "Review" at bounding box center [836, 349] width 63 height 23
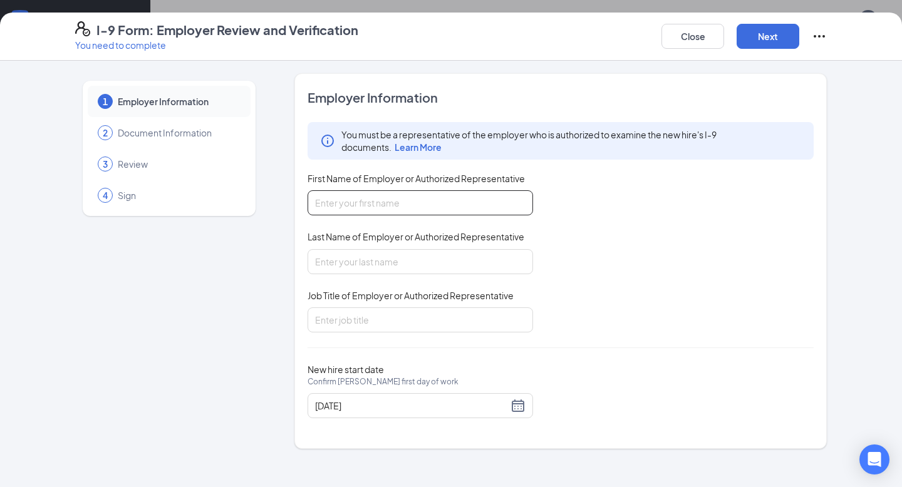
click at [390, 201] on input "First Name of Employer or Authorized Representative" at bounding box center [419, 202] width 225 height 25
type input "[PERSON_NAME]"
click at [383, 312] on input "Job Title of Employer or Authorized Representative" at bounding box center [419, 319] width 225 height 25
type input "Executive Director"
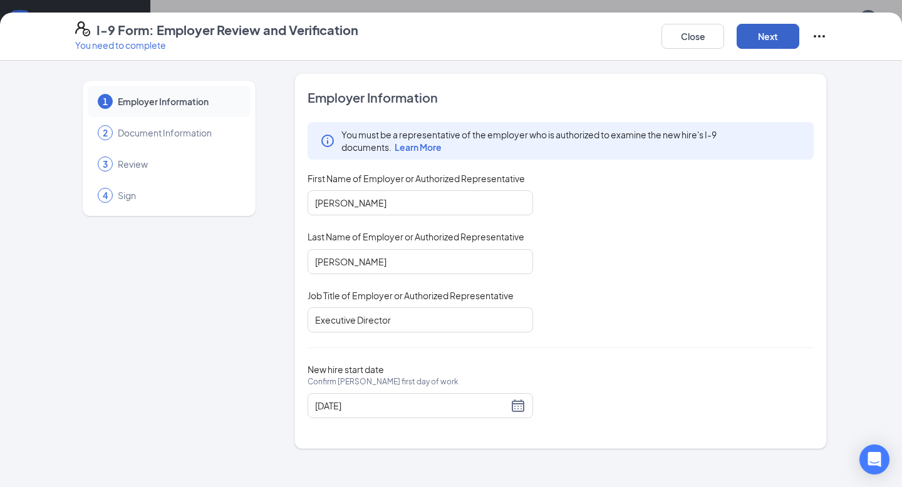
click at [755, 41] on button "Next" at bounding box center [767, 36] width 63 height 25
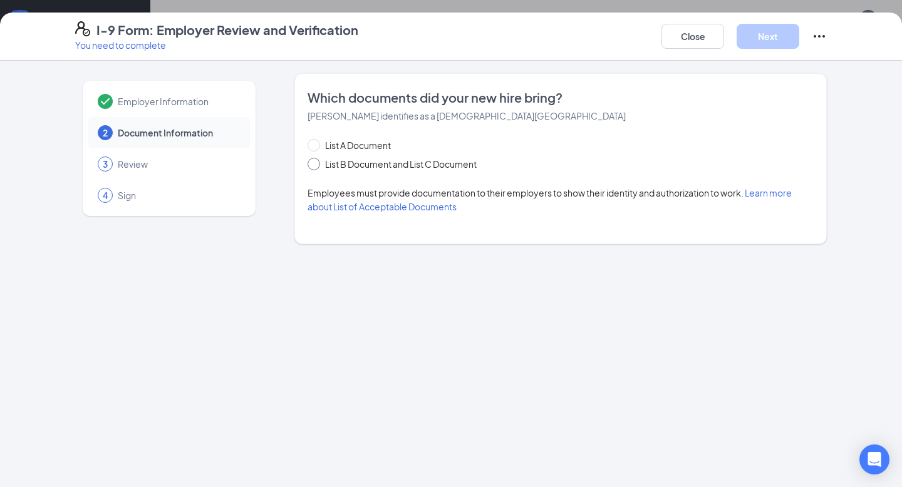
click at [316, 163] on span at bounding box center [313, 164] width 13 height 13
click at [316, 163] on input "List B Document and List C Document" at bounding box center [311, 162] width 9 height 9
radio input "true"
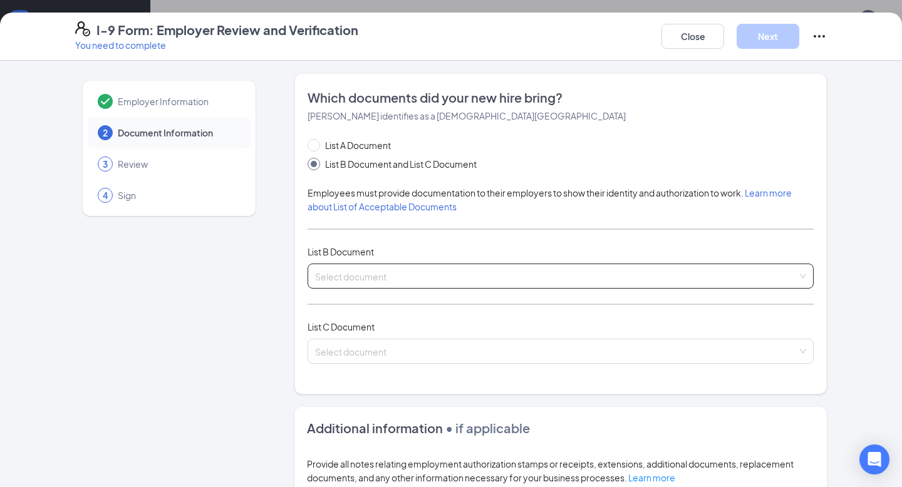
click at [360, 273] on input "search" at bounding box center [556, 273] width 482 height 19
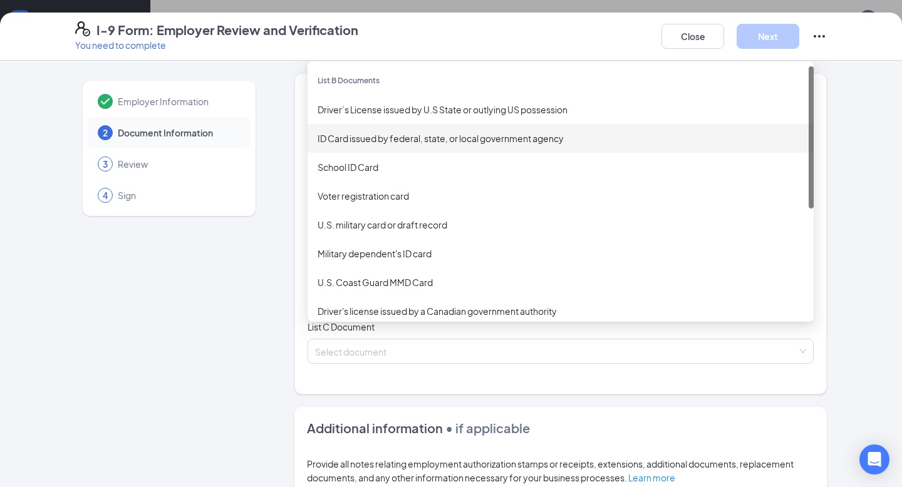
click at [401, 133] on div "ID Card issued by federal, state, or local government agency" at bounding box center [560, 138] width 486 height 14
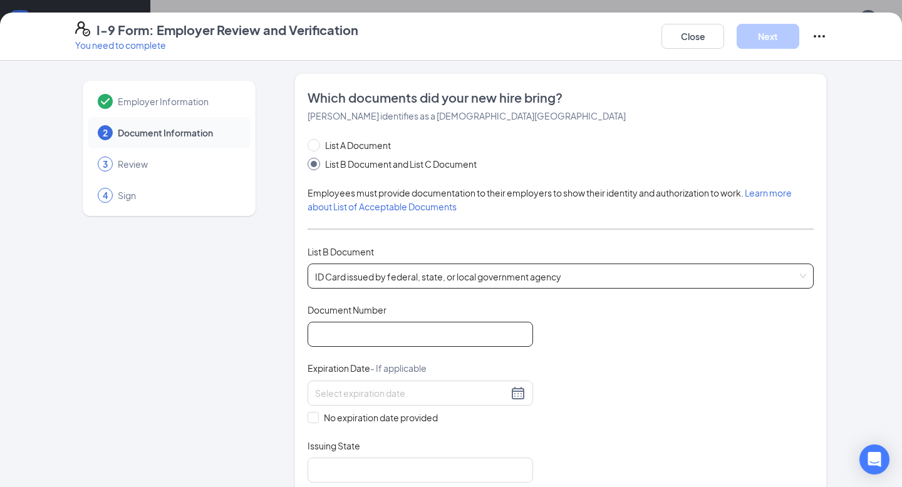
click at [373, 334] on input "Document Number" at bounding box center [419, 334] width 225 height 25
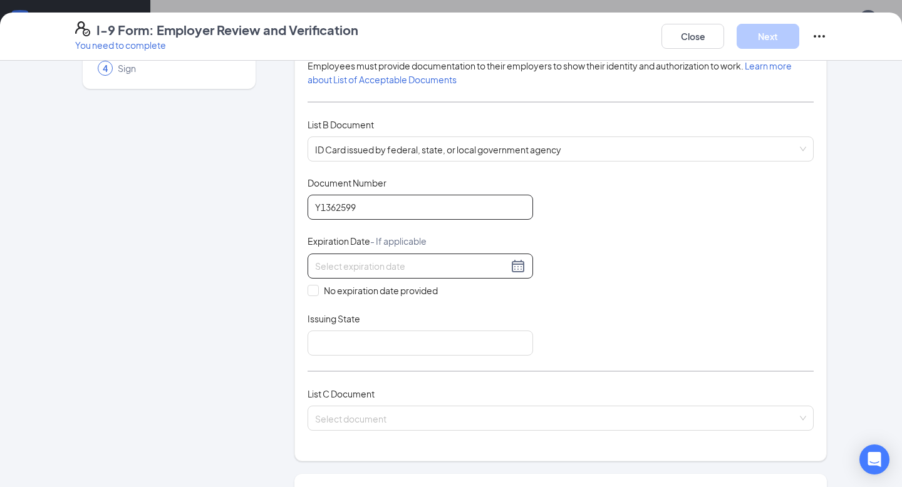
scroll to position [143, 0]
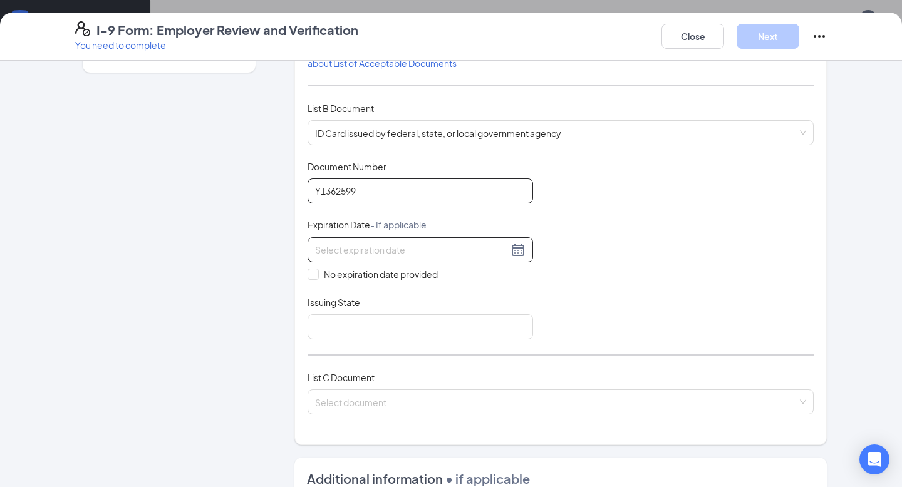
type input "Y1362599"
click at [338, 248] on input at bounding box center [411, 250] width 193 height 14
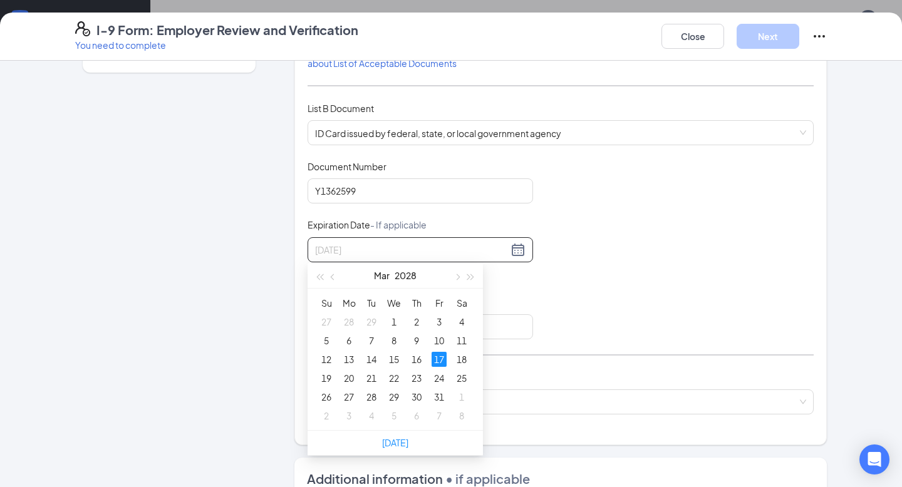
click at [434, 356] on div "17" at bounding box center [438, 359] width 15 height 15
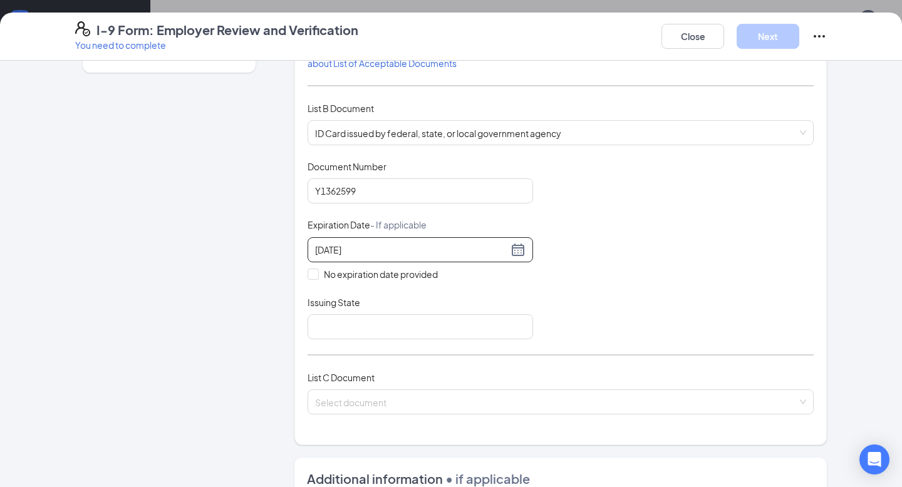
type input "[DATE]"
click at [572, 286] on div "Document Title ID Card issued by federal, state, or local government agency Doc…" at bounding box center [560, 249] width 506 height 179
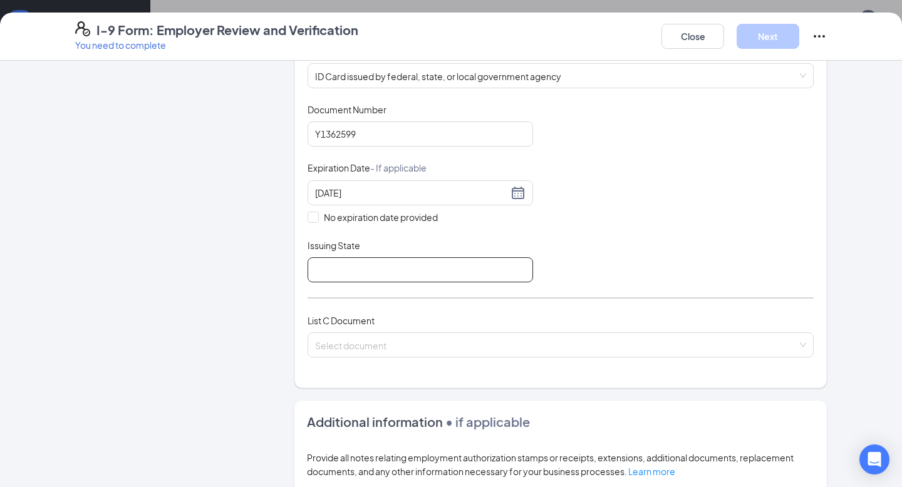
click at [405, 269] on input "Issuing State" at bounding box center [419, 269] width 225 height 25
type input "[US_STATE]"
click at [599, 284] on div "List A Document List B Document and List C Document Employees must provide docu…" at bounding box center [560, 155] width 506 height 435
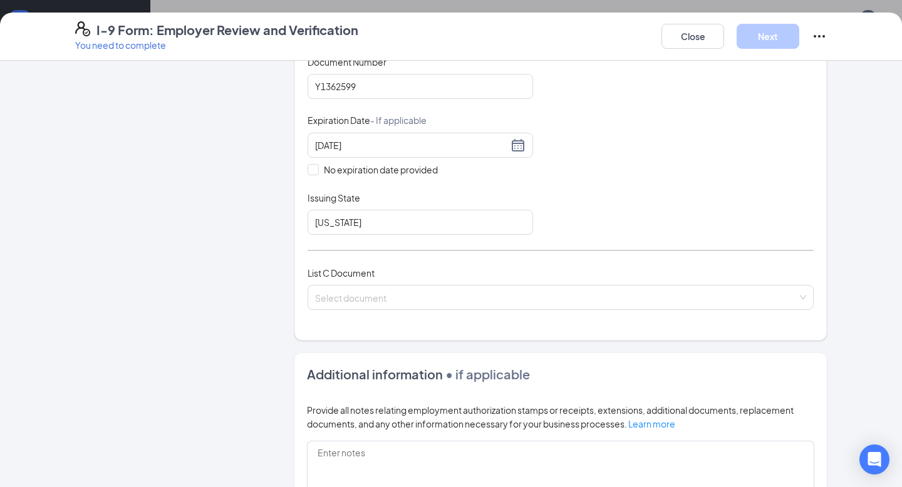
scroll to position [260, 0]
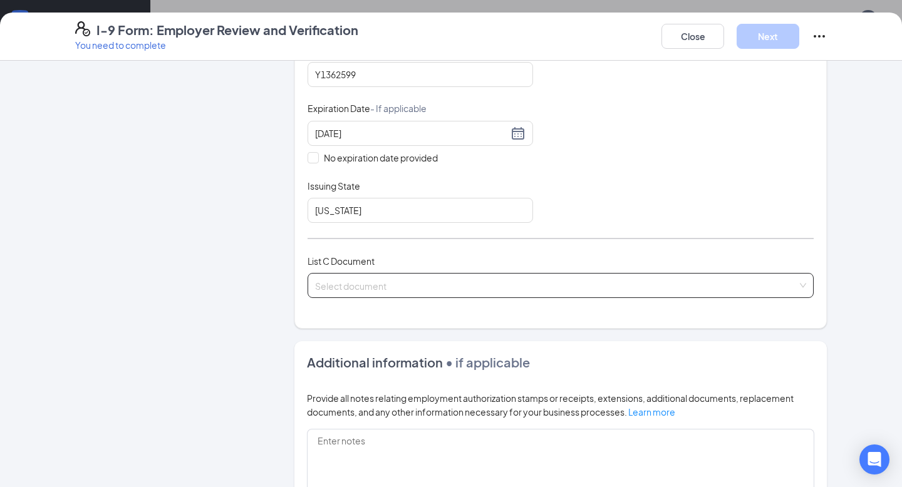
click at [475, 279] on input "search" at bounding box center [556, 283] width 482 height 19
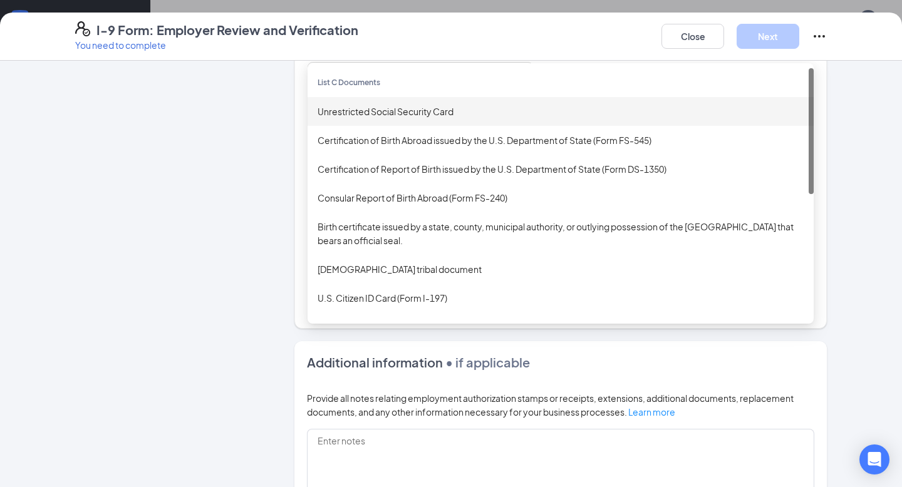
click at [406, 115] on div "Unrestricted Social Security Card" at bounding box center [560, 112] width 486 height 14
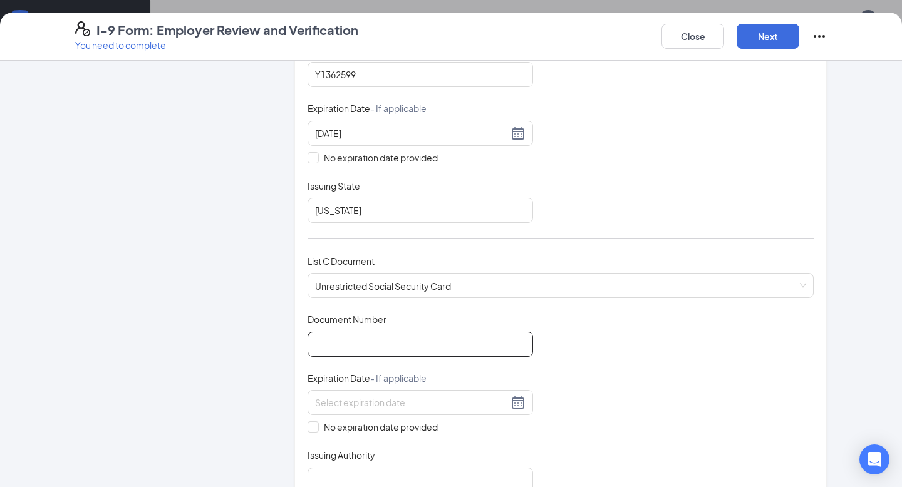
click at [393, 341] on input "Document Number" at bounding box center [419, 344] width 225 height 25
paste input "626-49-4653"
type input "626494653"
click at [568, 381] on div "Document Title Unrestricted Social Security Card Document Number 626494653 Expi…" at bounding box center [560, 402] width 506 height 179
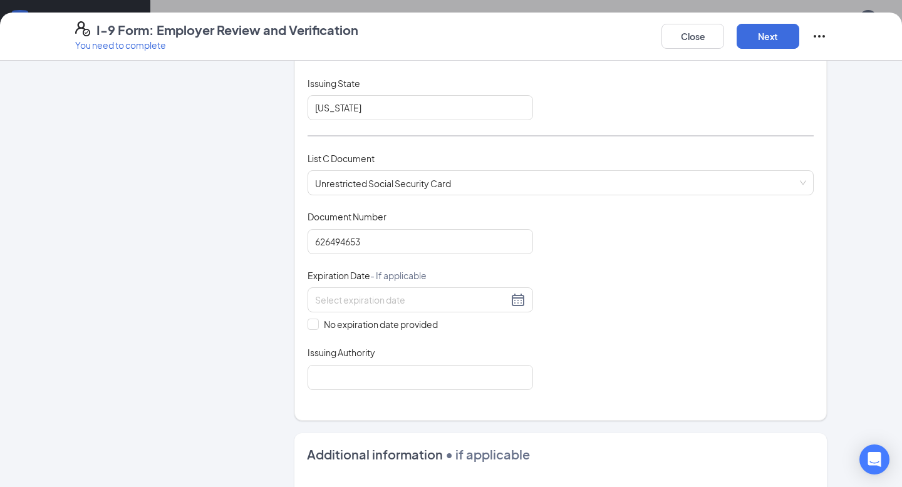
scroll to position [384, 0]
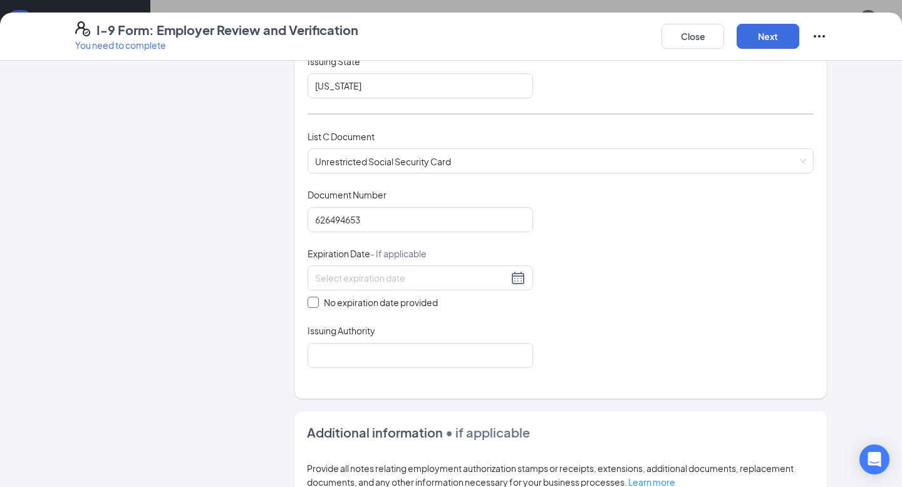
click at [308, 298] on input "No expiration date provided" at bounding box center [311, 301] width 9 height 9
checkbox input "true"
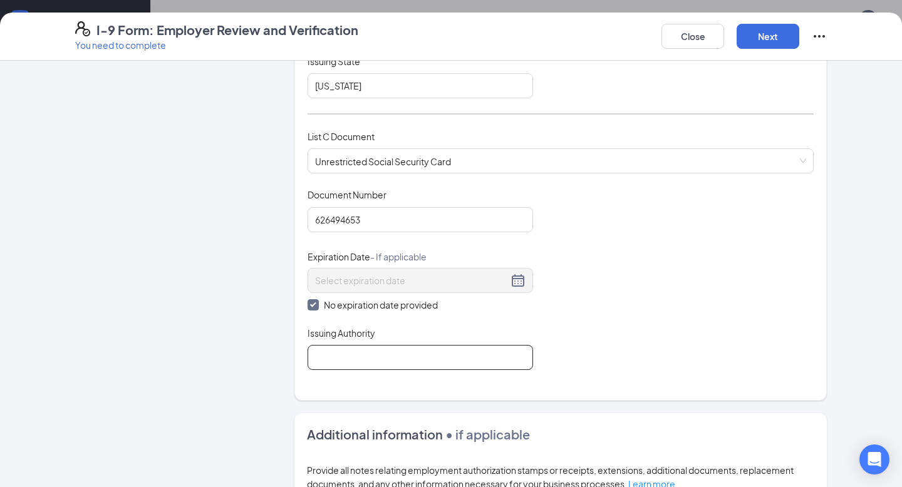
click at [348, 351] on input "Issuing Authority" at bounding box center [419, 357] width 225 height 25
type input "Social Security Admin"
click at [626, 336] on div "Document Title Unrestricted Social Security Card Document Number 626494653 Expi…" at bounding box center [560, 279] width 506 height 182
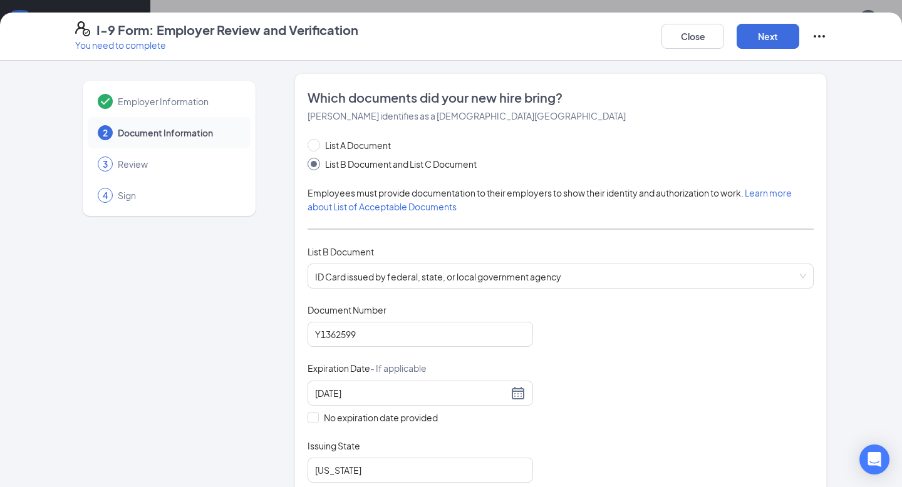
scroll to position [0, 0]
click at [775, 40] on button "Next" at bounding box center [767, 36] width 63 height 25
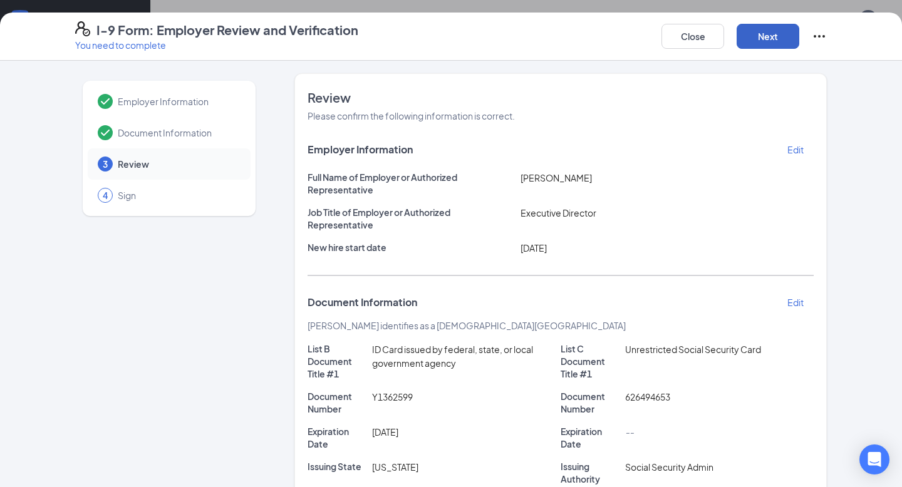
scroll to position [221, 0]
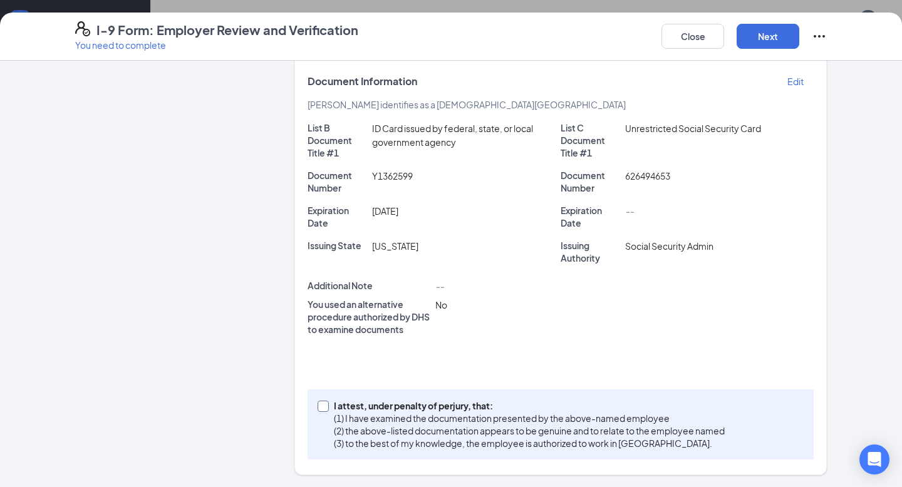
click at [319, 405] on input "I attest, under penalty of [PERSON_NAME], that: (1) I have examined the documen…" at bounding box center [321, 405] width 9 height 9
checkbox input "true"
click at [762, 41] on button "Next" at bounding box center [767, 36] width 63 height 25
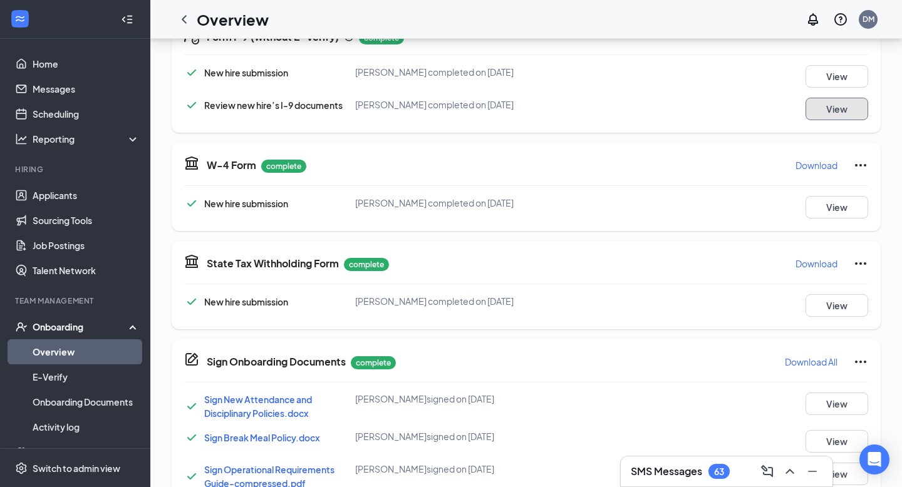
scroll to position [313, 0]
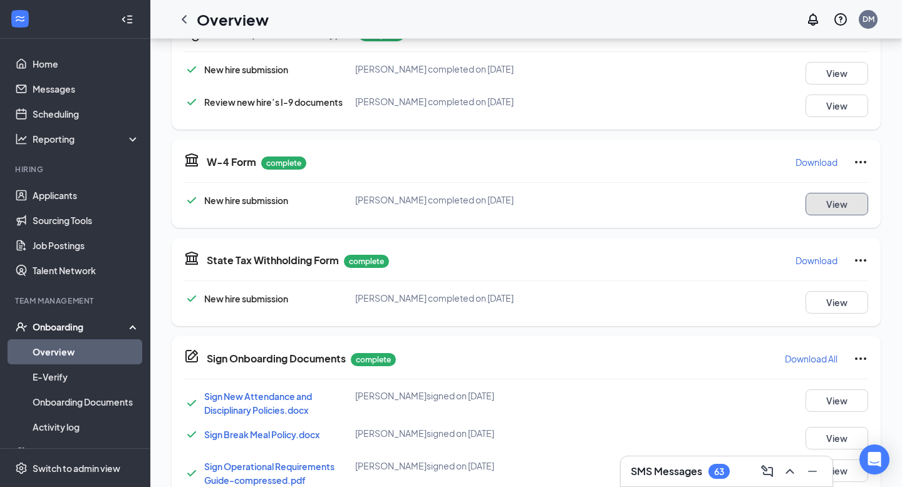
click at [823, 206] on button "View" at bounding box center [836, 204] width 63 height 23
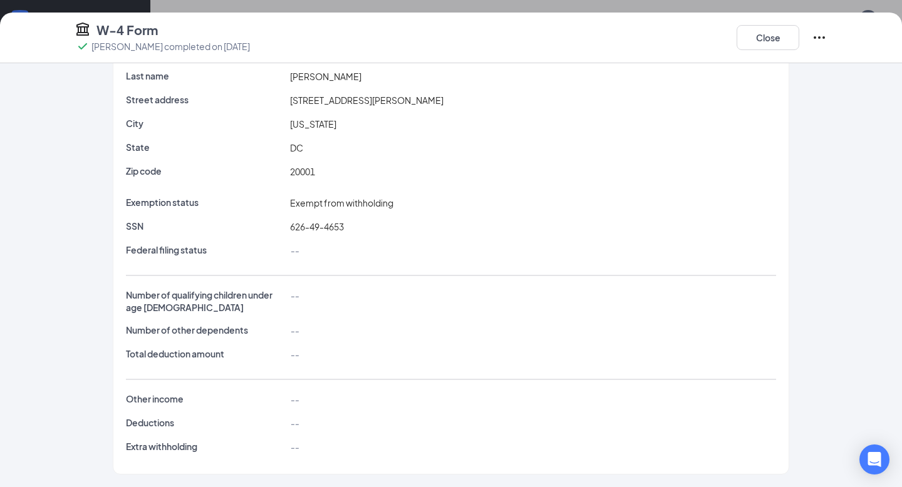
scroll to position [0, 0]
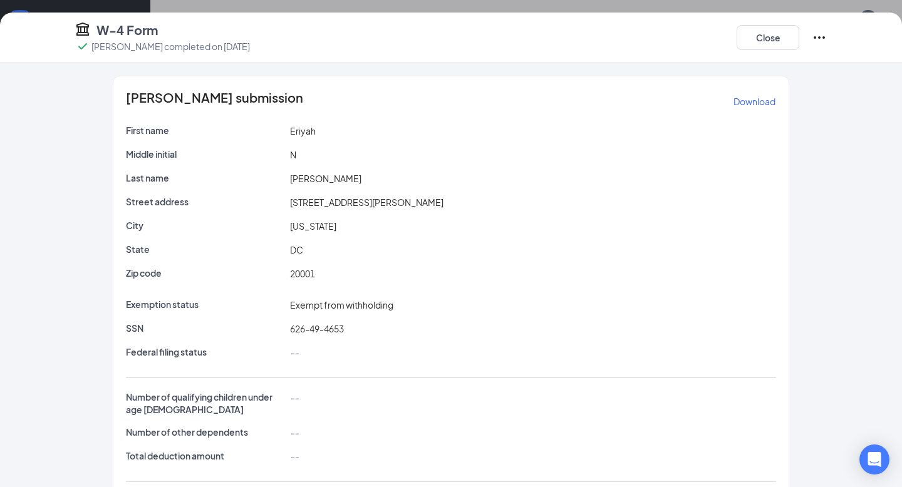
click at [816, 35] on icon "Ellipses" at bounding box center [819, 37] width 15 height 15
click at [831, 72] on button "Restart" at bounding box center [844, 63] width 50 height 20
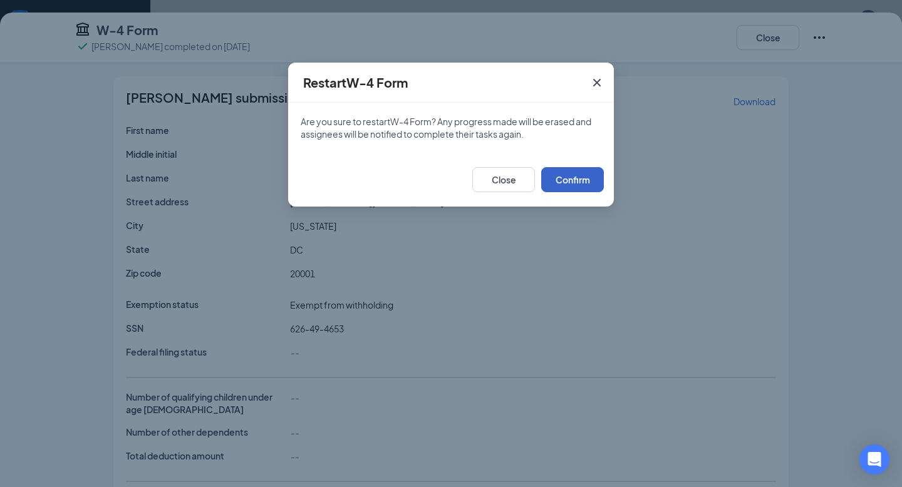
click at [579, 178] on button "Confirm" at bounding box center [572, 179] width 63 height 25
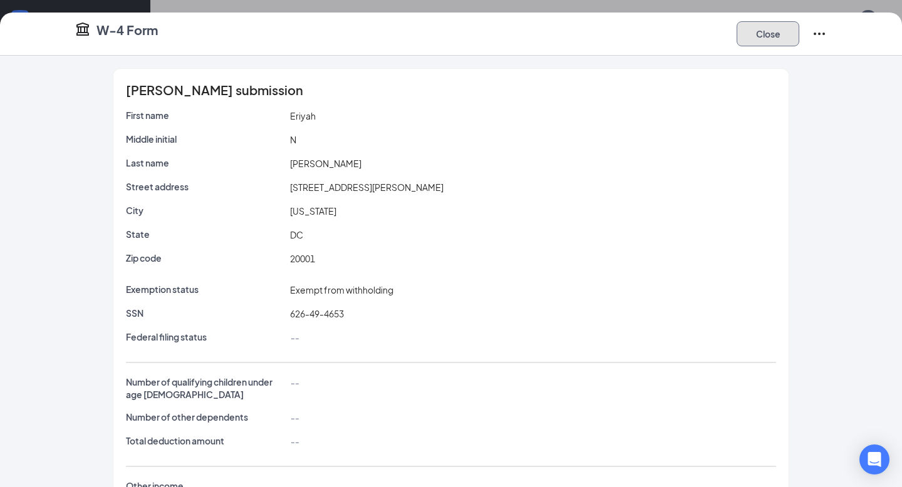
click at [762, 32] on button "Close" at bounding box center [767, 33] width 63 height 25
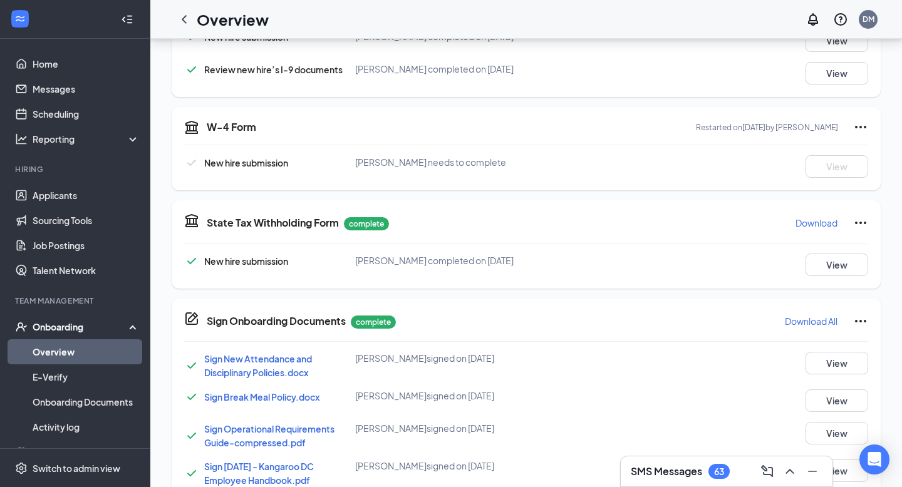
scroll to position [346, 0]
click at [818, 261] on button "View" at bounding box center [836, 264] width 63 height 23
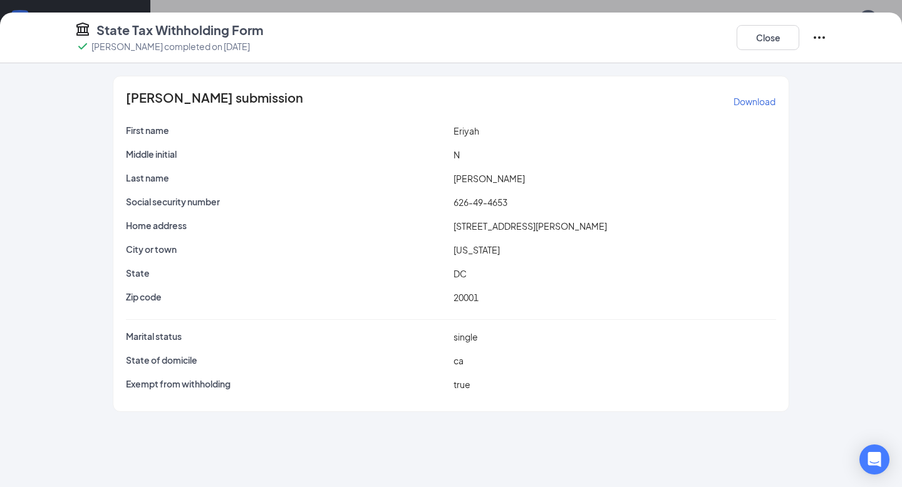
click at [817, 38] on icon "Ellipses" at bounding box center [819, 37] width 15 height 15
click at [843, 66] on span "Restart" at bounding box center [844, 63] width 30 height 13
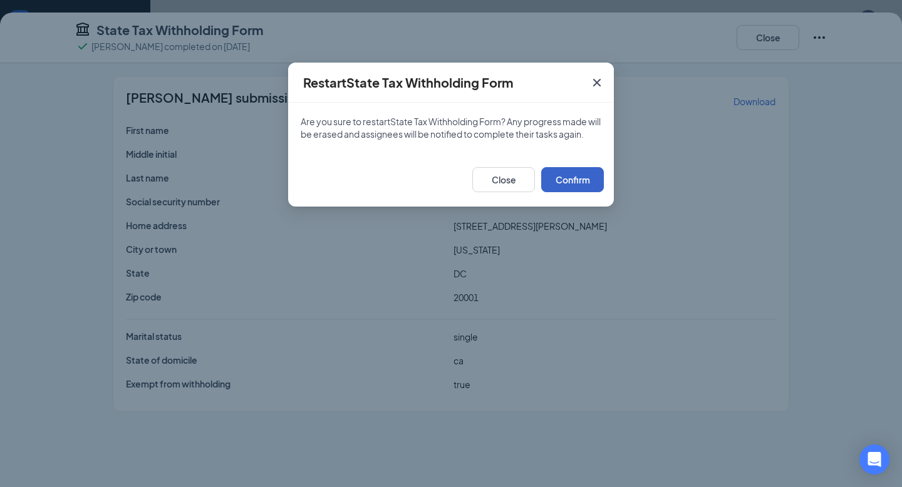
click at [586, 189] on button "Confirm" at bounding box center [572, 179] width 63 height 25
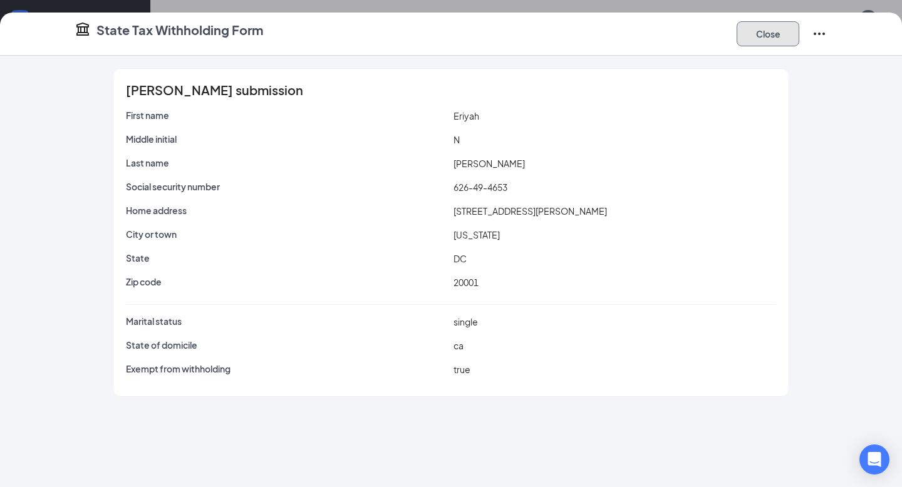
click at [761, 27] on button "Close" at bounding box center [767, 33] width 63 height 25
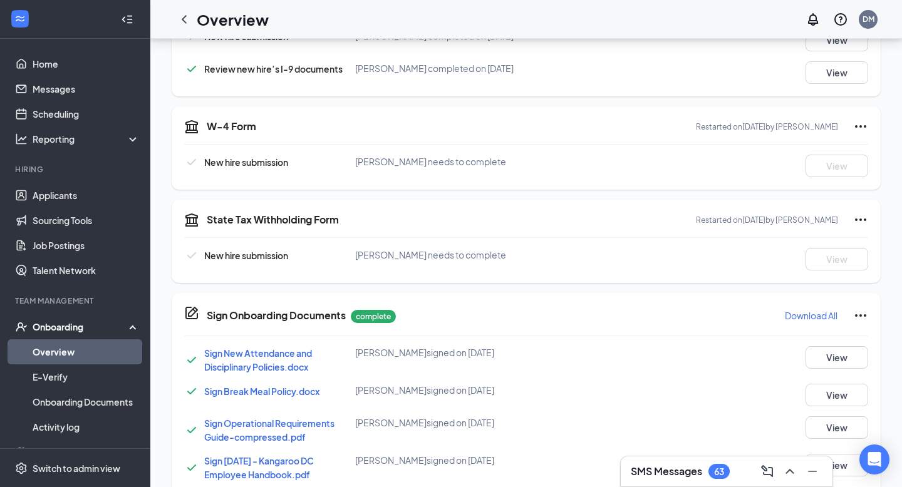
scroll to position [0, 0]
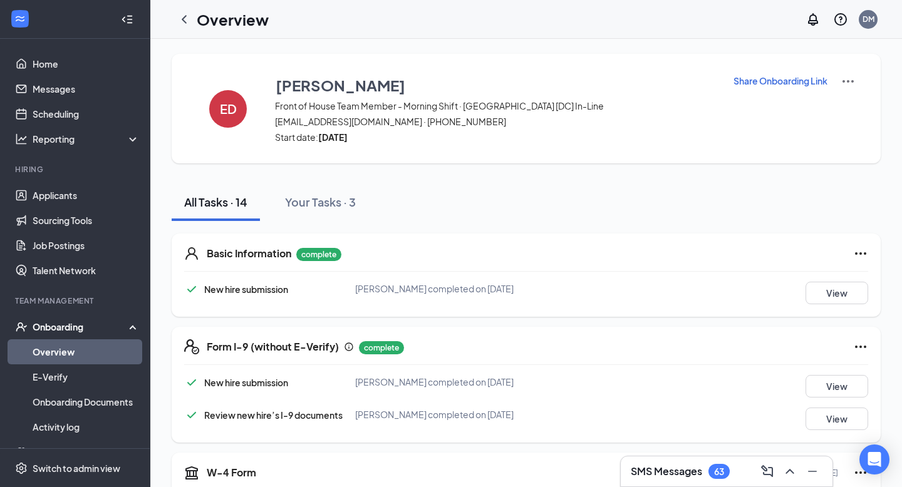
click at [771, 81] on p "Share Onboarding Link" at bounding box center [780, 81] width 94 height 13
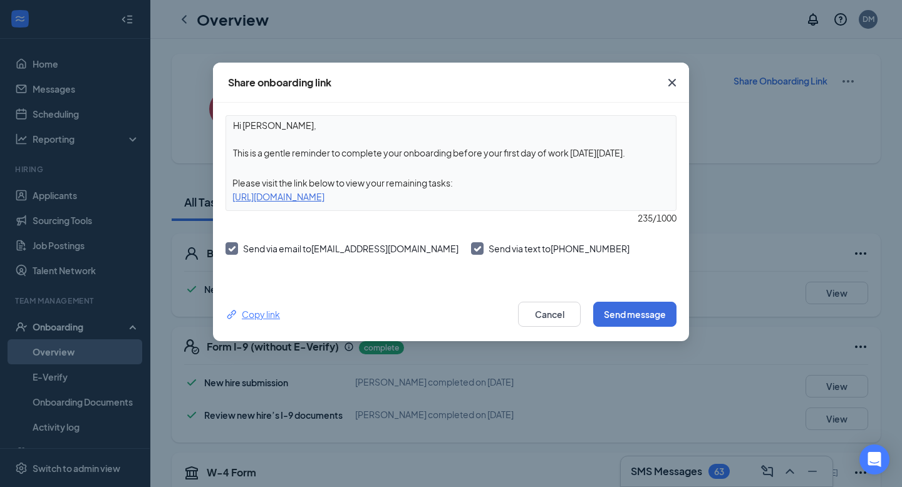
click at [253, 314] on div "Copy link" at bounding box center [252, 314] width 54 height 14
click at [673, 81] on icon "Cross" at bounding box center [672, 83] width 8 height 8
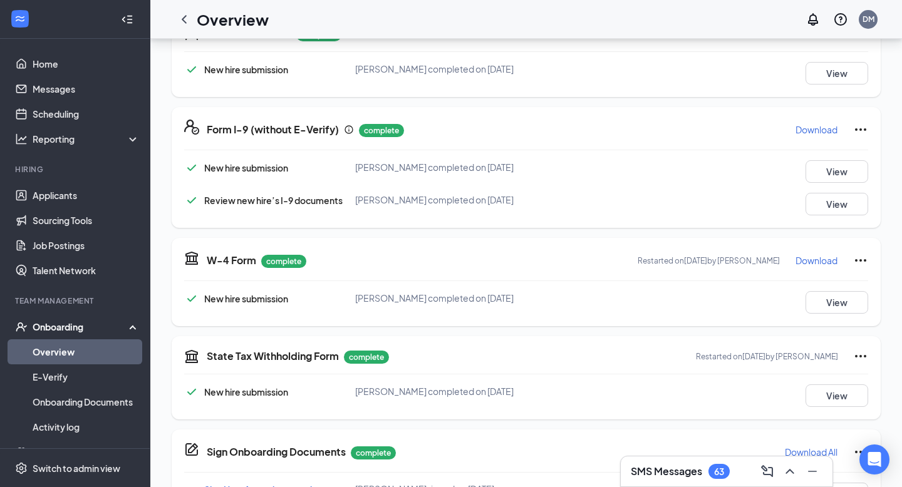
scroll to position [233, 0]
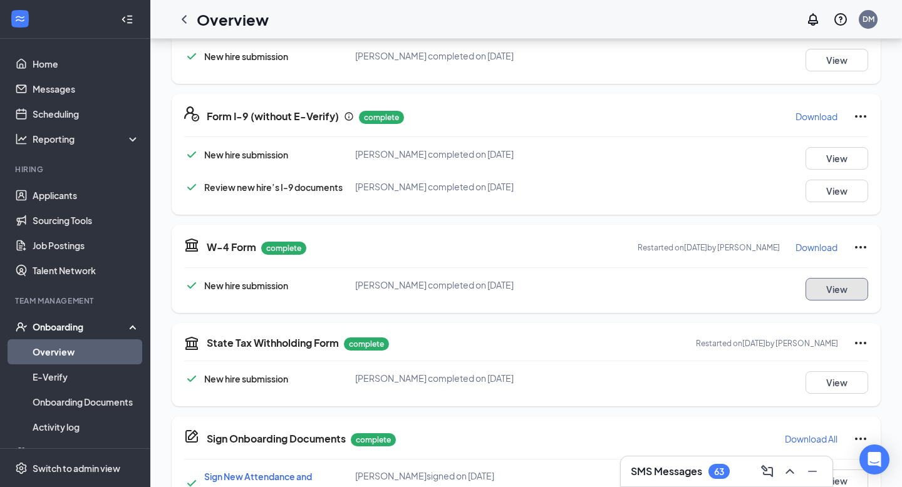
click at [845, 292] on button "View" at bounding box center [836, 289] width 63 height 23
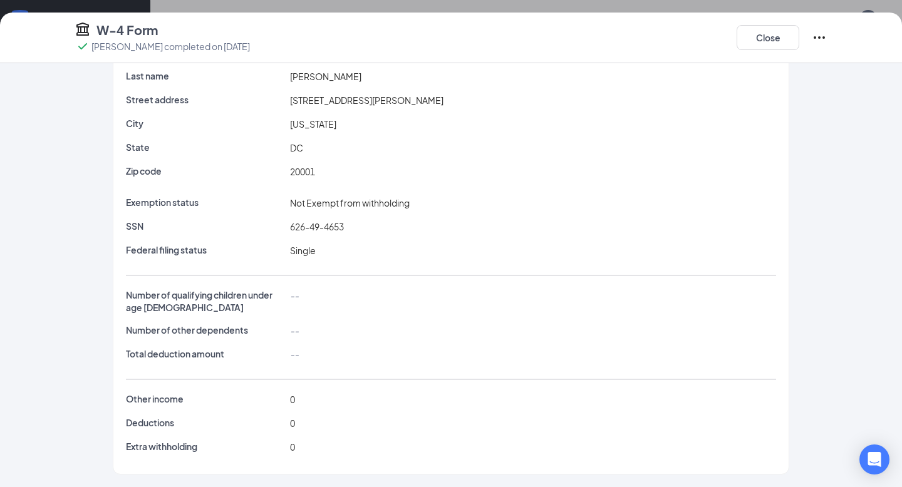
scroll to position [0, 0]
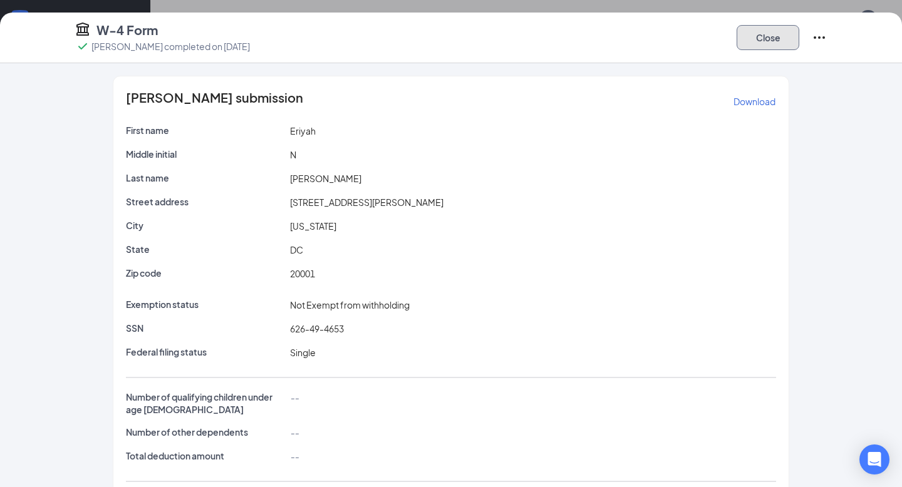
click at [770, 40] on button "Close" at bounding box center [767, 37] width 63 height 25
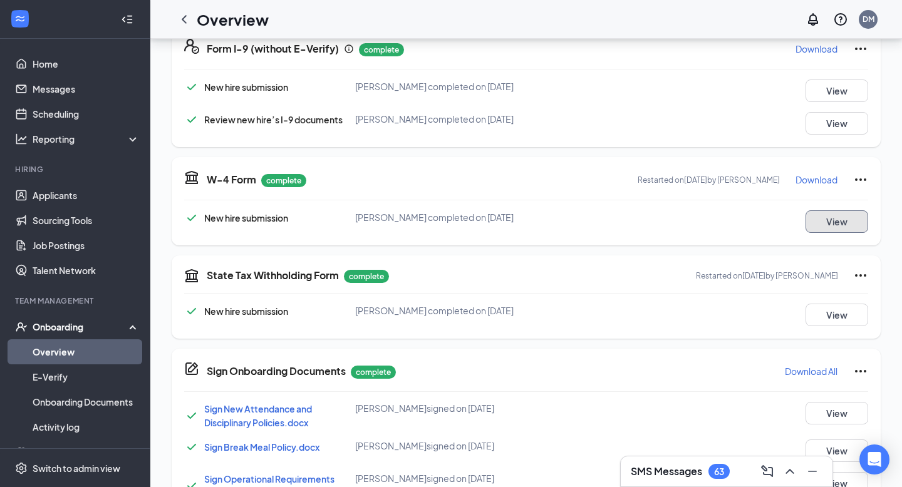
scroll to position [303, 0]
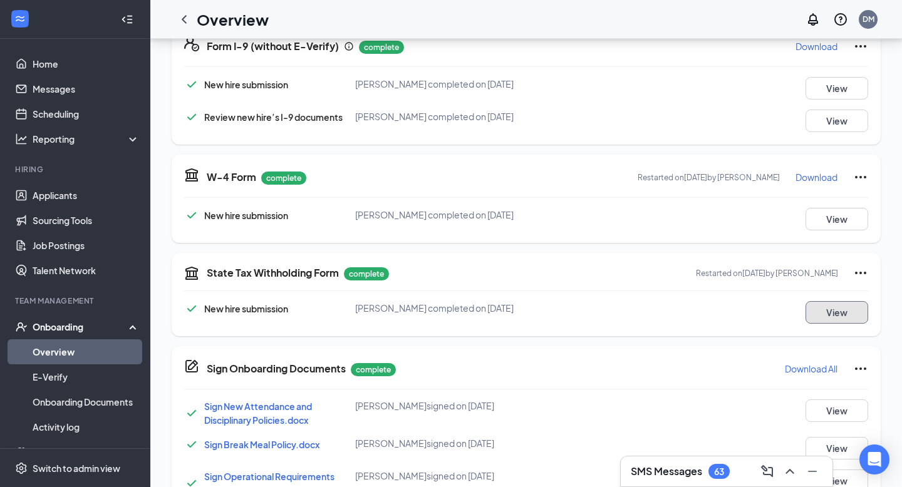
click at [822, 306] on button "View" at bounding box center [836, 312] width 63 height 23
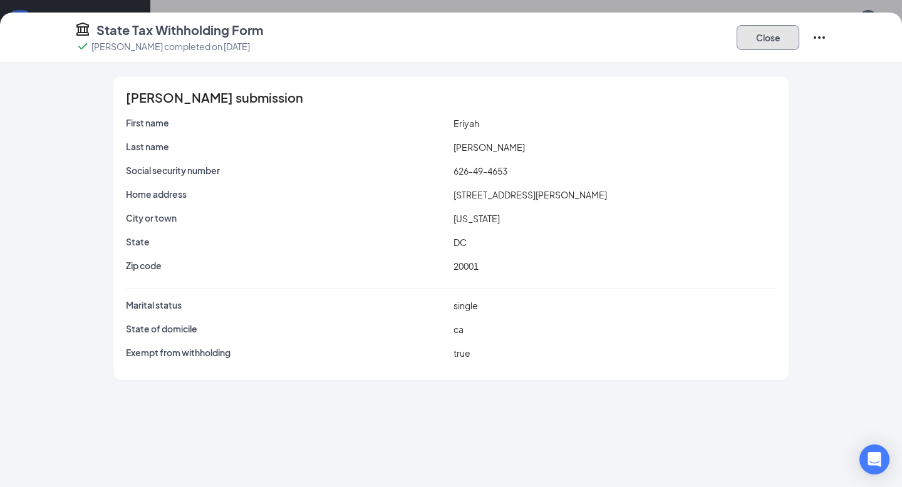
click at [757, 31] on button "Close" at bounding box center [767, 37] width 63 height 25
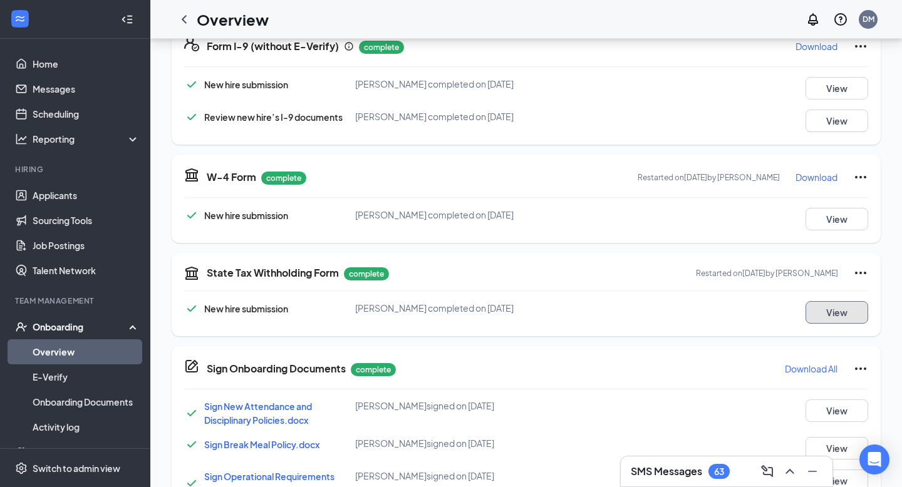
click at [830, 311] on button "View" at bounding box center [836, 312] width 63 height 23
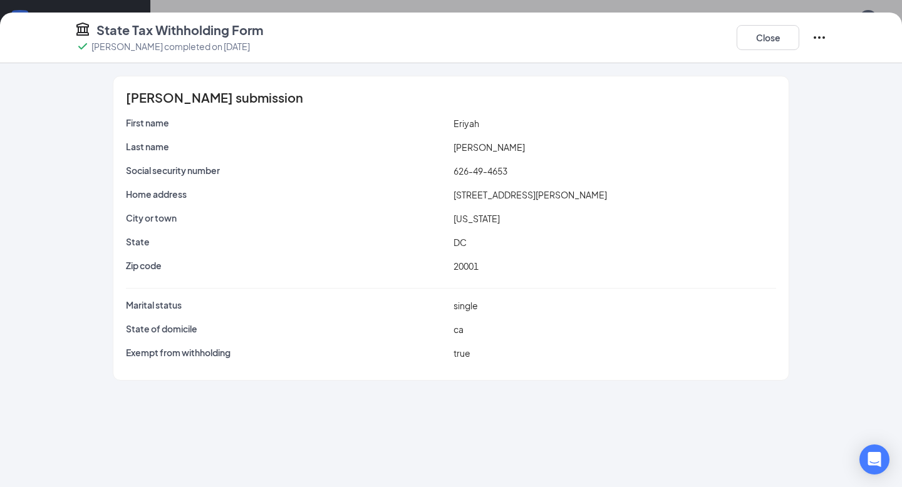
click at [824, 32] on icon "Ellipses" at bounding box center [819, 37] width 15 height 15
click at [832, 64] on span "Restart" at bounding box center [844, 63] width 30 height 13
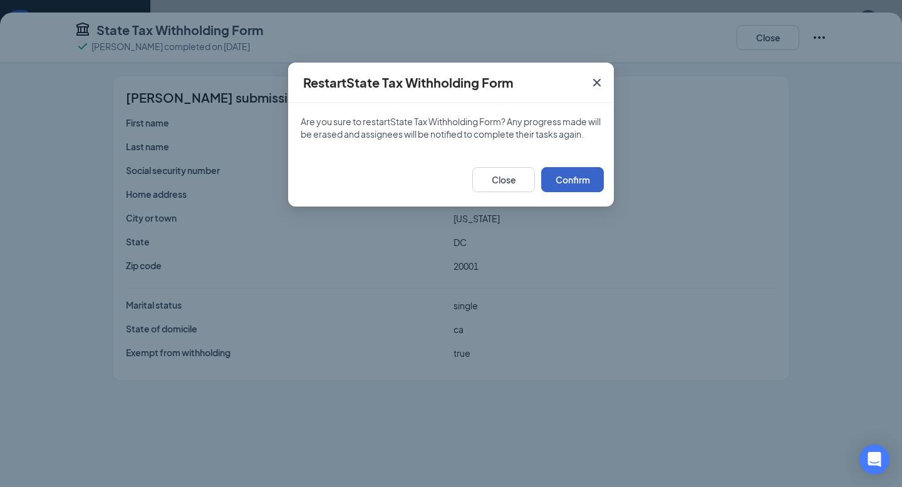
click at [588, 192] on button "Confirm" at bounding box center [572, 179] width 63 height 25
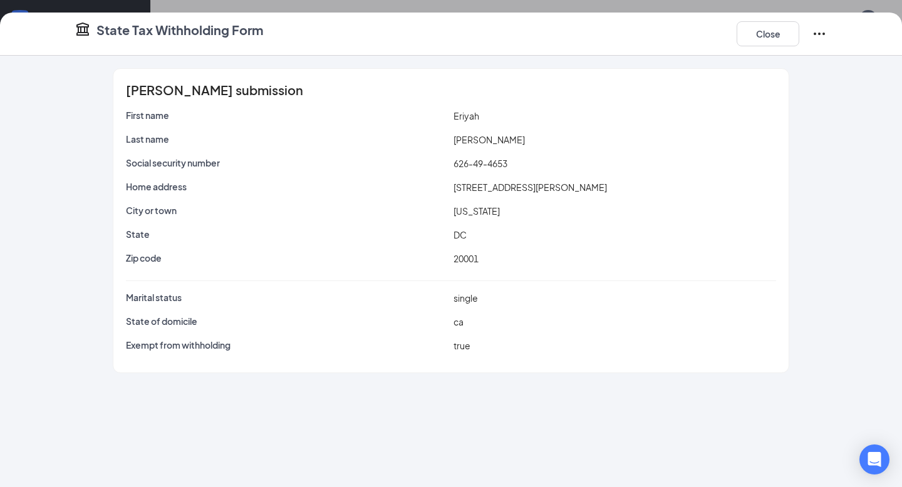
scroll to position [245, 0]
click at [758, 28] on button "Close" at bounding box center [767, 33] width 63 height 25
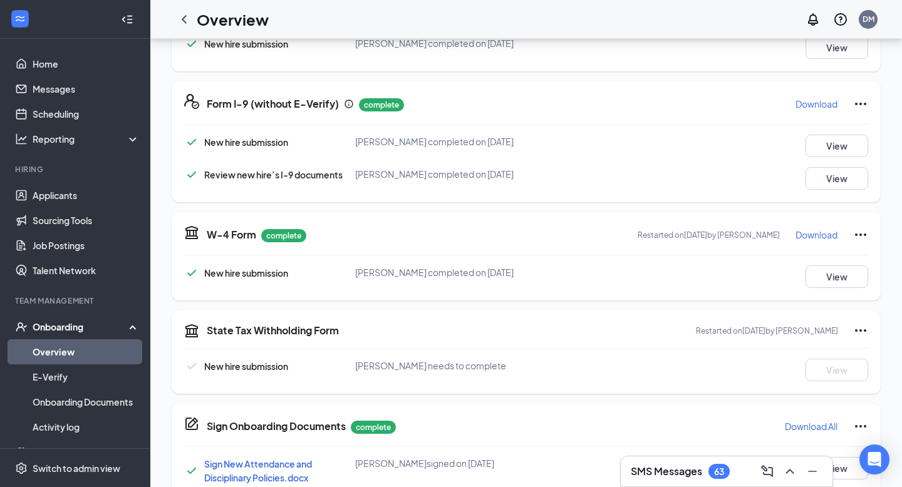
scroll to position [0, 0]
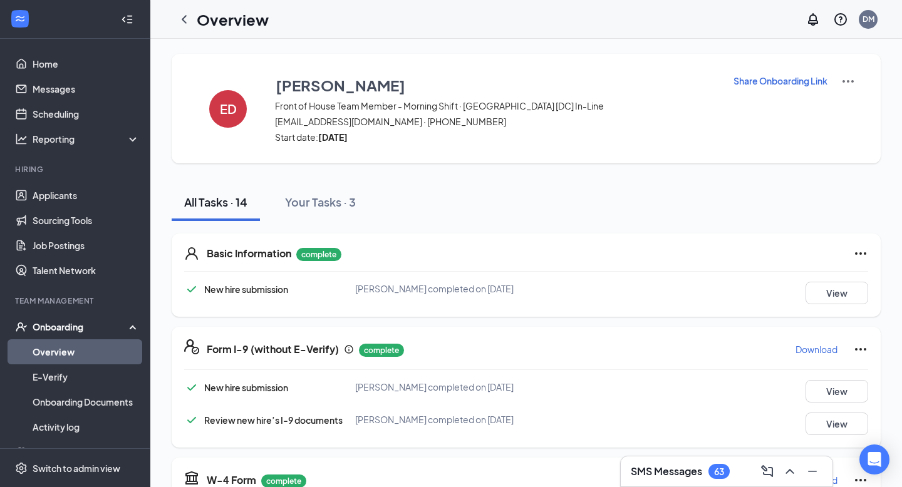
click at [789, 83] on p "Share Onboarding Link" at bounding box center [780, 81] width 94 height 13
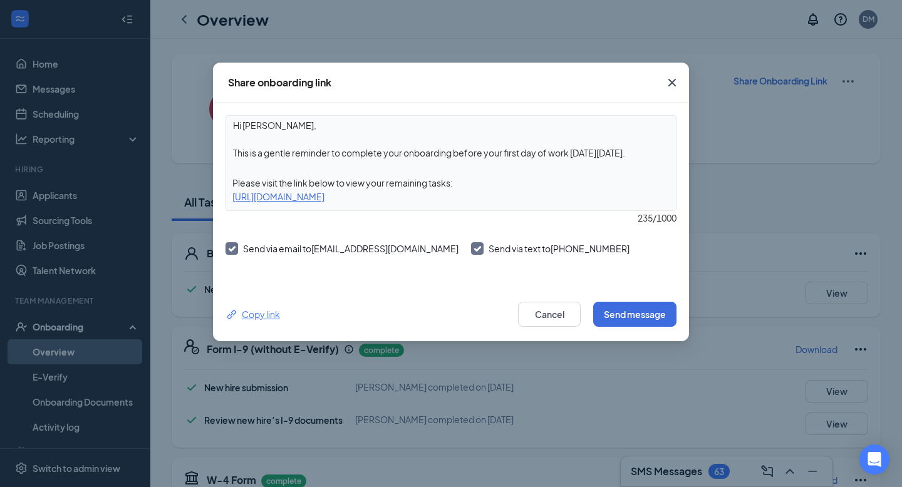
click at [266, 310] on div "Copy link" at bounding box center [252, 314] width 54 height 14
click at [549, 315] on button "Cancel" at bounding box center [549, 314] width 63 height 25
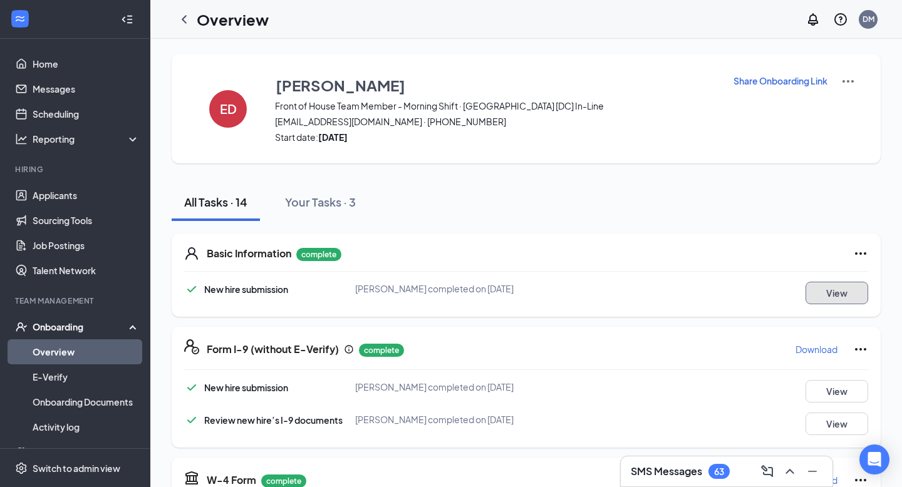
click at [830, 294] on button "View" at bounding box center [836, 293] width 63 height 23
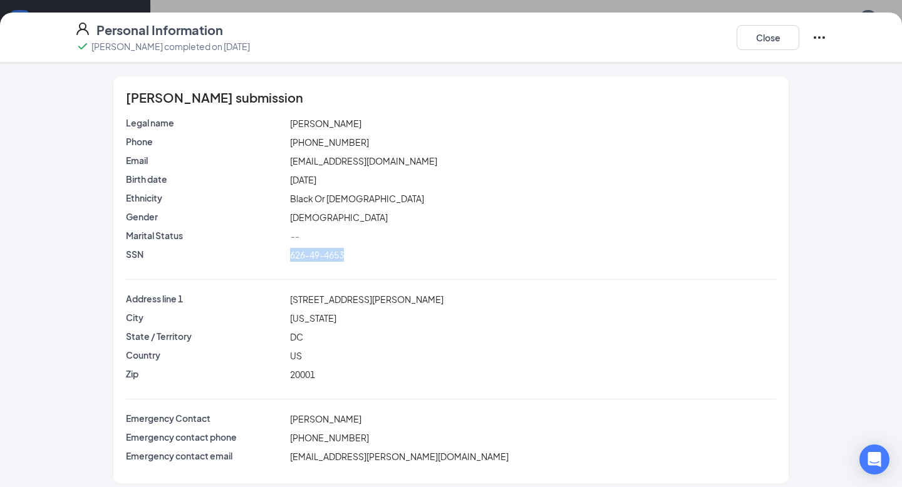
drag, startPoint x: 292, startPoint y: 254, endPoint x: 354, endPoint y: 256, distance: 62.0
click at [354, 256] on div "626-49-4653" at bounding box center [533, 255] width 492 height 14
copy span "626-49-4653"
drag, startPoint x: 289, startPoint y: 298, endPoint x: 386, endPoint y: 301, distance: 96.5
click at [386, 301] on div "[STREET_ADDRESS][PERSON_NAME]" at bounding box center [533, 299] width 492 height 14
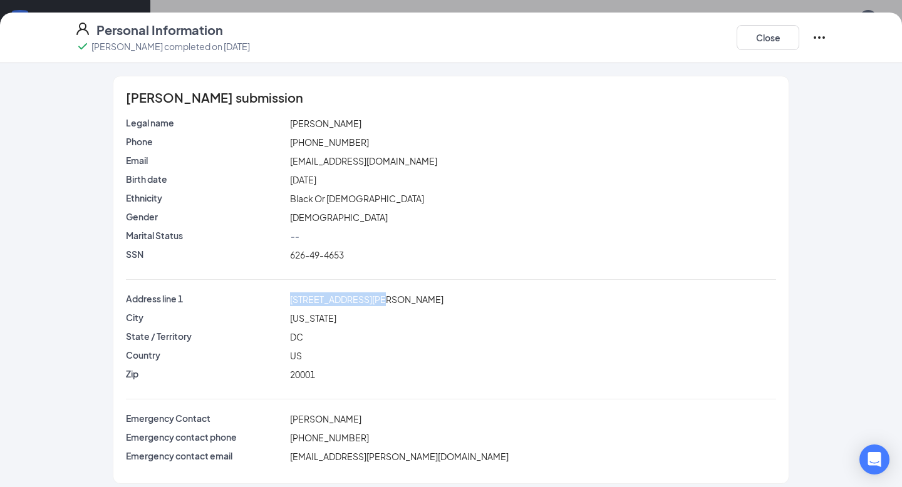
copy span "[STREET_ADDRESS][PERSON_NAME]"
click at [765, 34] on button "Close" at bounding box center [767, 37] width 63 height 25
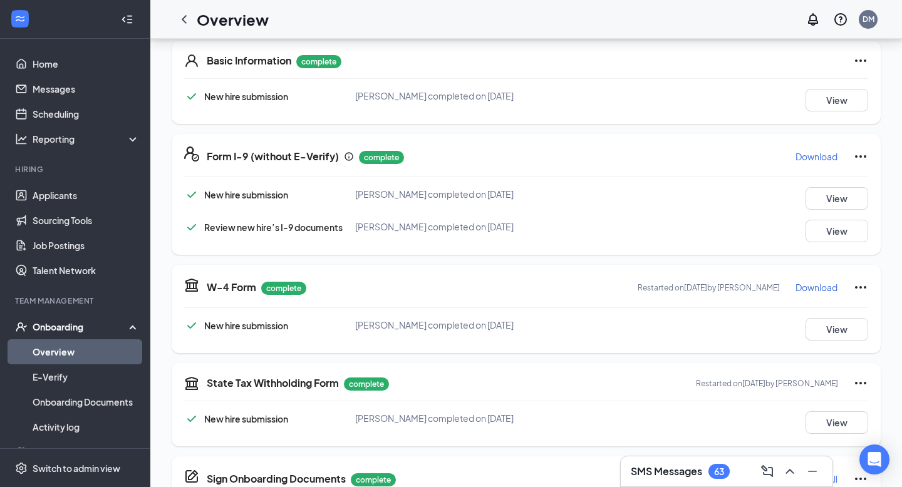
scroll to position [233, 0]
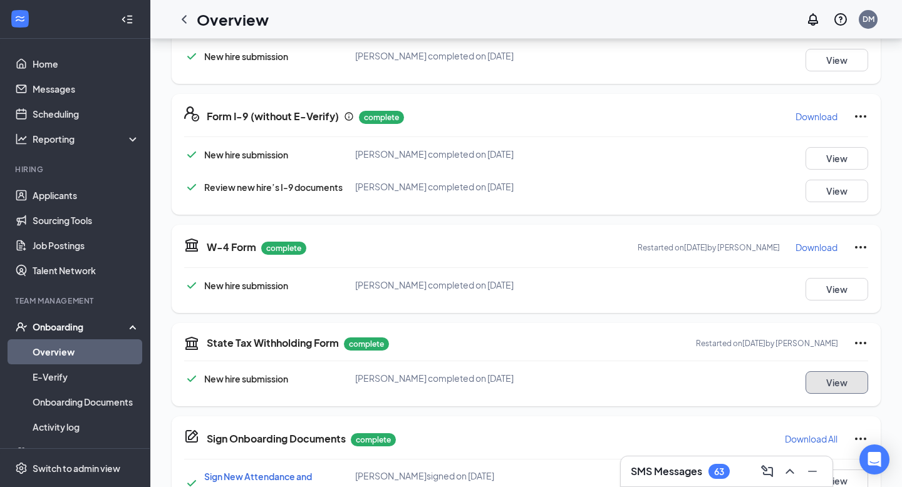
click at [823, 384] on button "View" at bounding box center [836, 382] width 63 height 23
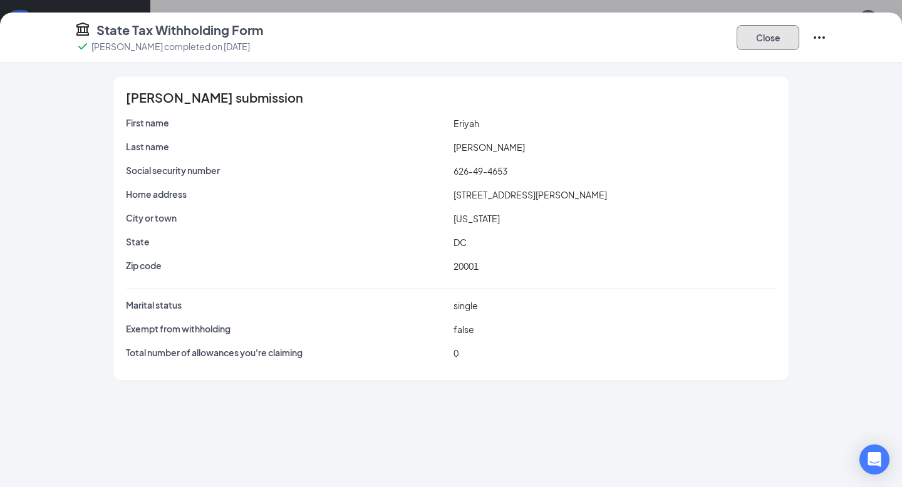
click at [763, 41] on button "Close" at bounding box center [767, 37] width 63 height 25
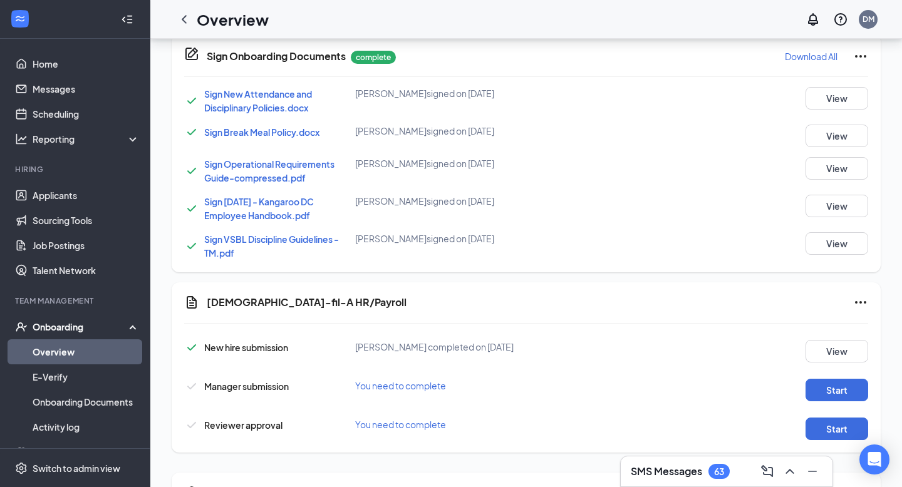
scroll to position [729, 0]
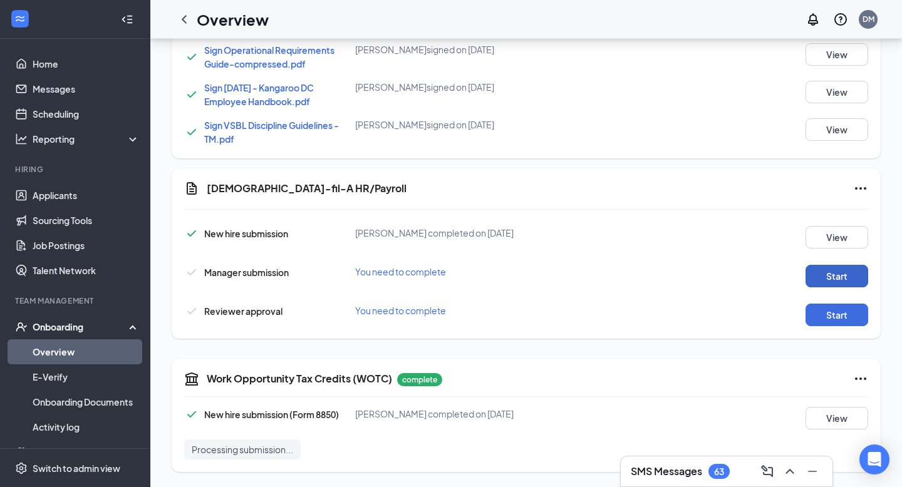
click at [813, 269] on button "Start" at bounding box center [836, 276] width 63 height 23
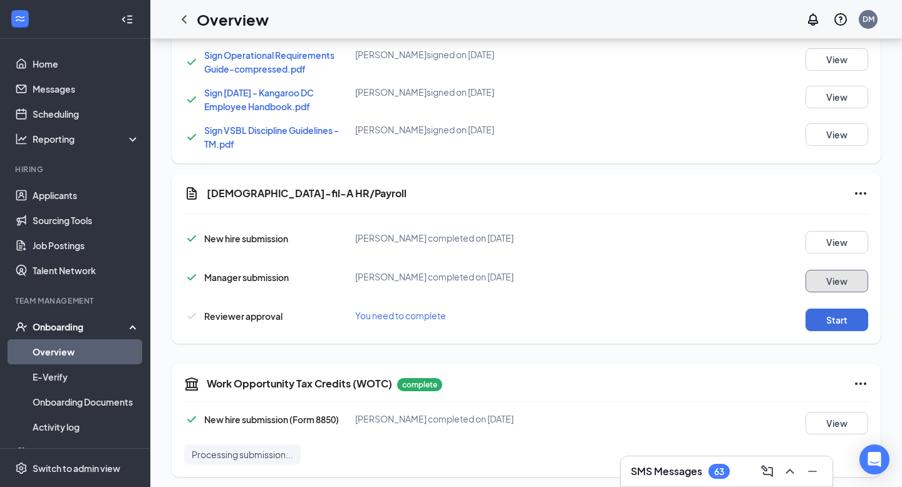
scroll to position [734, 0]
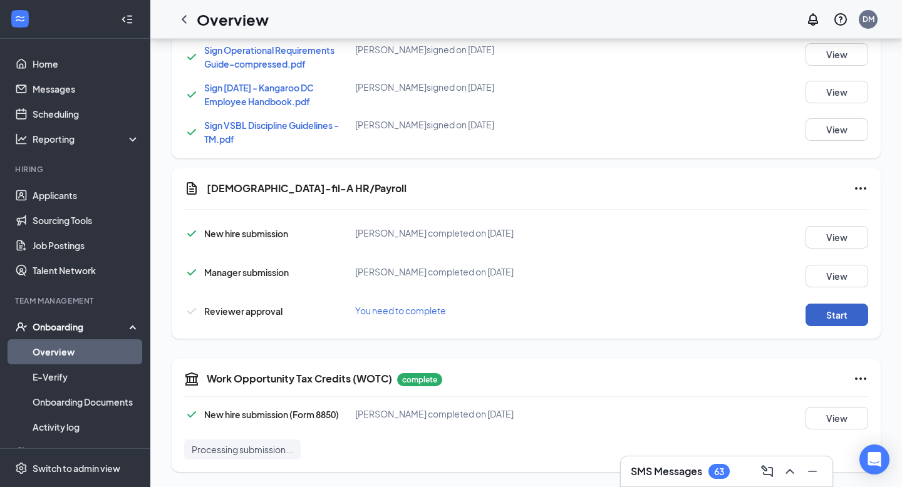
click at [840, 317] on button "Start" at bounding box center [836, 315] width 63 height 23
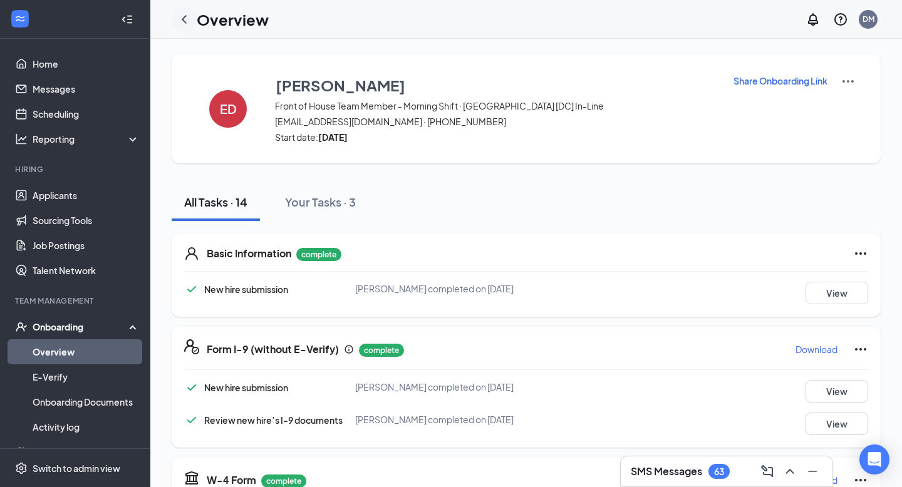
click at [183, 19] on icon "ChevronLeft" at bounding box center [184, 19] width 5 height 8
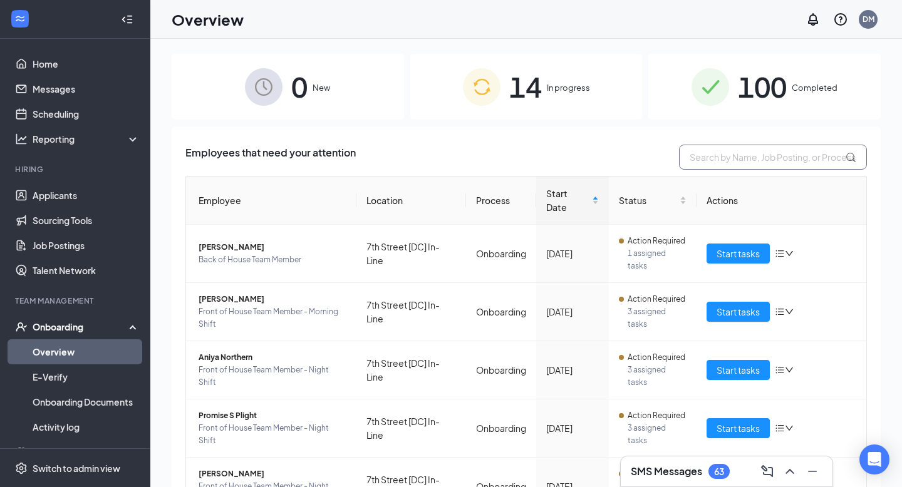
click at [756, 155] on input "text" at bounding box center [773, 157] width 188 height 25
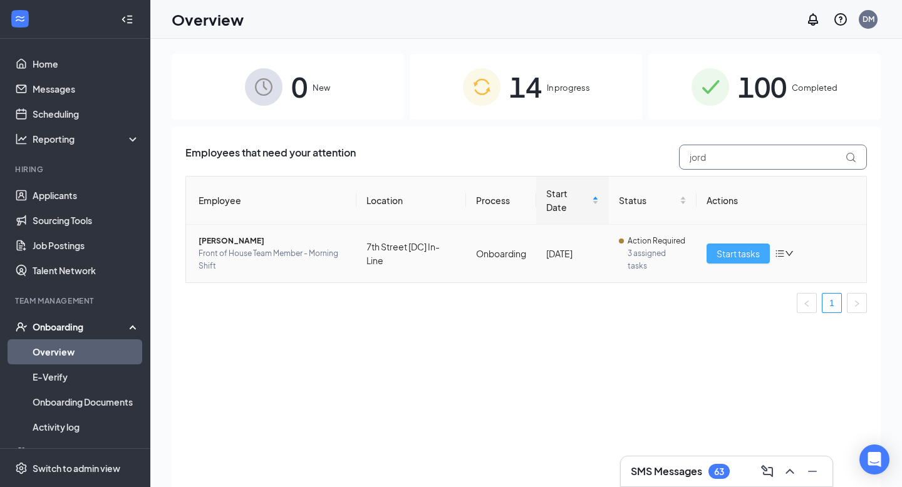
type input "jord"
click at [720, 254] on span "Start tasks" at bounding box center [737, 254] width 43 height 14
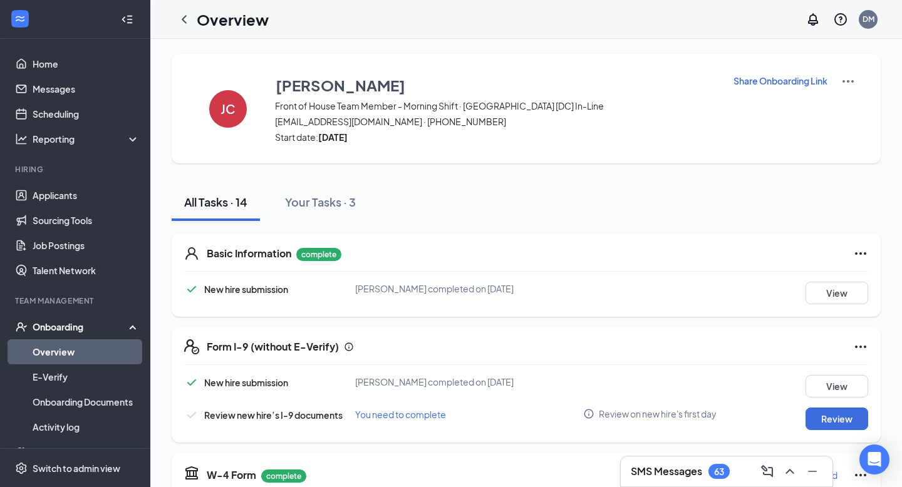
scroll to position [70, 0]
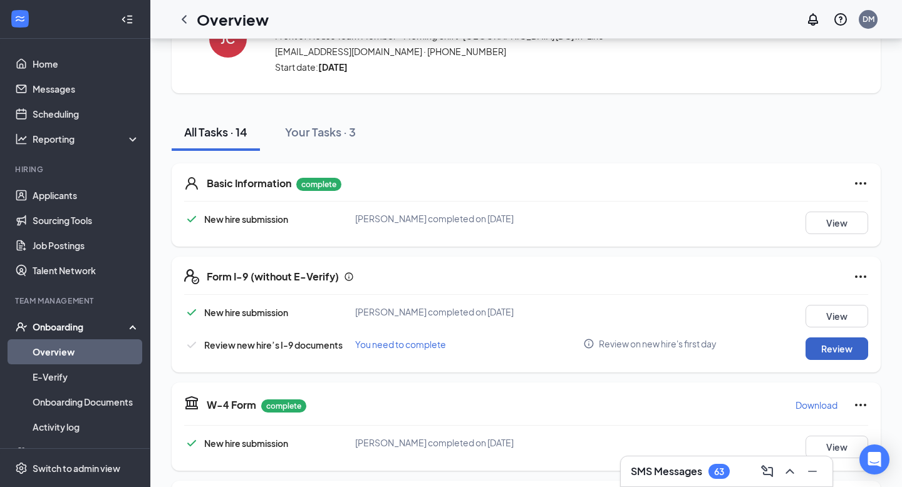
click at [844, 358] on button "Review" at bounding box center [836, 349] width 63 height 23
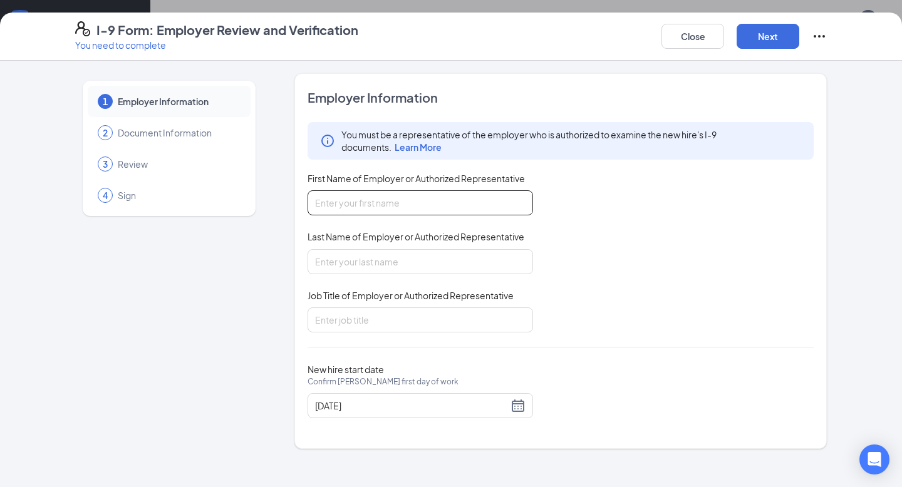
click at [442, 202] on input "First Name of Employer or Authorized Representative" at bounding box center [419, 202] width 225 height 25
type input "[PERSON_NAME]"
click at [405, 307] on input "Job Title of Employer or Authorized Representative" at bounding box center [419, 319] width 225 height 25
type input "Executive Director"
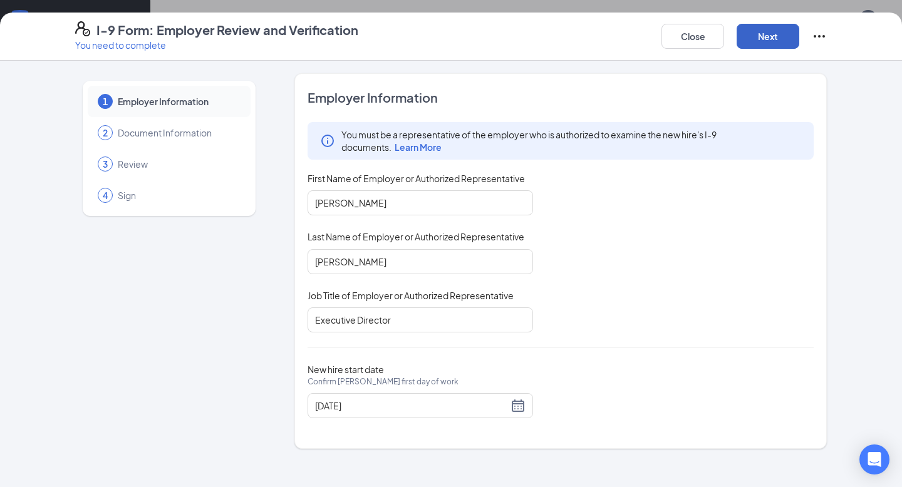
click at [765, 44] on button "Next" at bounding box center [767, 36] width 63 height 25
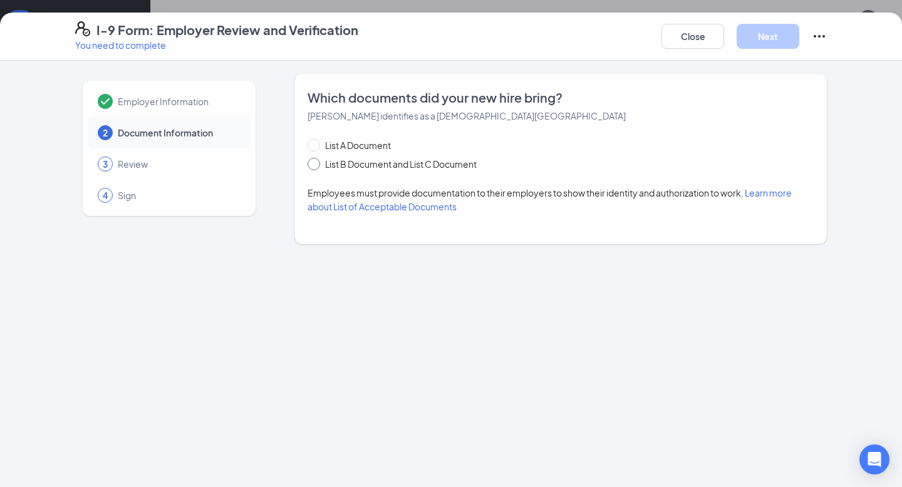
click at [312, 163] on input "List B Document and List C Document" at bounding box center [311, 162] width 9 height 9
radio input "true"
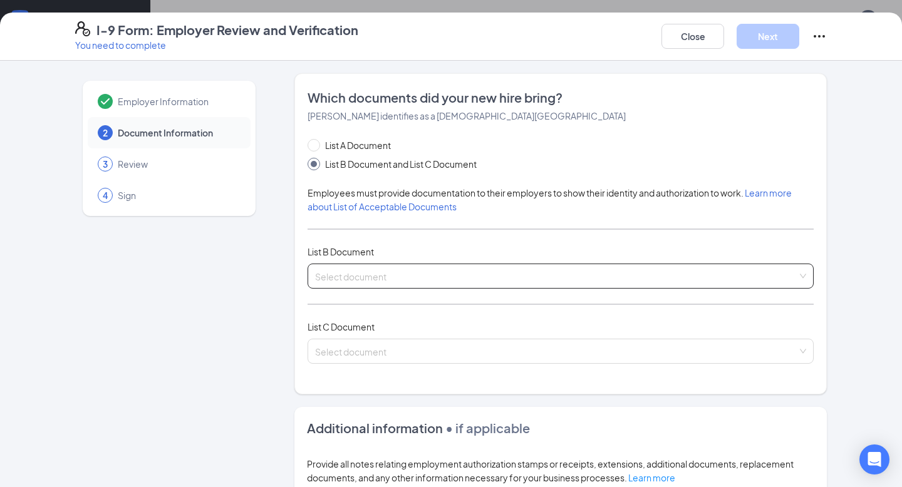
click at [384, 278] on input "search" at bounding box center [556, 273] width 482 height 19
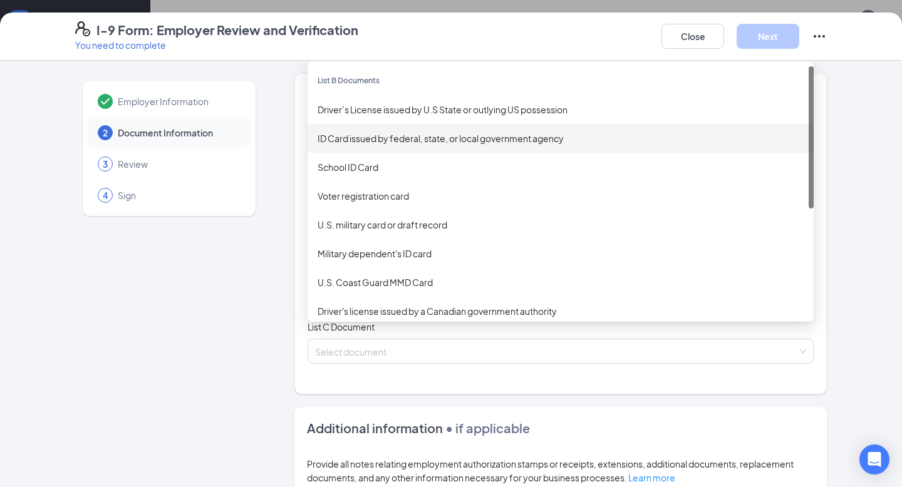
click at [405, 142] on div "ID Card issued by federal, state, or local government agency" at bounding box center [560, 138] width 486 height 14
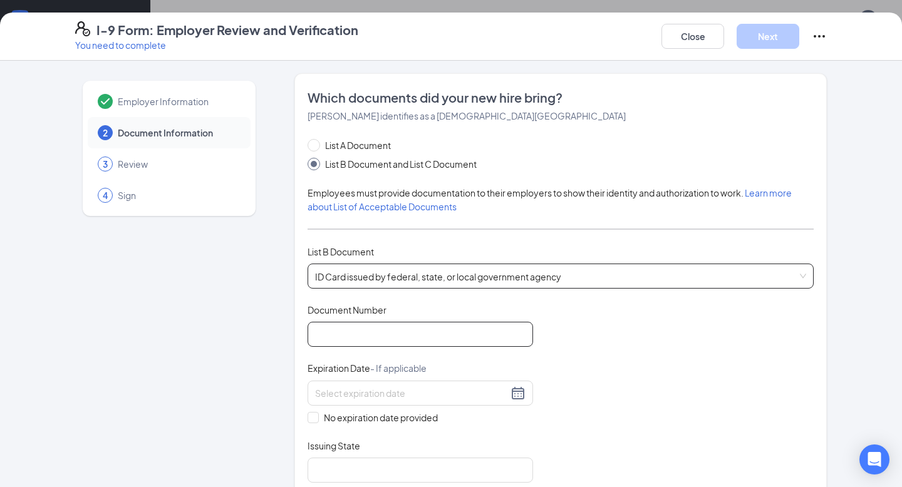
click at [384, 328] on input "Document Number" at bounding box center [419, 334] width 225 height 25
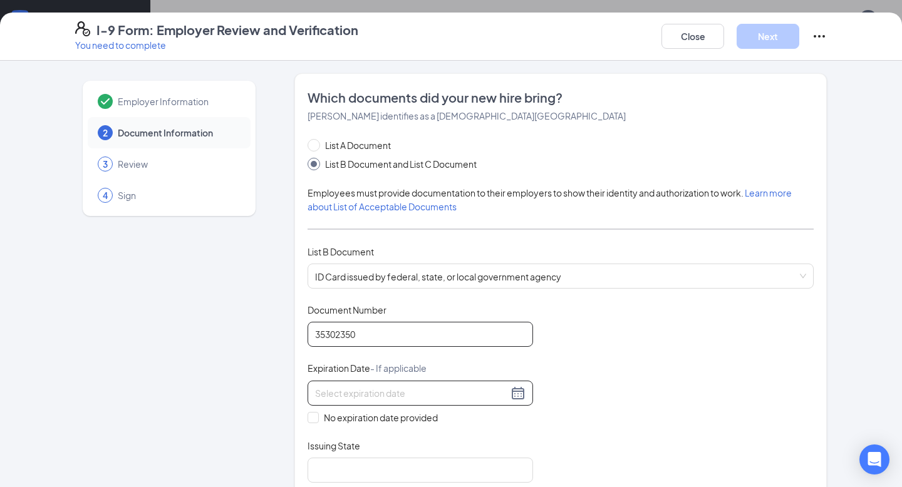
type input "35302350"
click at [391, 383] on div at bounding box center [419, 393] width 225 height 25
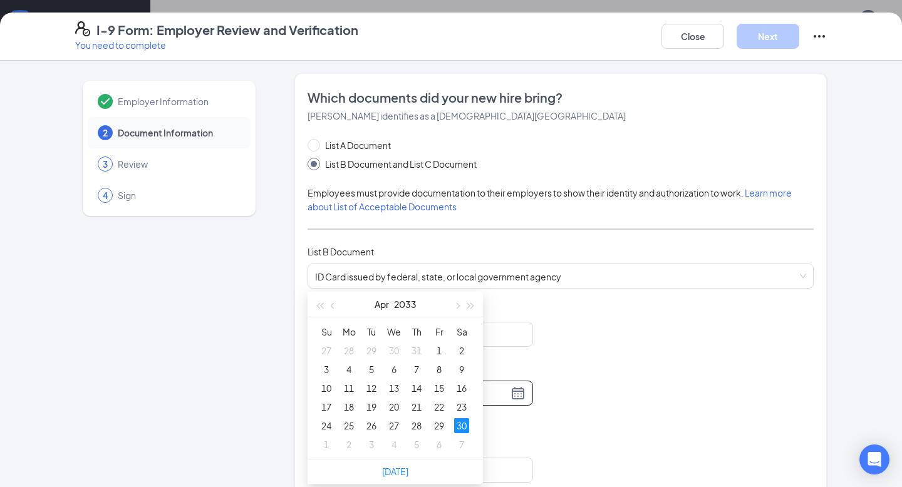
scroll to position [190, 0]
click at [465, 416] on div "30" at bounding box center [461, 420] width 15 height 15
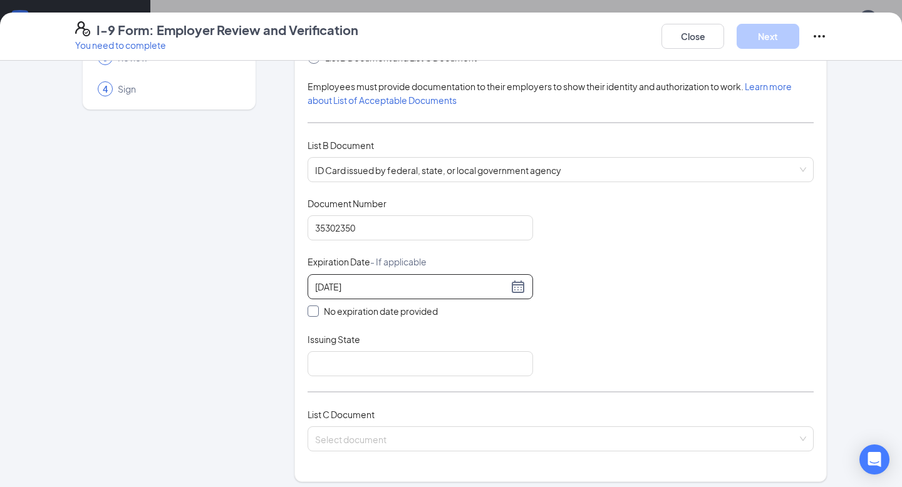
scroll to position [121, 0]
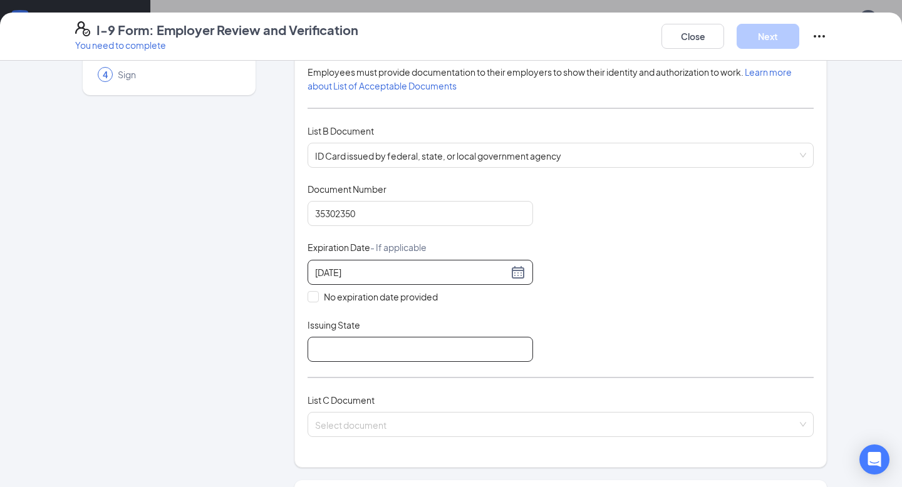
type input "04/30/2033"
click at [396, 351] on input "Issuing State" at bounding box center [419, 349] width 225 height 25
type input "Pennsylvania"
click at [585, 342] on div "Document Title ID Card issued by federal, state, or local government agency Doc…" at bounding box center [560, 272] width 506 height 179
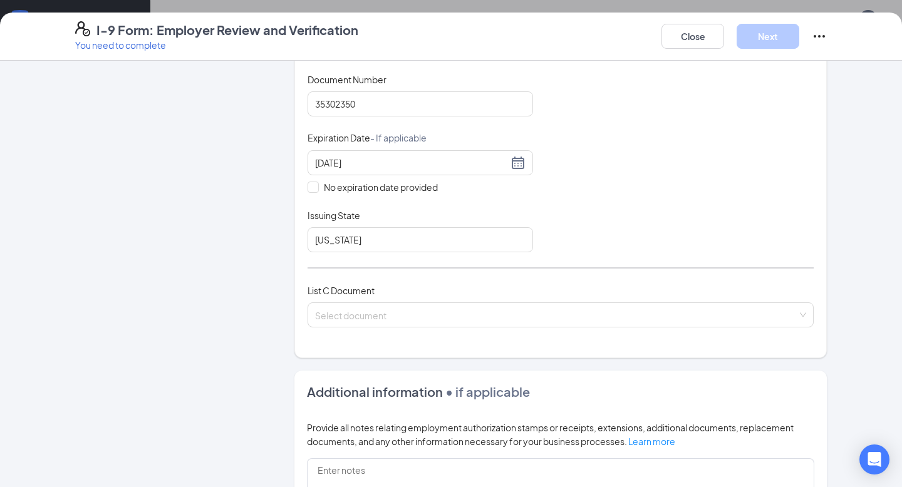
scroll to position [240, 0]
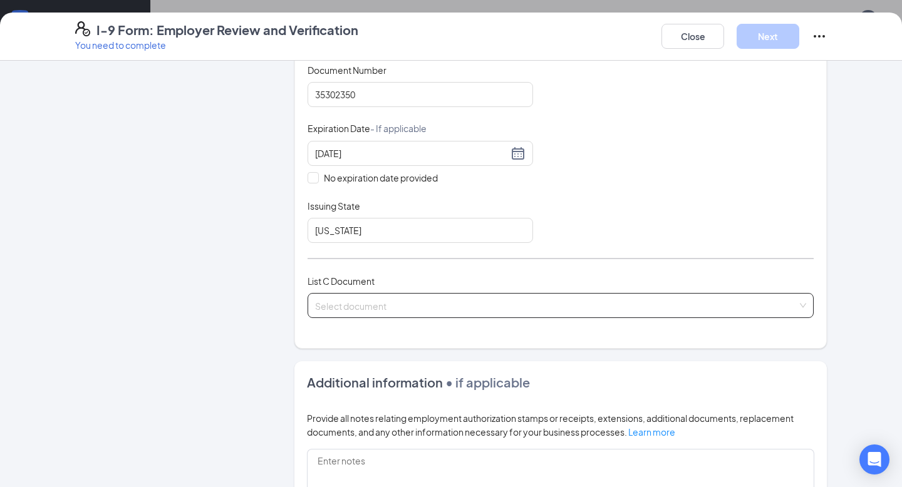
click at [554, 312] on span at bounding box center [556, 306] width 482 height 24
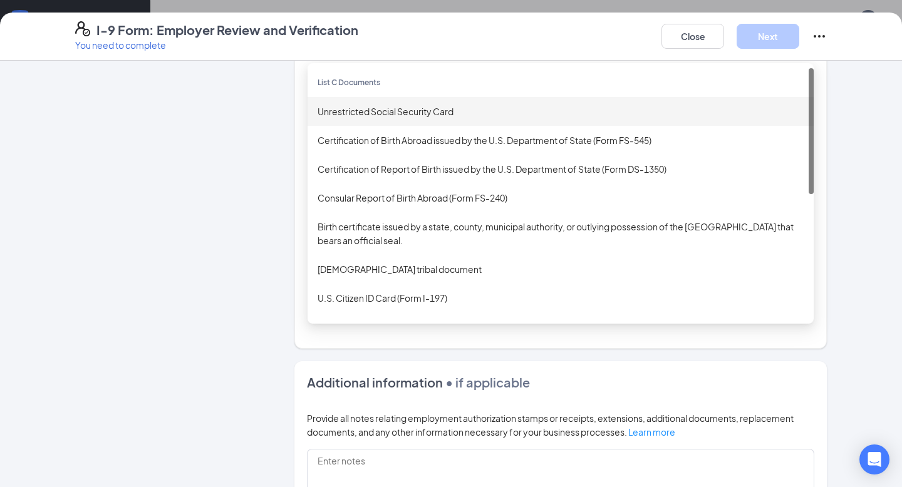
click at [426, 115] on div "Unrestricted Social Security Card" at bounding box center [560, 112] width 486 height 14
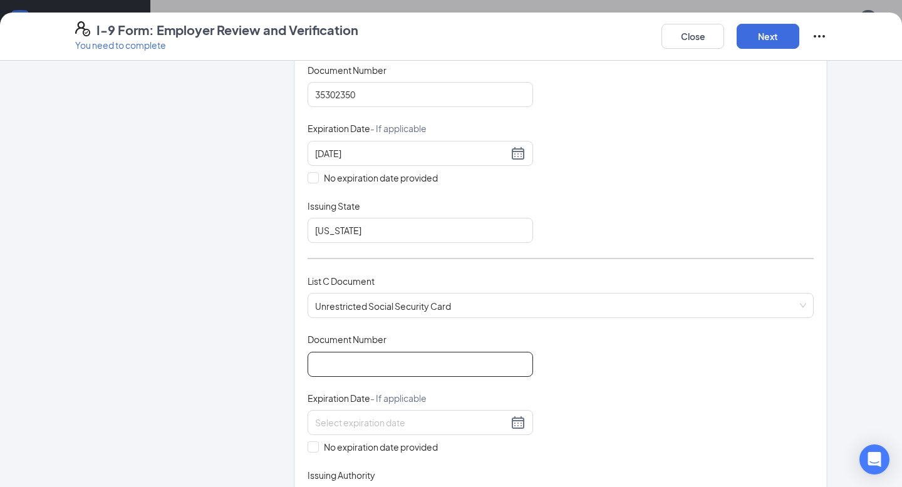
click at [403, 361] on input "Document Number" at bounding box center [419, 364] width 225 height 25
type input "179844195"
click at [606, 369] on div "Document Title Unrestricted Social Security Card Document Number 179844195 Expi…" at bounding box center [560, 422] width 506 height 179
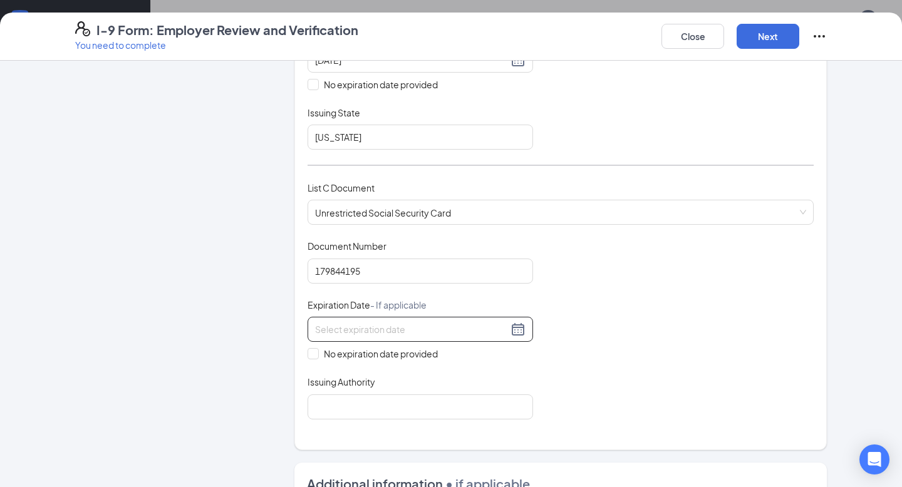
click at [373, 330] on input at bounding box center [411, 329] width 193 height 14
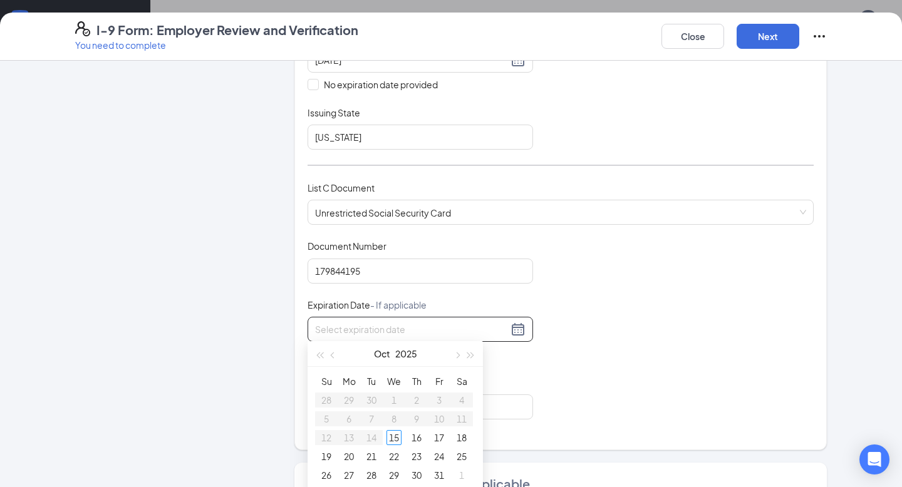
click at [550, 324] on div "Document Title Unrestricted Social Security Card Document Number 179844195 Expi…" at bounding box center [560, 329] width 506 height 179
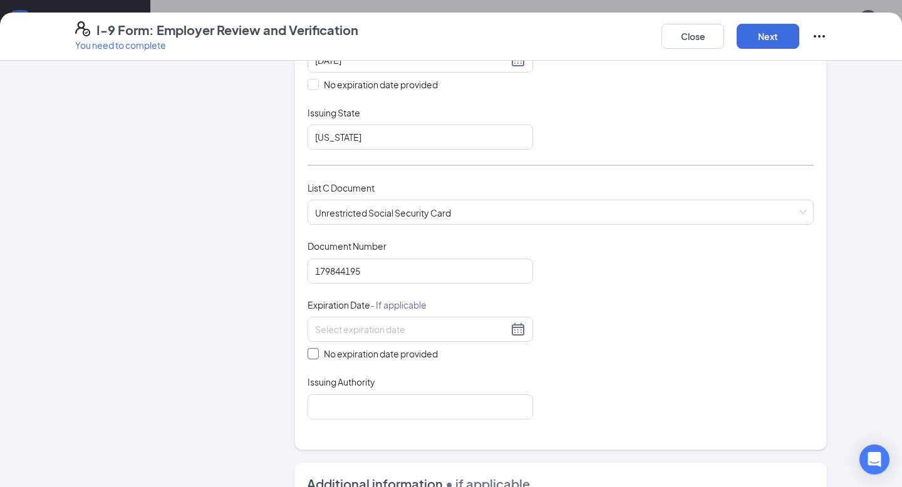
click at [316, 353] on input "No expiration date provided" at bounding box center [311, 352] width 9 height 9
checkbox input "true"
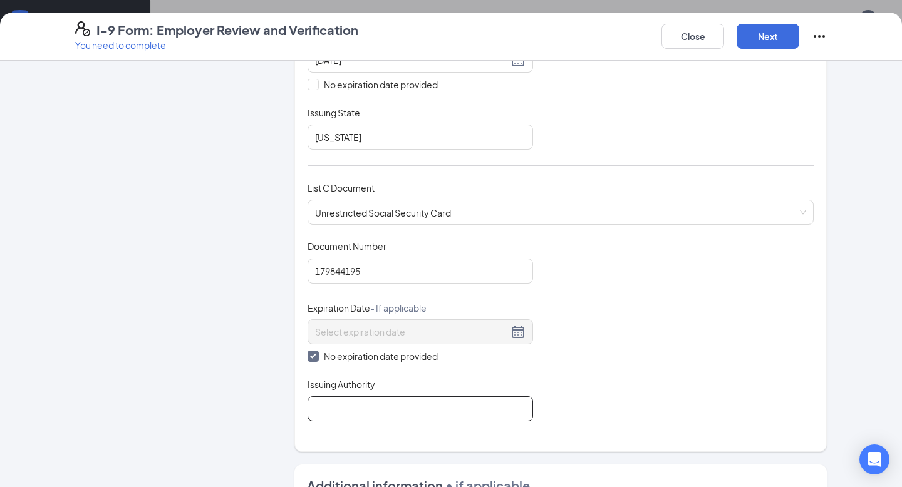
click at [349, 398] on input "Issuing Authority" at bounding box center [419, 408] width 225 height 25
type input "Social Security Admin"
click at [600, 362] on div "Document Title Unrestricted Social Security Card Document Number 179844195 Expi…" at bounding box center [560, 331] width 506 height 182
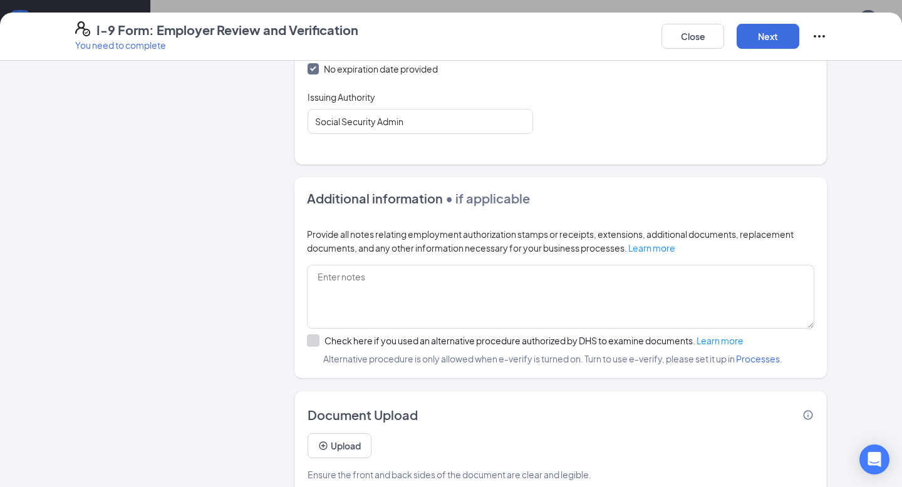
scroll to position [640, 0]
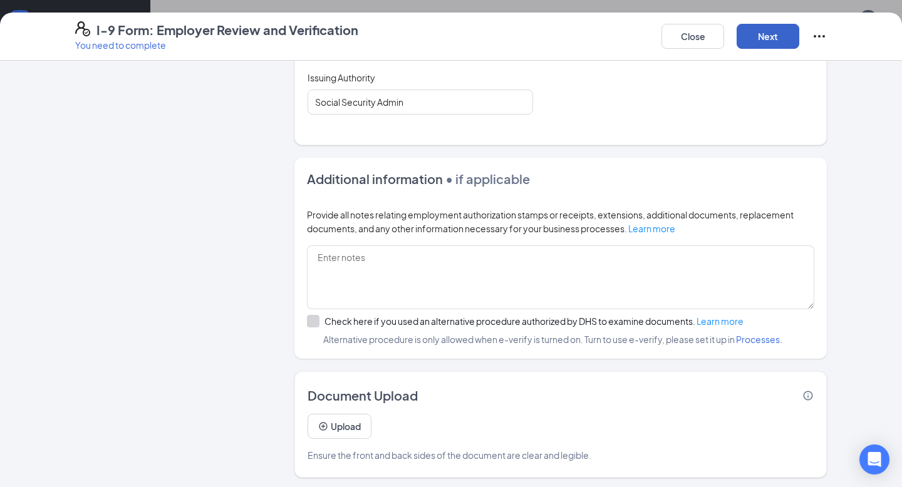
click at [776, 36] on button "Next" at bounding box center [767, 36] width 63 height 25
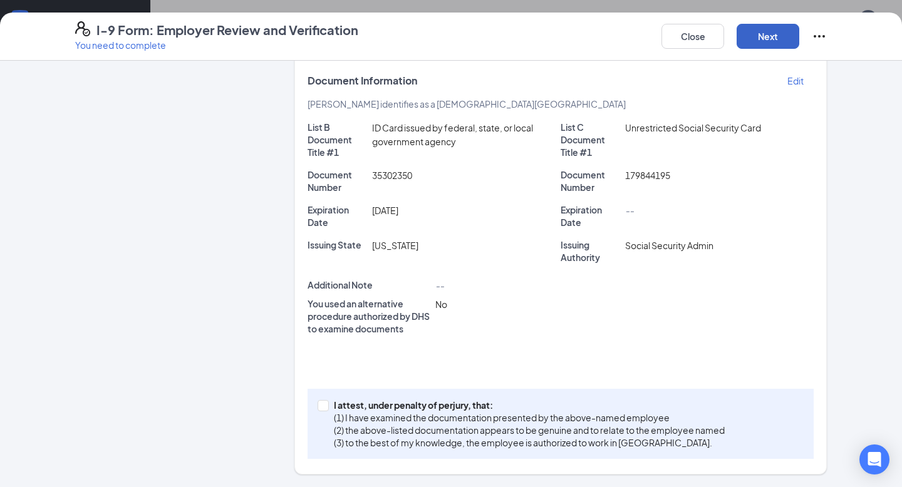
scroll to position [221, 0]
click at [321, 403] on input "I attest, under penalty of [PERSON_NAME], that: (1) I have examined the documen…" at bounding box center [321, 405] width 9 height 9
checkbox input "true"
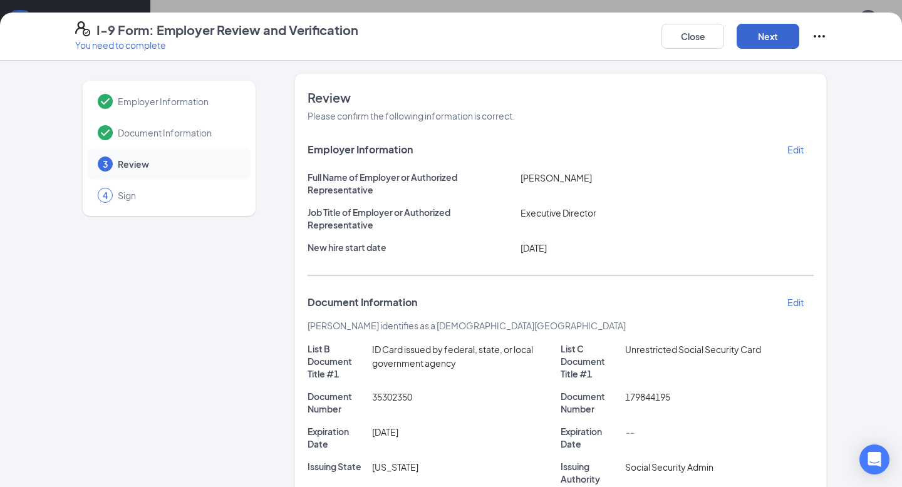
scroll to position [204, 0]
click at [776, 42] on button "Next" at bounding box center [767, 36] width 63 height 25
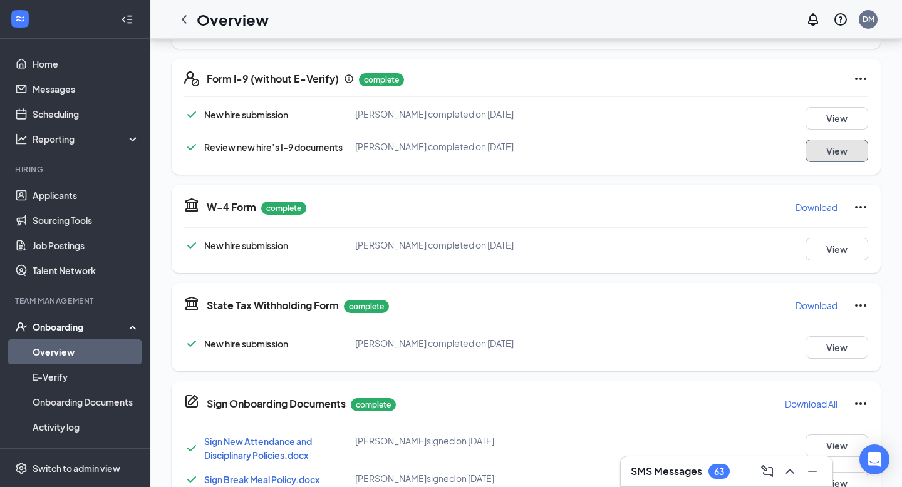
scroll to position [284, 0]
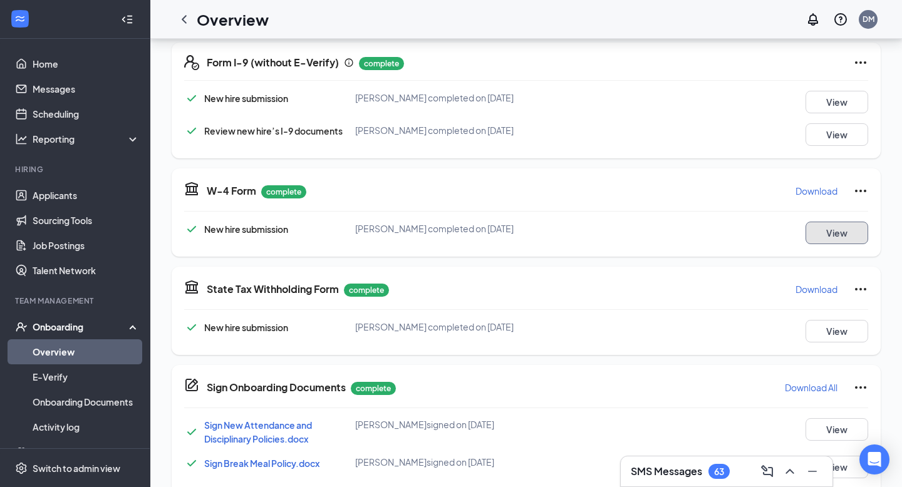
click at [836, 235] on button "View" at bounding box center [836, 233] width 63 height 23
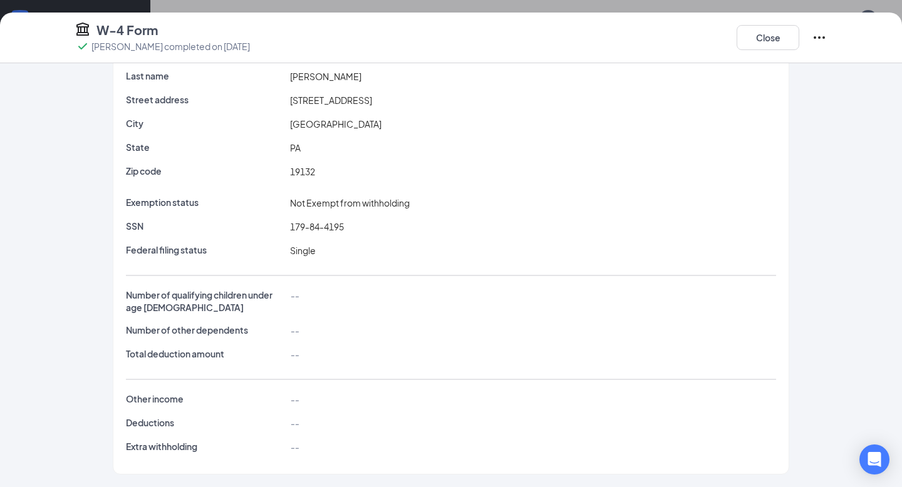
scroll to position [0, 0]
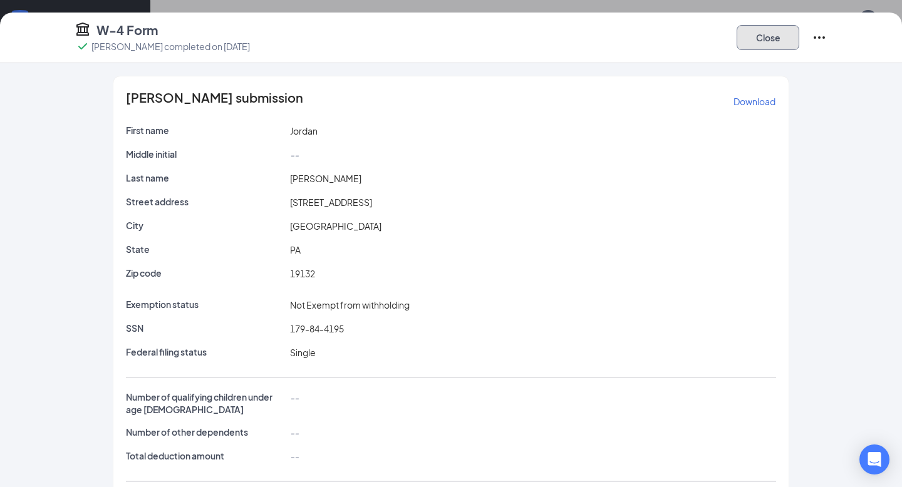
click at [767, 36] on button "Close" at bounding box center [767, 37] width 63 height 25
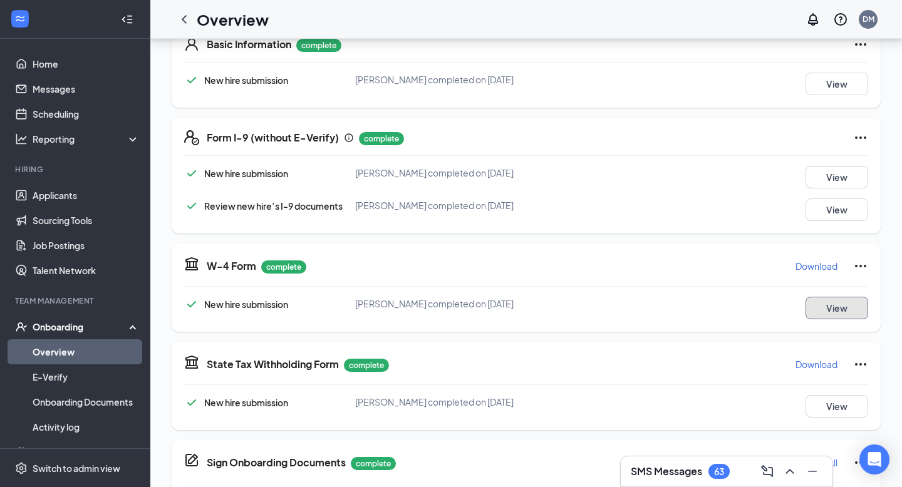
scroll to position [206, 0]
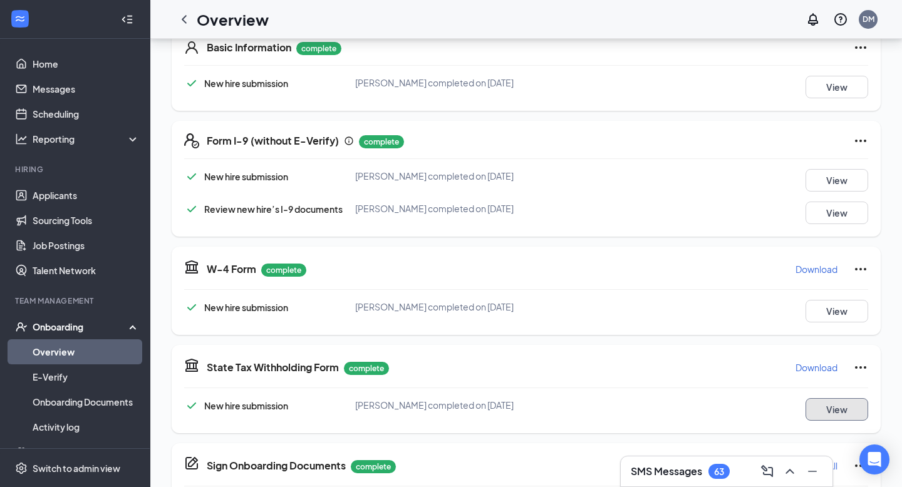
click at [827, 409] on button "View" at bounding box center [836, 409] width 63 height 23
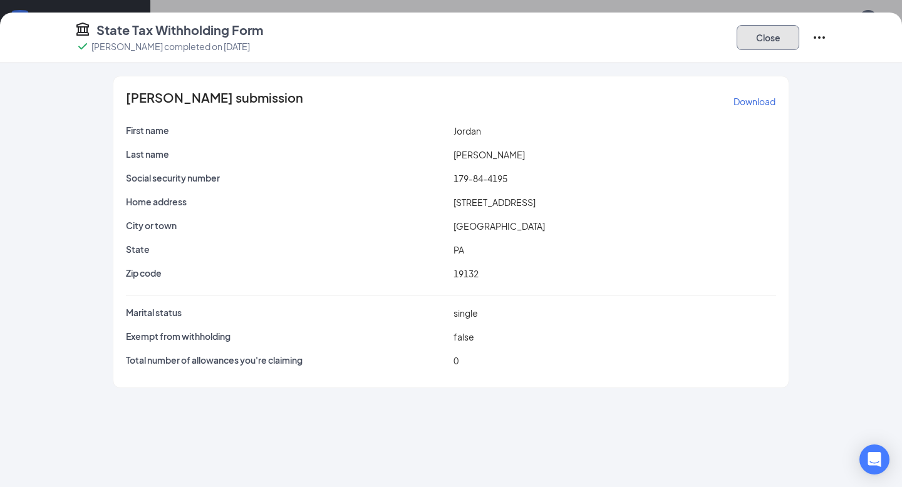
click at [764, 39] on button "Close" at bounding box center [767, 37] width 63 height 25
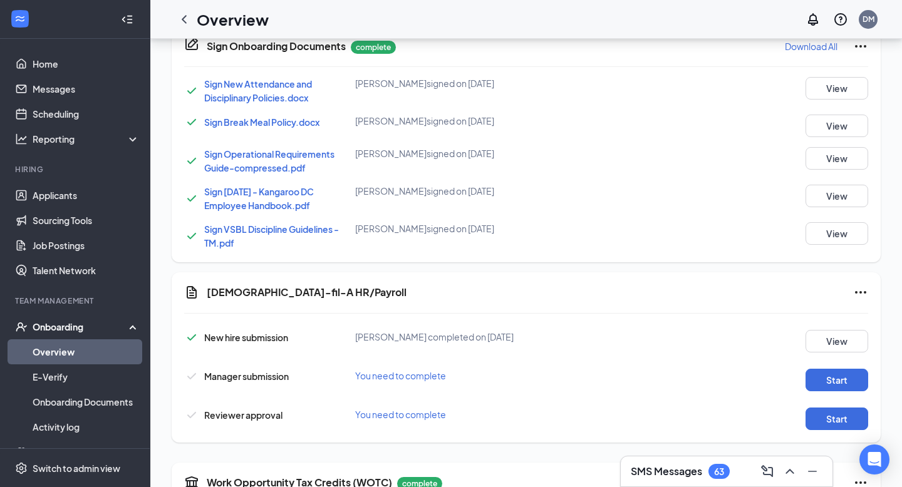
scroll to position [627, 0]
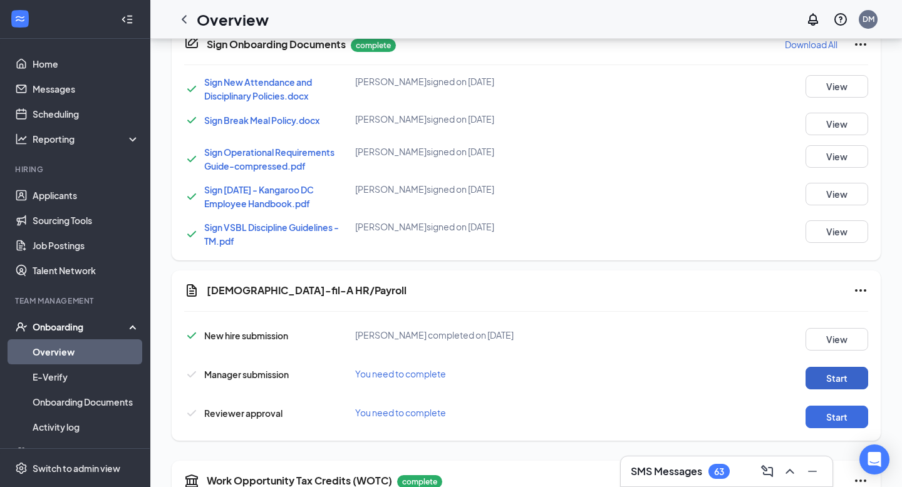
click at [823, 377] on button "Start" at bounding box center [836, 378] width 63 height 23
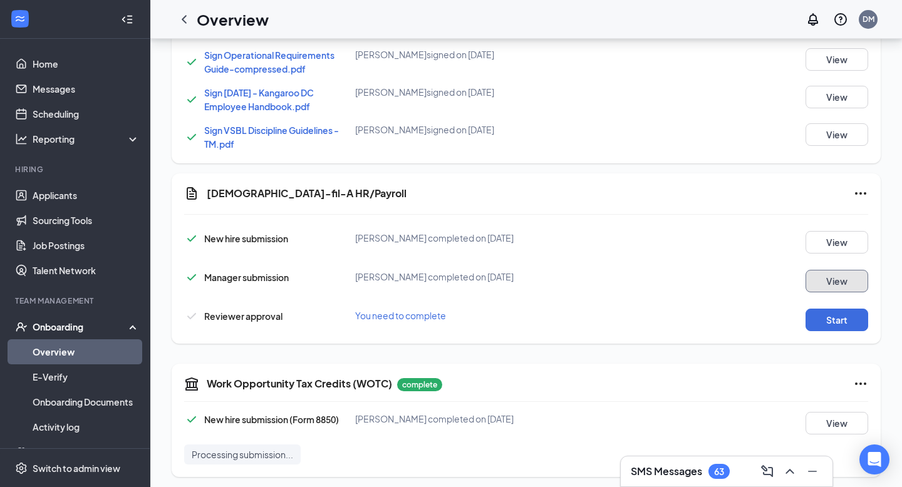
scroll to position [734, 0]
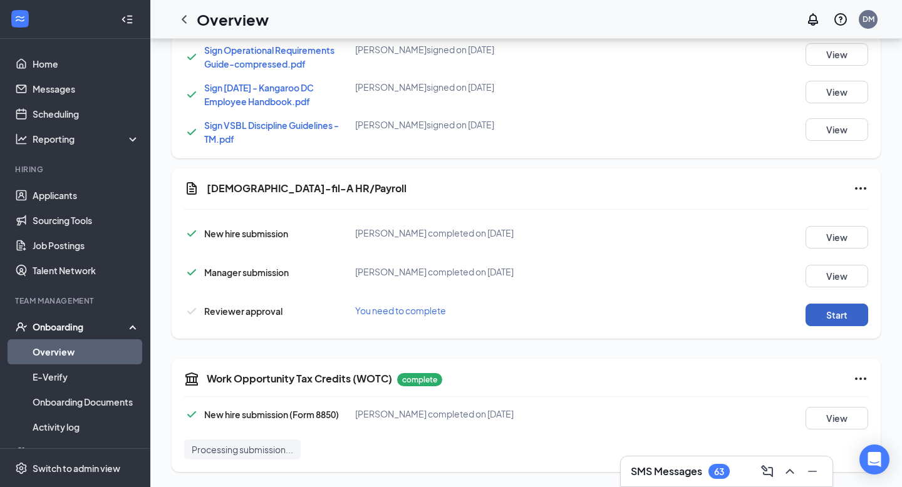
click at [832, 311] on button "Start" at bounding box center [836, 315] width 63 height 23
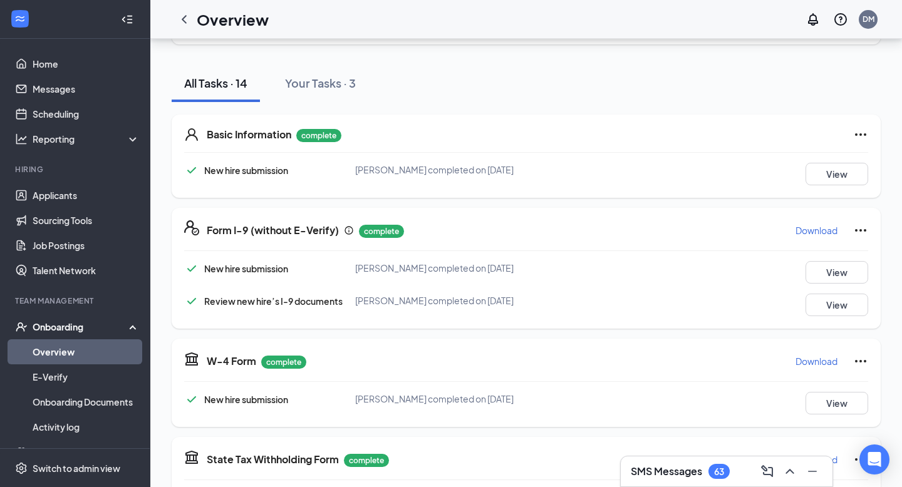
scroll to position [29, 0]
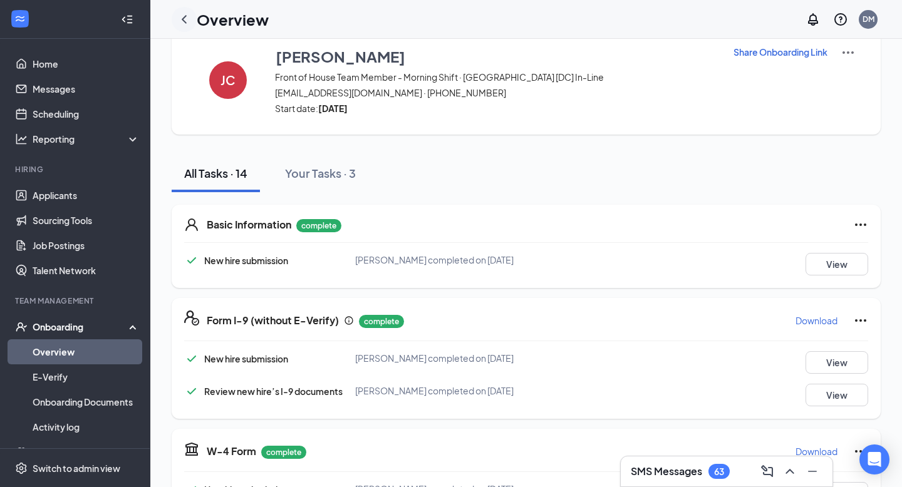
click at [188, 24] on icon "ChevronLeft" at bounding box center [184, 19] width 15 height 15
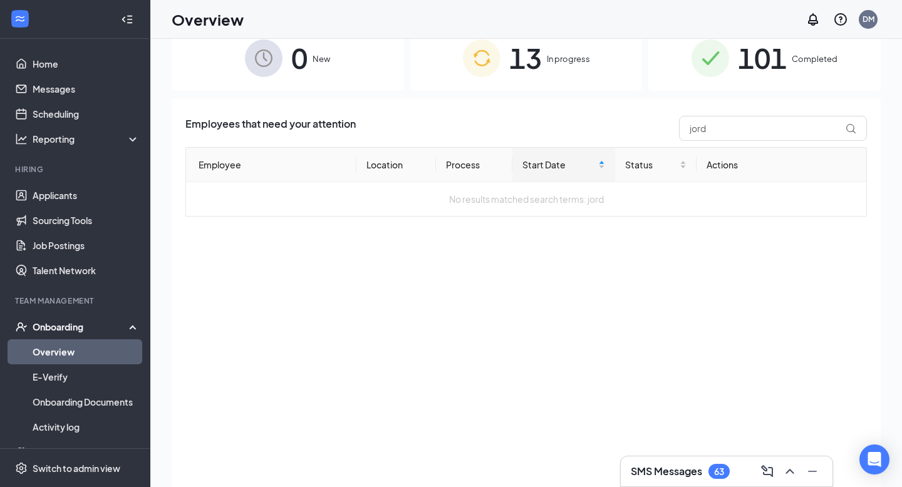
click at [539, 64] on span "13" at bounding box center [525, 57] width 33 height 43
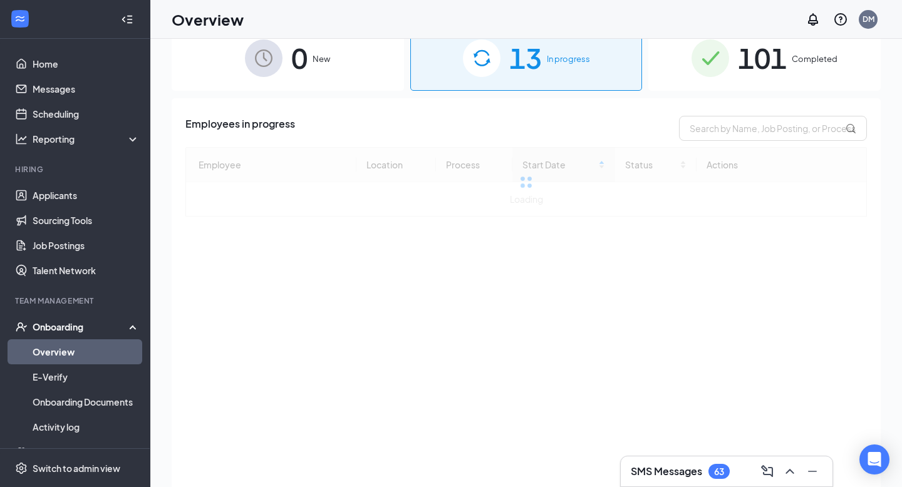
click at [760, 70] on span "101" at bounding box center [762, 57] width 49 height 43
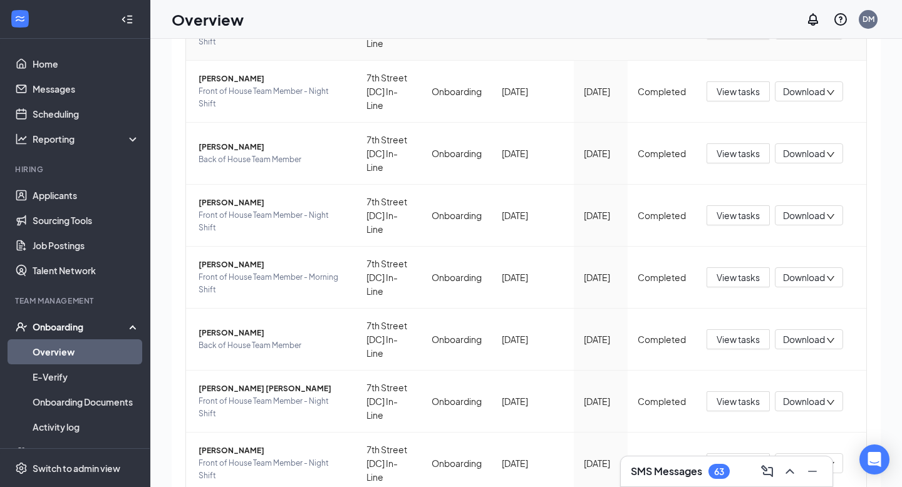
scroll to position [401, 0]
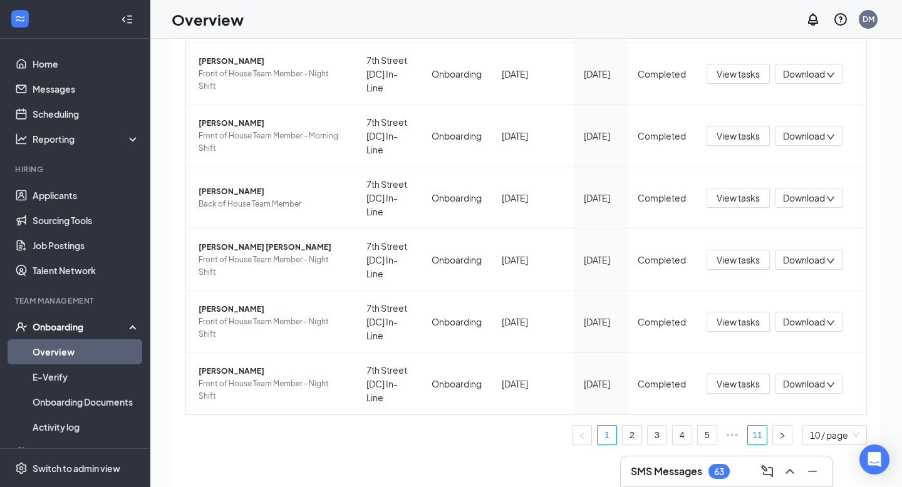
click at [755, 433] on link "11" at bounding box center [757, 435] width 19 height 19
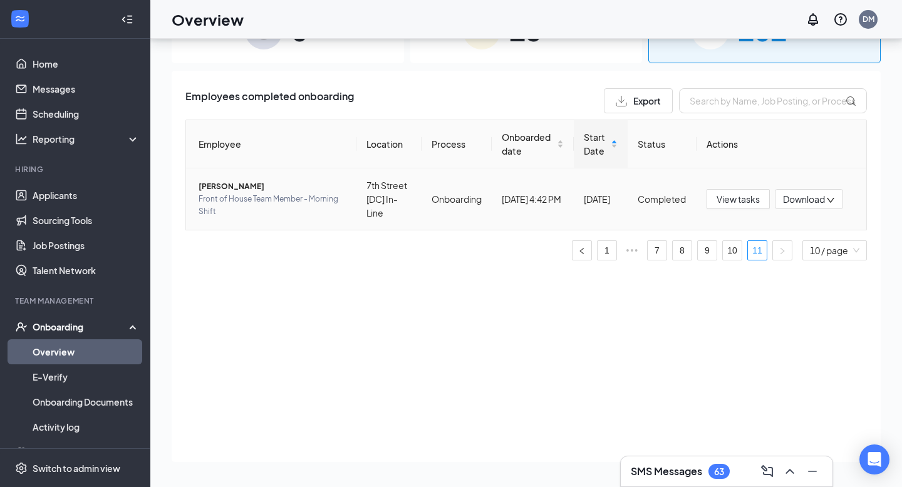
click at [224, 182] on span "[PERSON_NAME]" at bounding box center [272, 186] width 148 height 13
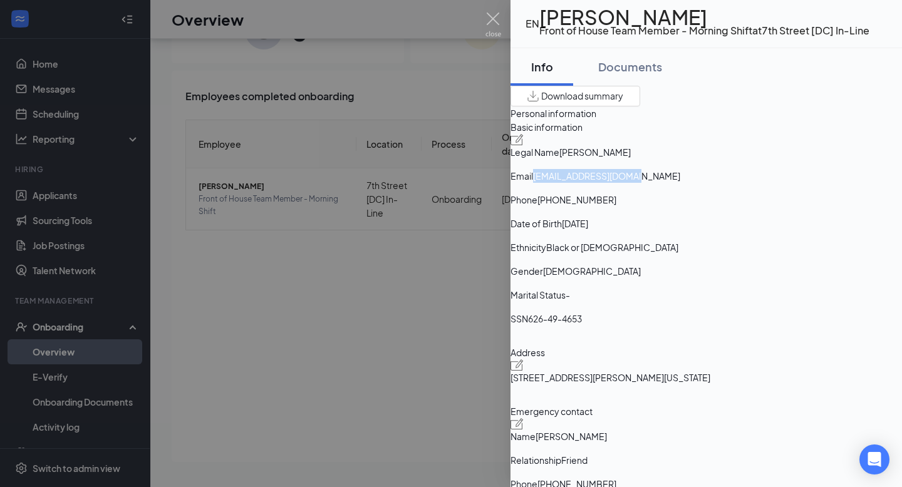
drag, startPoint x: 684, startPoint y: 250, endPoint x: 786, endPoint y: 250, distance: 102.7
click at [680, 183] on span "[EMAIL_ADDRESS][DOMAIN_NAME]" at bounding box center [606, 176] width 147 height 14
copy span "[EMAIL_ADDRESS][DOMAIN_NAME]"
click at [493, 18] on img at bounding box center [493, 25] width 16 height 24
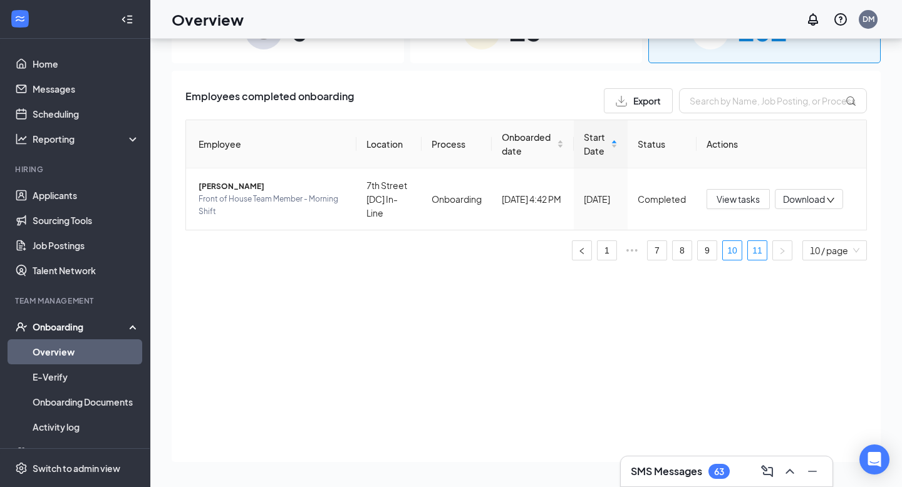
click at [733, 250] on link "10" at bounding box center [732, 250] width 19 height 19
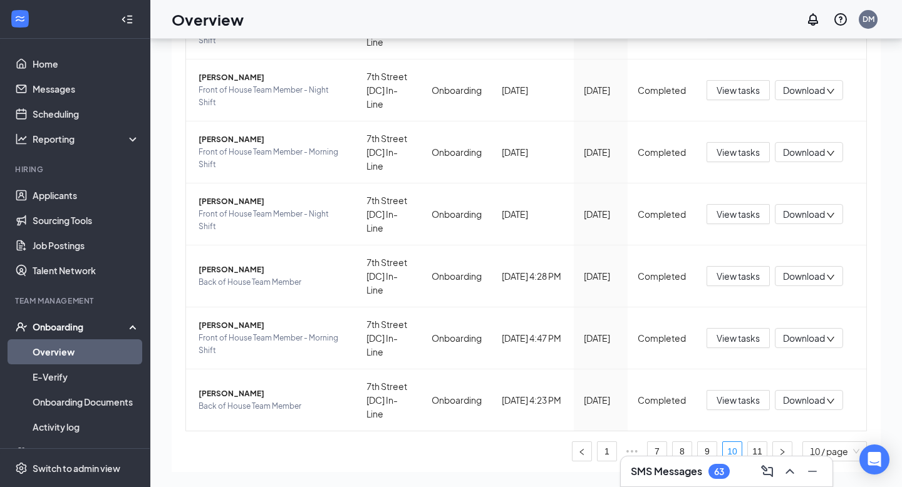
scroll to position [401, 0]
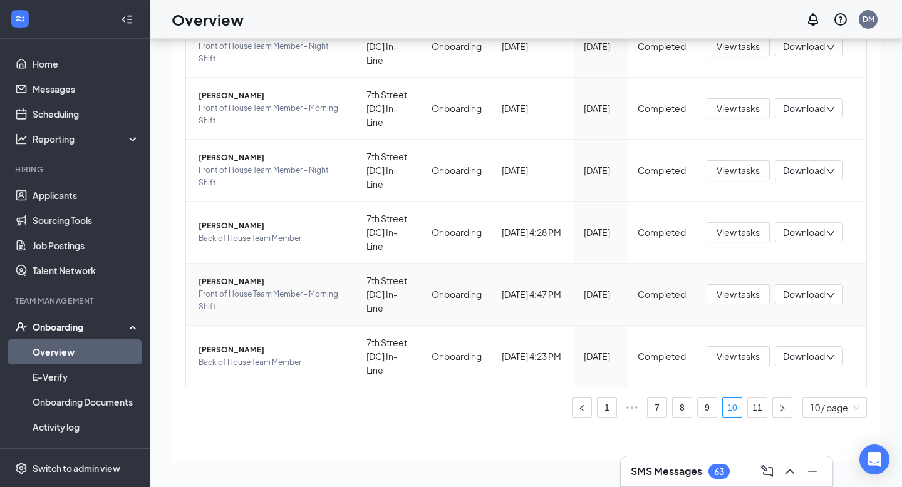
click at [286, 288] on span "Front of House Team Member - Morning Shift" at bounding box center [272, 300] width 148 height 25
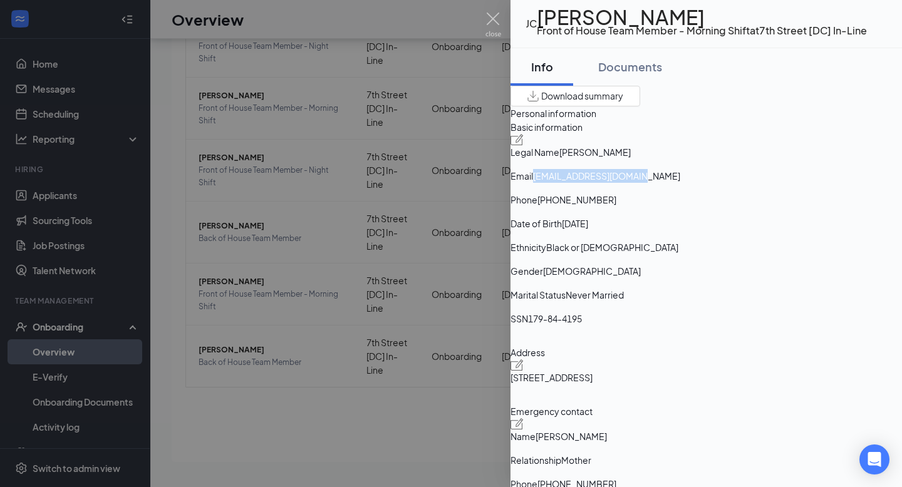
drag, startPoint x: 681, startPoint y: 248, endPoint x: 772, endPoint y: 256, distance: 91.8
click at [772, 256] on div "Basic information Legal Name Jordan Carter Email jaymonet7676@gmail.com Phone +…" at bounding box center [705, 227] width 391 height 215
copy div "jaymonet7676@gmail.com"
click at [498, 18] on img at bounding box center [493, 25] width 16 height 24
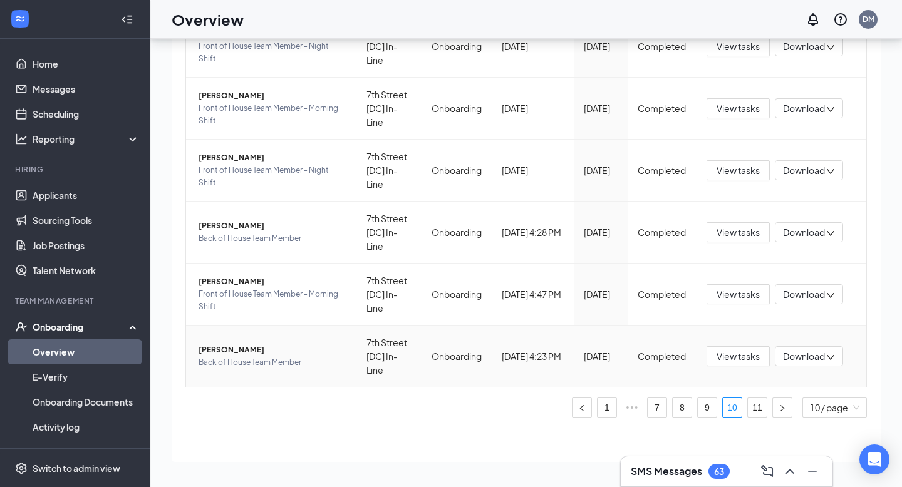
click at [273, 353] on span "[PERSON_NAME]" at bounding box center [272, 350] width 148 height 13
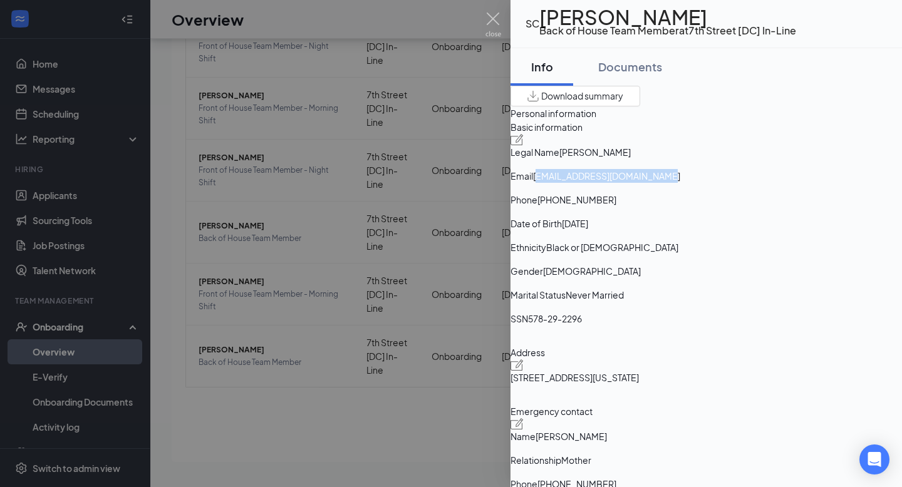
drag, startPoint x: 686, startPoint y: 235, endPoint x: 808, endPoint y: 230, distance: 122.2
click at [680, 183] on span "[EMAIL_ADDRESS][DOMAIN_NAME]" at bounding box center [606, 176] width 147 height 14
drag, startPoint x: 683, startPoint y: 234, endPoint x: 831, endPoint y: 234, distance: 148.4
click at [831, 183] on div "Email stevenelliscummings@gmail.com" at bounding box center [705, 176] width 391 height 14
copy div "[EMAIL_ADDRESS][DOMAIN_NAME]"
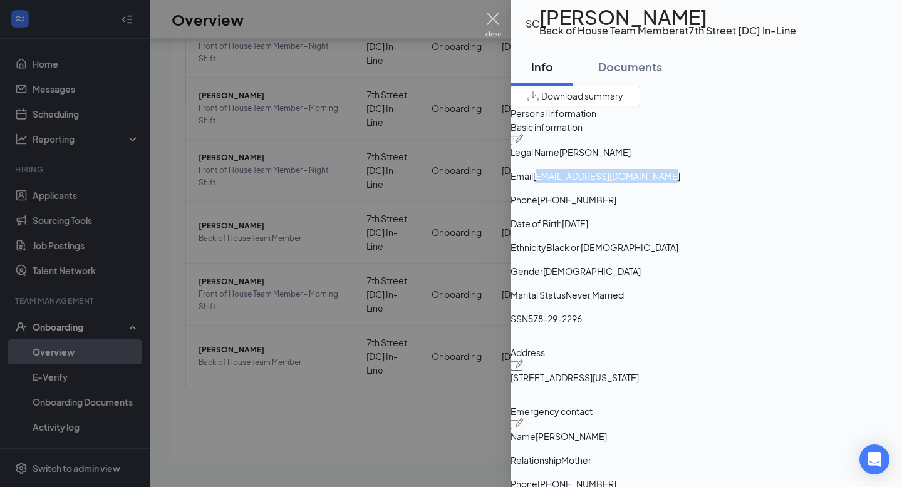
click at [497, 17] on img at bounding box center [493, 25] width 16 height 24
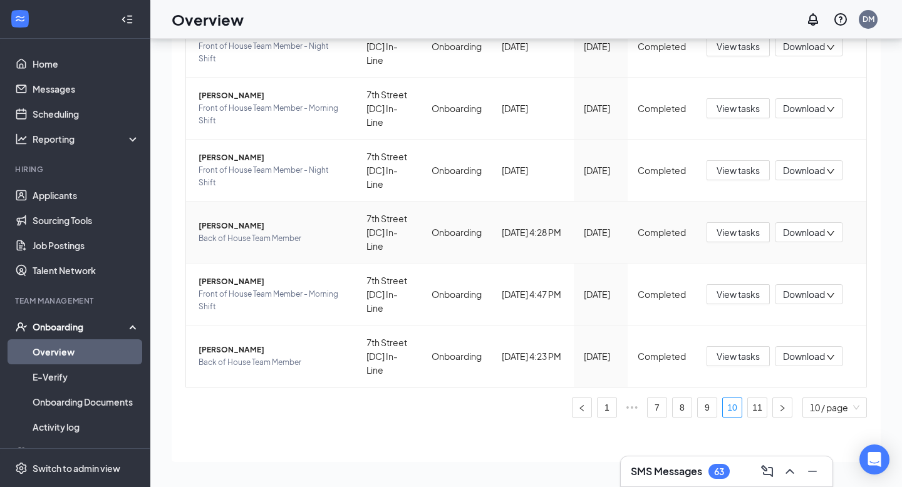
click at [282, 231] on span "[PERSON_NAME]" at bounding box center [272, 226] width 148 height 13
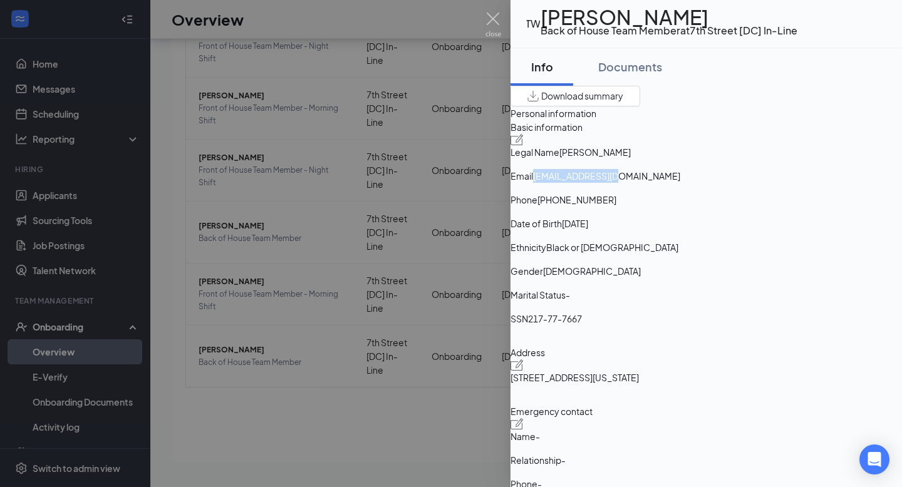
drag, startPoint x: 680, startPoint y: 234, endPoint x: 781, endPoint y: 234, distance: 101.4
click at [781, 183] on div "Email dmvtj10@gmail.com" at bounding box center [705, 176] width 391 height 14
copy div "dmvtj10@gmail.com"
